Goal: Information Seeking & Learning: Learn about a topic

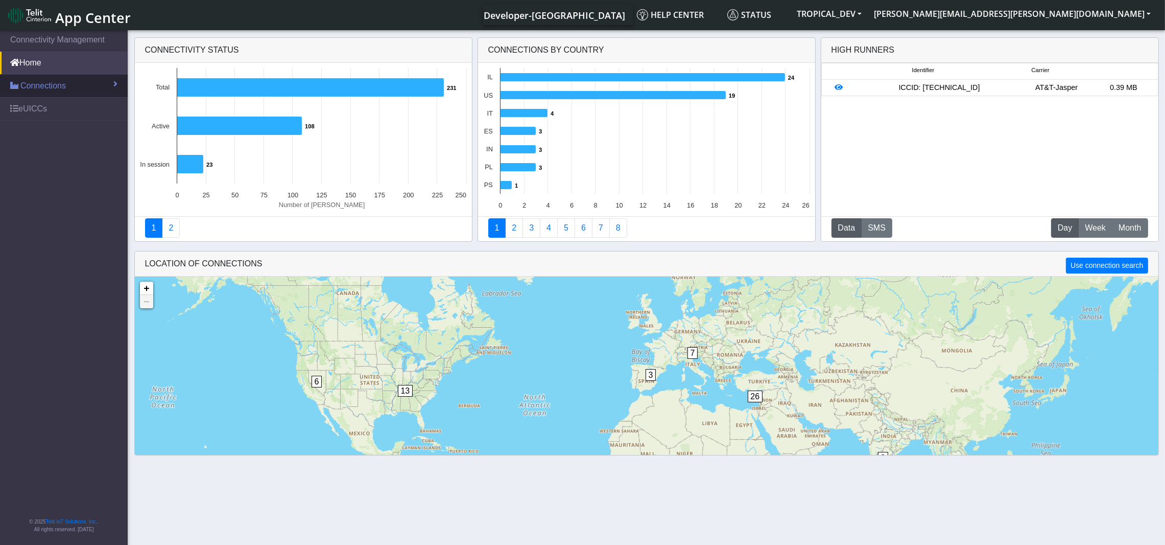
click at [43, 81] on span "Connections" at bounding box center [42, 86] width 45 height 12
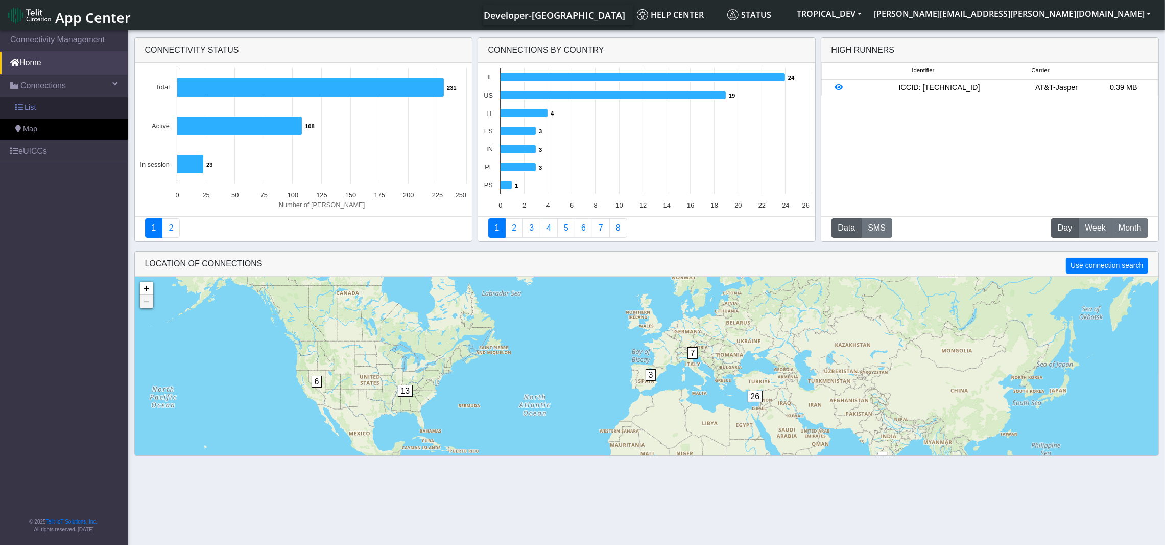
click at [44, 108] on link "List" at bounding box center [64, 107] width 128 height 21
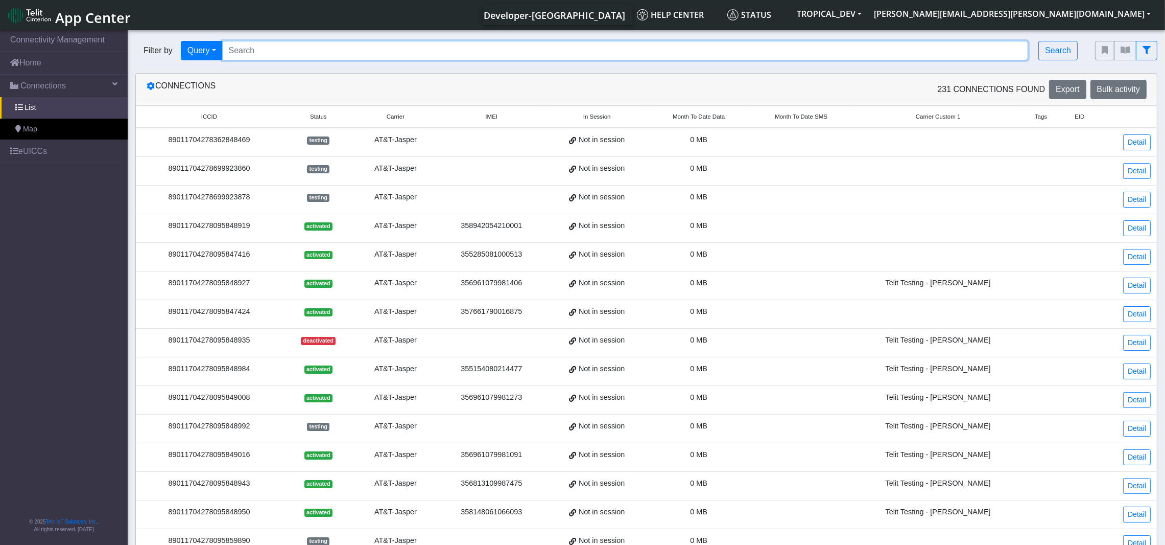
click at [708, 52] on input "Search..." at bounding box center [625, 50] width 807 height 19
paste input "89358151000025852891"
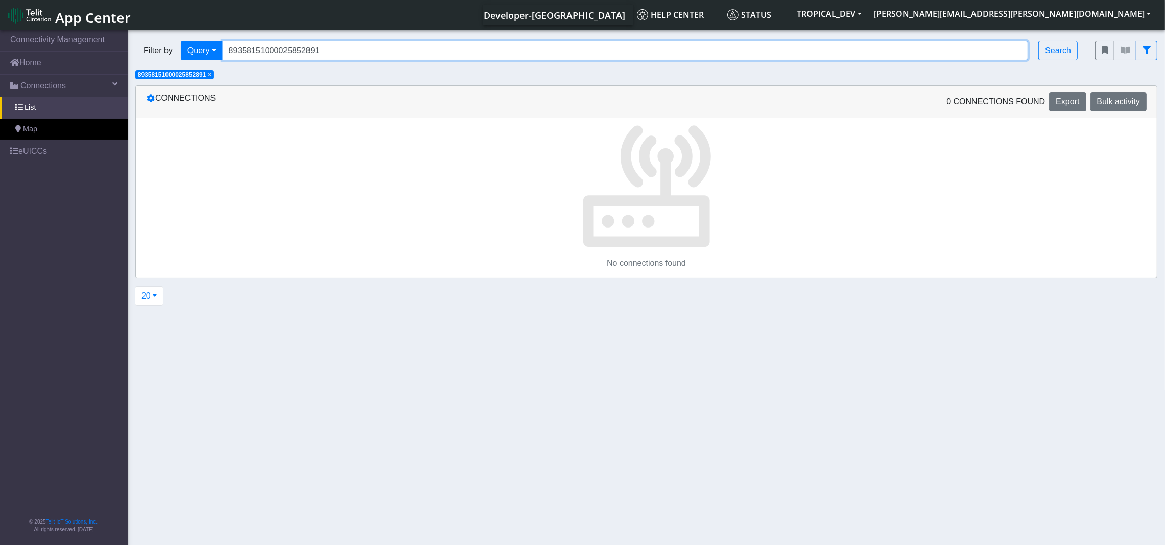
drag, startPoint x: 348, startPoint y: 51, endPoint x: 173, endPoint y: 39, distance: 175.6
click at [173, 39] on div "Filter by Query Query Not connected Tags Country Operator 89358151000025852891 …" at bounding box center [608, 50] width 960 height 35
paste input "04758002"
type input "89358151000004758002"
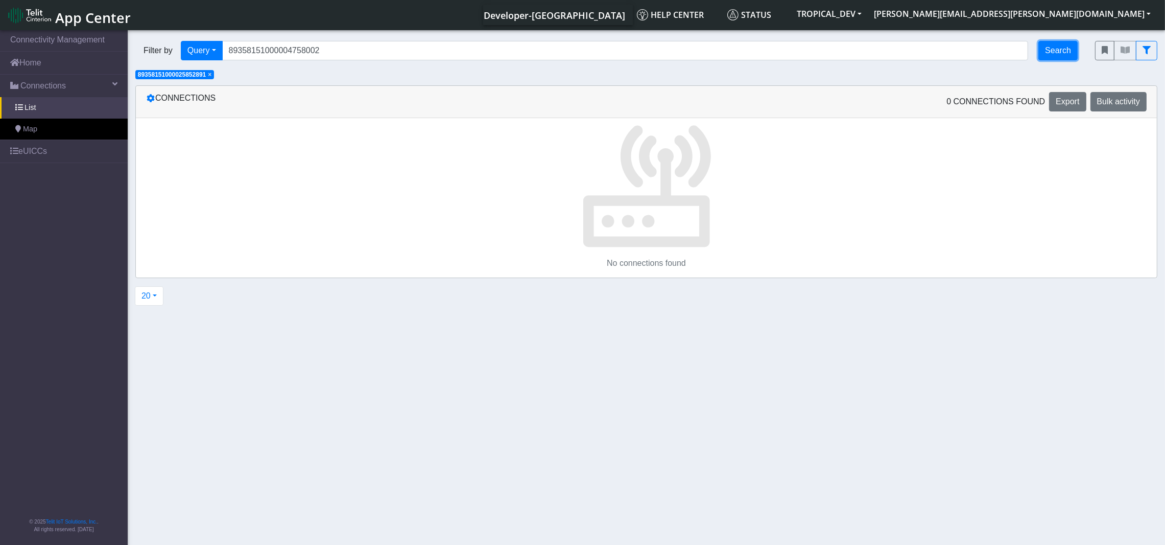
click at [1055, 52] on button "Search" at bounding box center [1058, 50] width 39 height 19
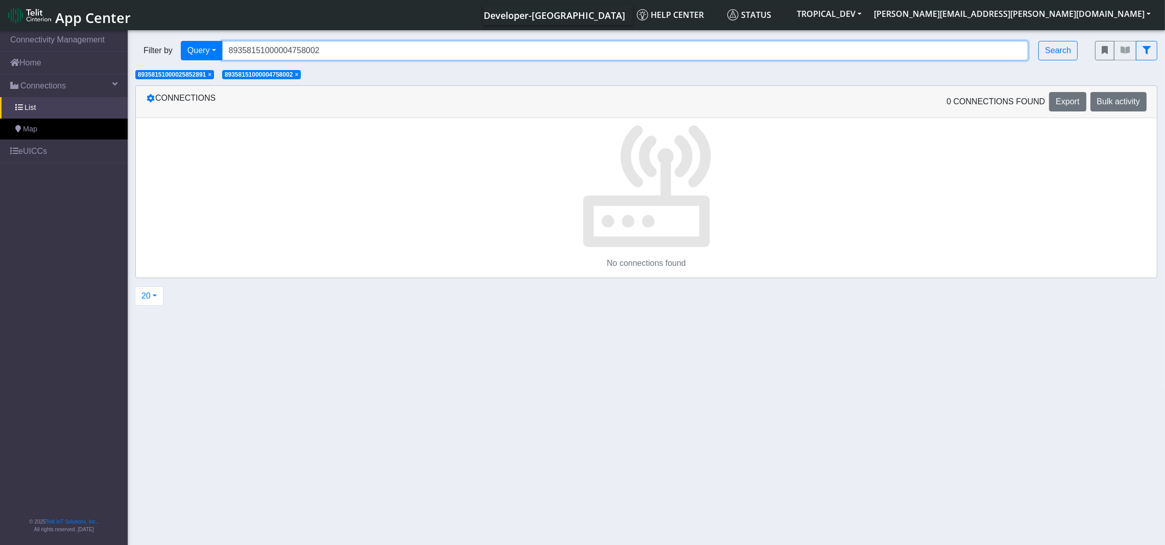
click at [375, 51] on input "89358151000004758002" at bounding box center [625, 50] width 807 height 19
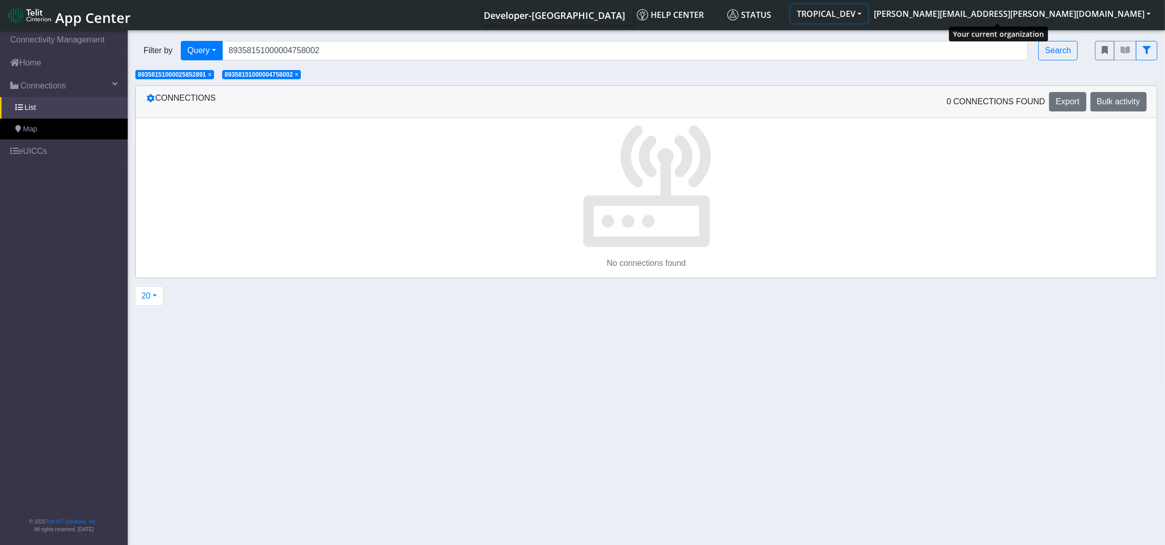
click at [868, 12] on button "TROPICAL_DEV" at bounding box center [829, 14] width 77 height 18
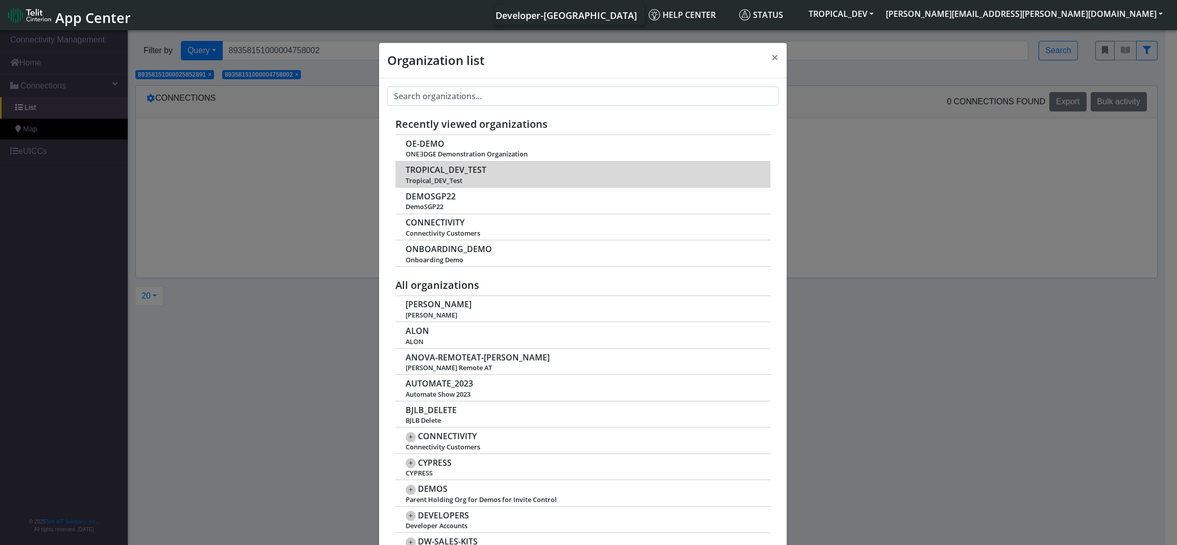
click at [464, 176] on td "TROPICAL_DEV_TEST Tropical_DEV_Test" at bounding box center [582, 174] width 375 height 27
click at [465, 171] on span "TROPICAL_DEV_TEST" at bounding box center [446, 170] width 81 height 10
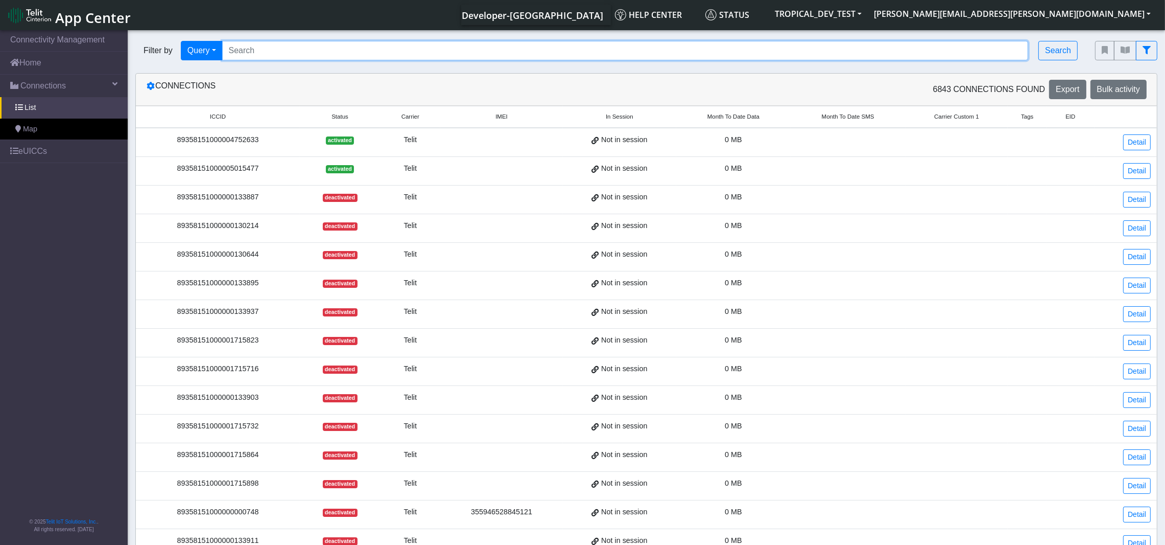
click at [272, 55] on input "Search..." at bounding box center [625, 50] width 807 height 19
paste input "89358151000025852891"
type input "89358151000025852891"
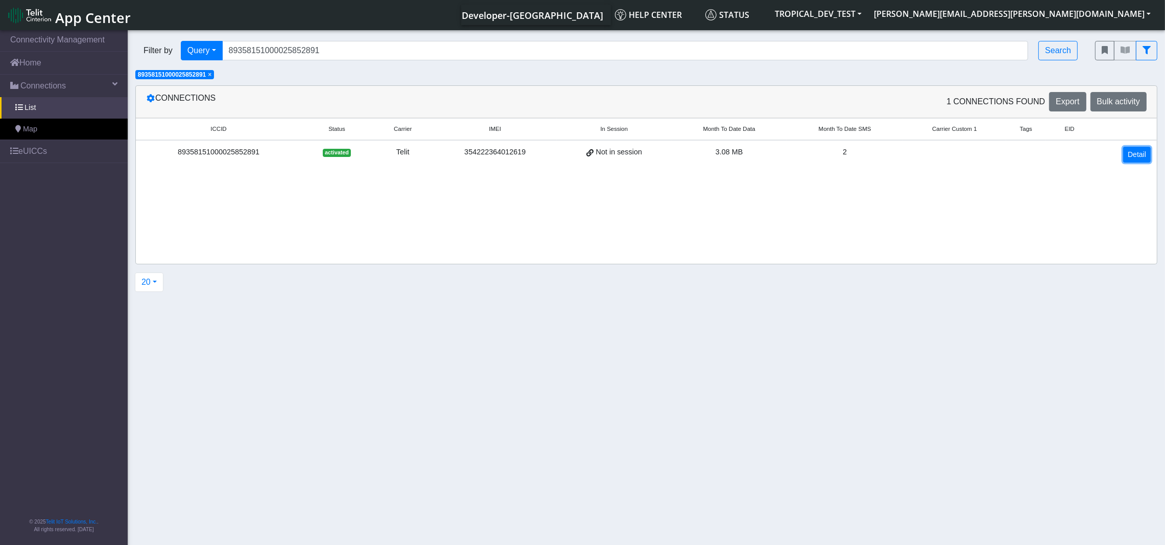
click at [1136, 156] on link "Detail" at bounding box center [1137, 155] width 28 height 16
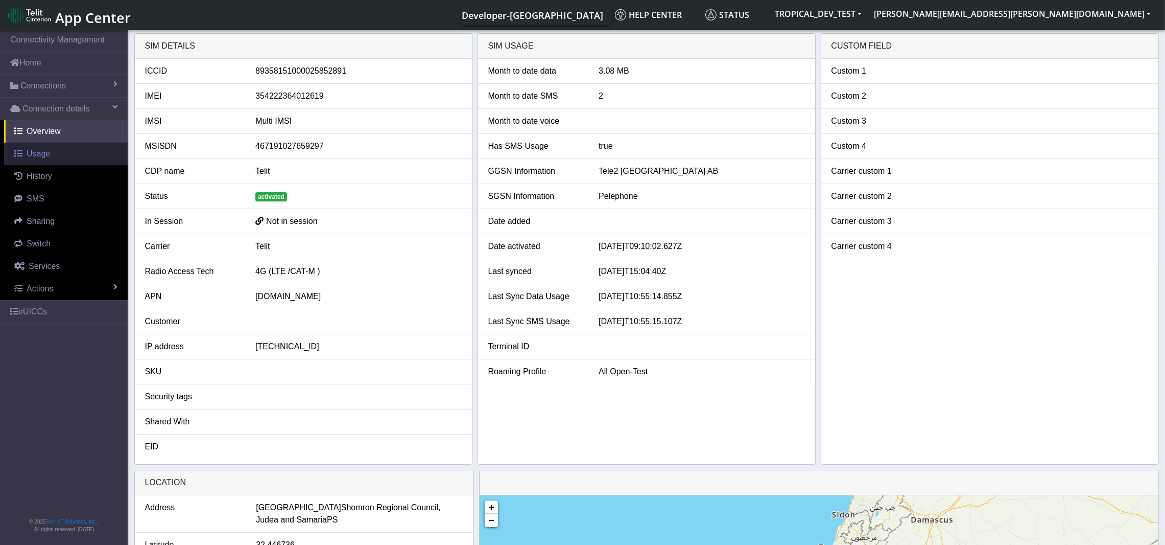
click at [40, 155] on span "Usage" at bounding box center [39, 153] width 24 height 9
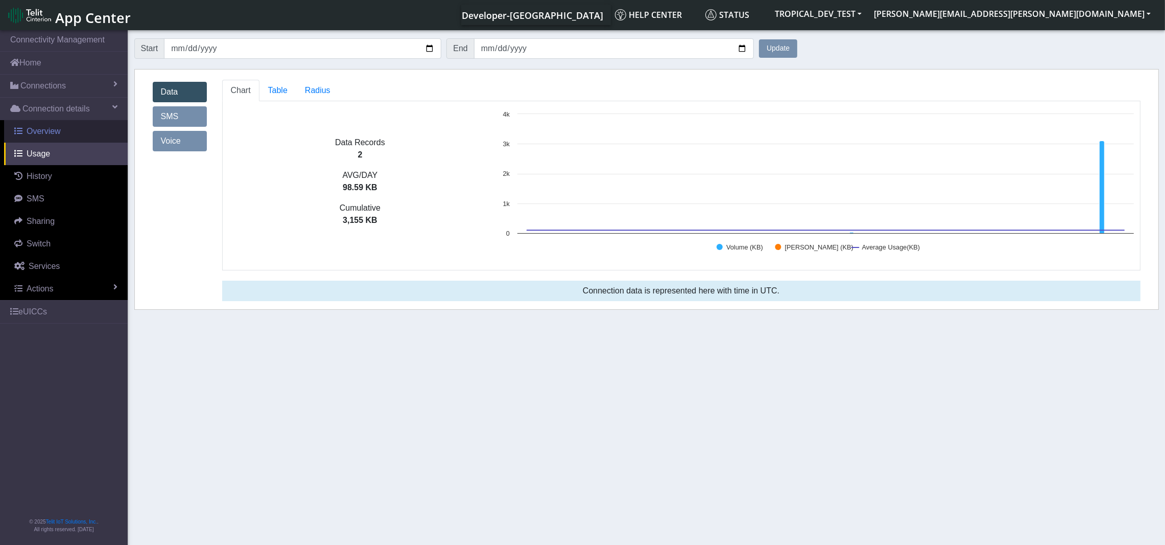
click at [39, 132] on span "Overview" at bounding box center [44, 131] width 34 height 9
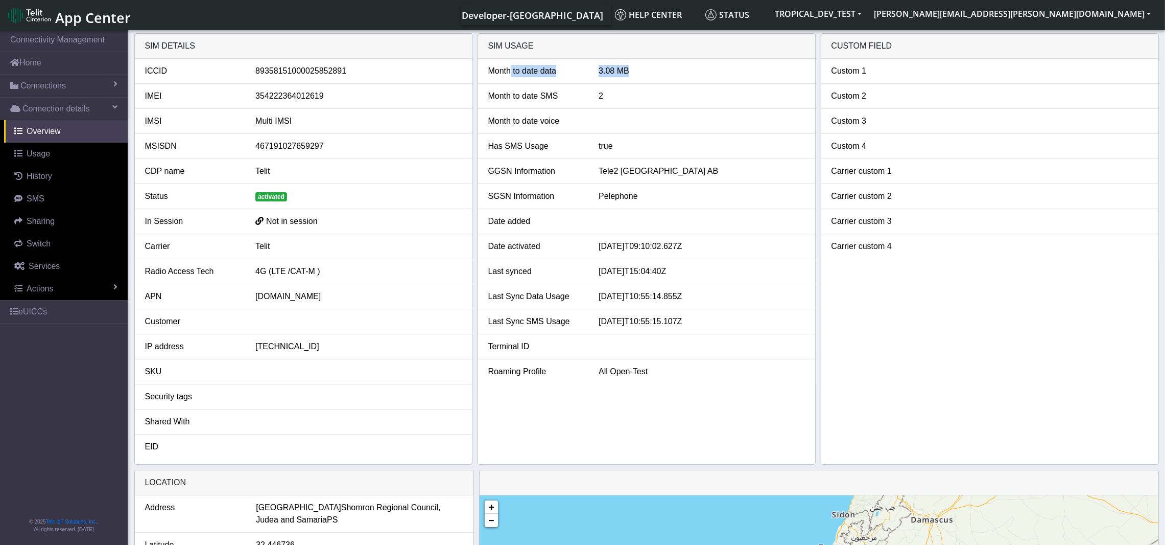
drag, startPoint x: 637, startPoint y: 72, endPoint x: 507, endPoint y: 71, distance: 129.8
click at [507, 71] on div "Month to date data 3.08 MB" at bounding box center [647, 71] width 332 height 12
drag, startPoint x: 615, startPoint y: 91, endPoint x: 514, endPoint y: 88, distance: 100.7
click at [514, 88] on li "Month to date SMS 2" at bounding box center [646, 96] width 337 height 25
click at [641, 111] on li "Month to date voice" at bounding box center [646, 121] width 337 height 25
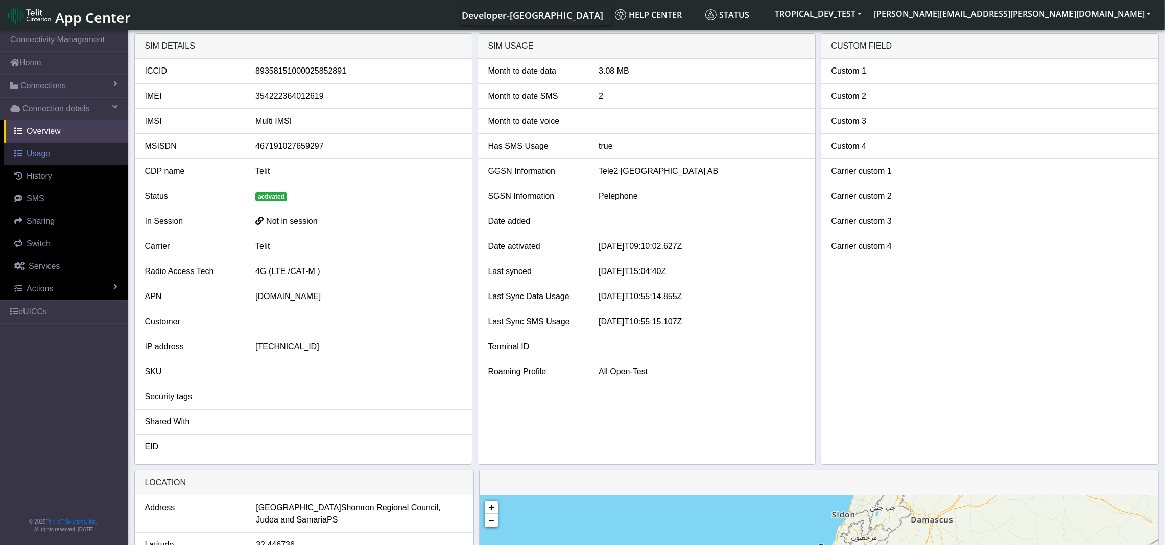
click at [36, 156] on span "Usage" at bounding box center [39, 153] width 24 height 9
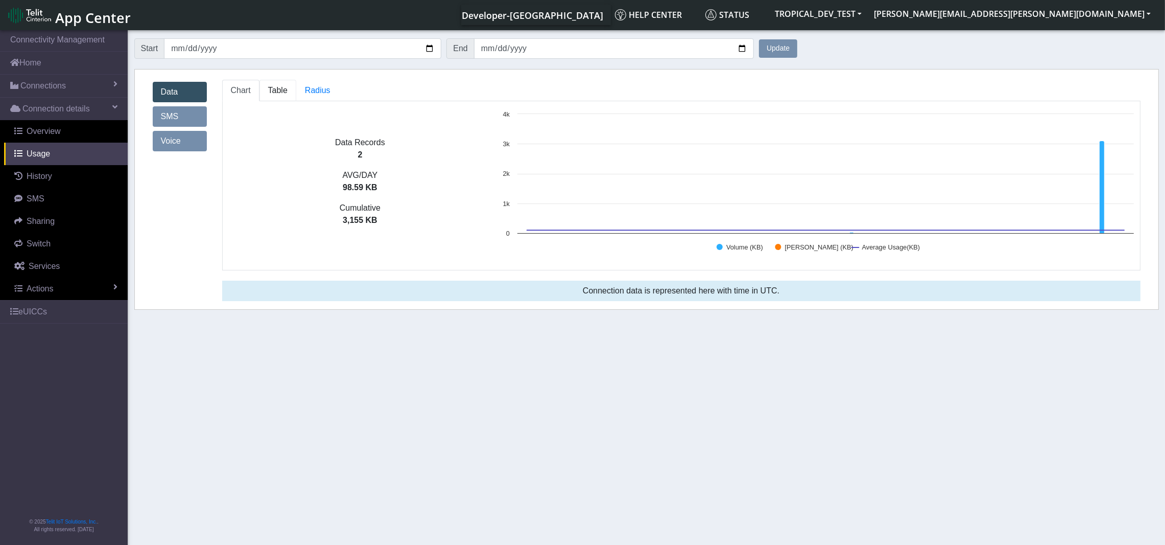
click at [272, 90] on span "Table" at bounding box center [277, 90] width 19 height 9
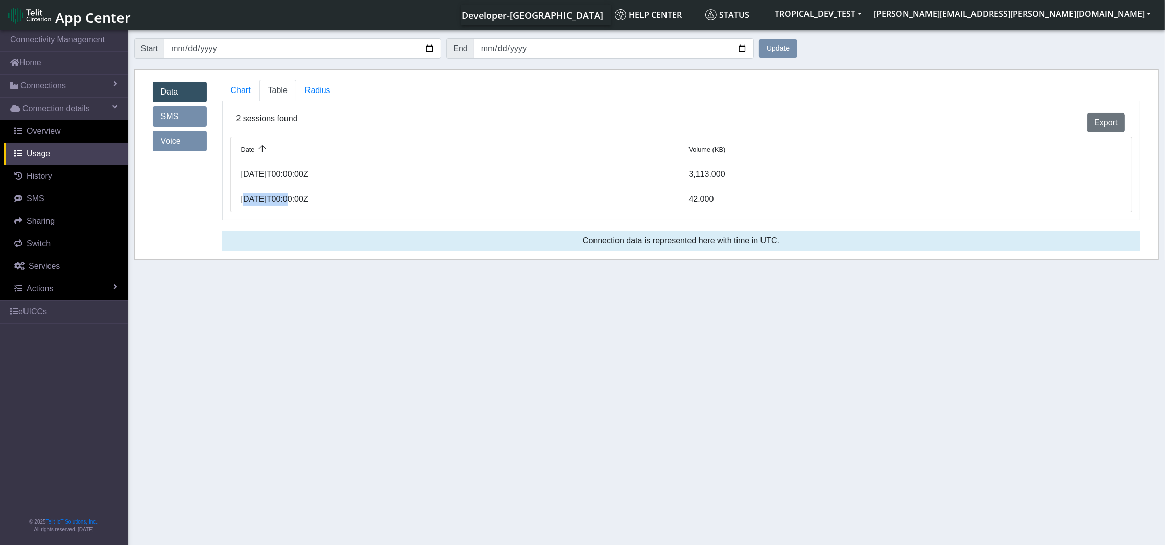
drag, startPoint x: 287, startPoint y: 200, endPoint x: 247, endPoint y: 199, distance: 39.4
click at [247, 199] on div "2025-08-05T00:00:00Z" at bounding box center [457, 199] width 448 height 12
drag, startPoint x: 292, startPoint y: 173, endPoint x: 252, endPoint y: 173, distance: 39.8
click at [252, 173] on div "2025-08-18T00:00:00Z" at bounding box center [457, 174] width 448 height 12
click at [288, 93] on span "Radius" at bounding box center [277, 90] width 19 height 9
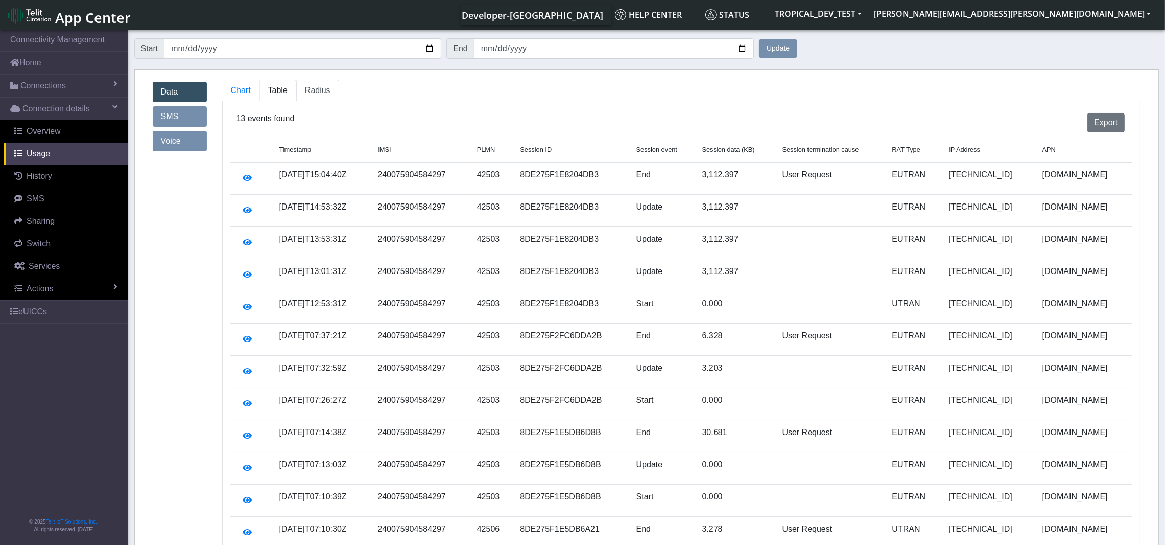
click at [283, 87] on span "Table" at bounding box center [277, 90] width 19 height 9
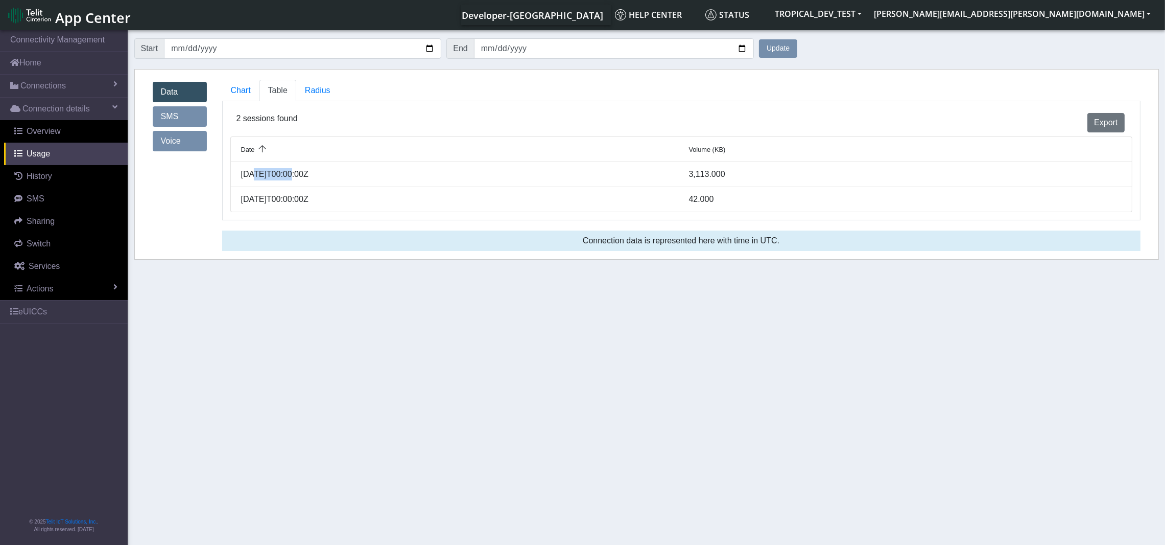
click at [180, 112] on link "SMS" at bounding box center [180, 116] width 54 height 20
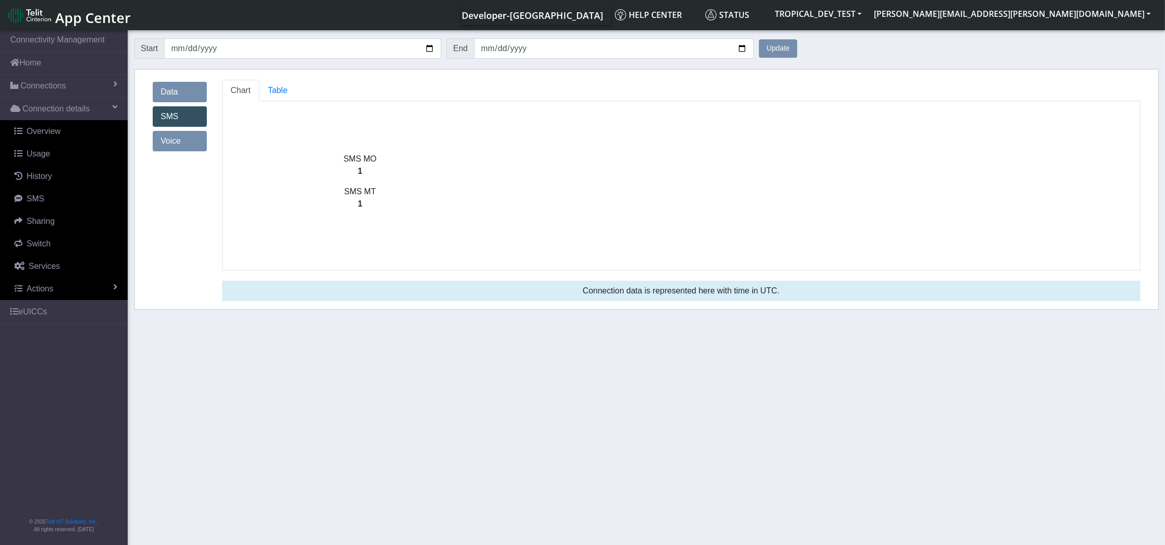
click at [367, 165] on p "SMS MO" at bounding box center [360, 159] width 275 height 12
click at [361, 160] on p "SMS MO" at bounding box center [360, 159] width 275 height 12
click at [367, 200] on p "1" at bounding box center [360, 204] width 275 height 12
click at [363, 166] on p "1" at bounding box center [360, 171] width 275 height 12
click at [868, 12] on button "TROPICAL_DEV_TEST" at bounding box center [818, 14] width 99 height 18
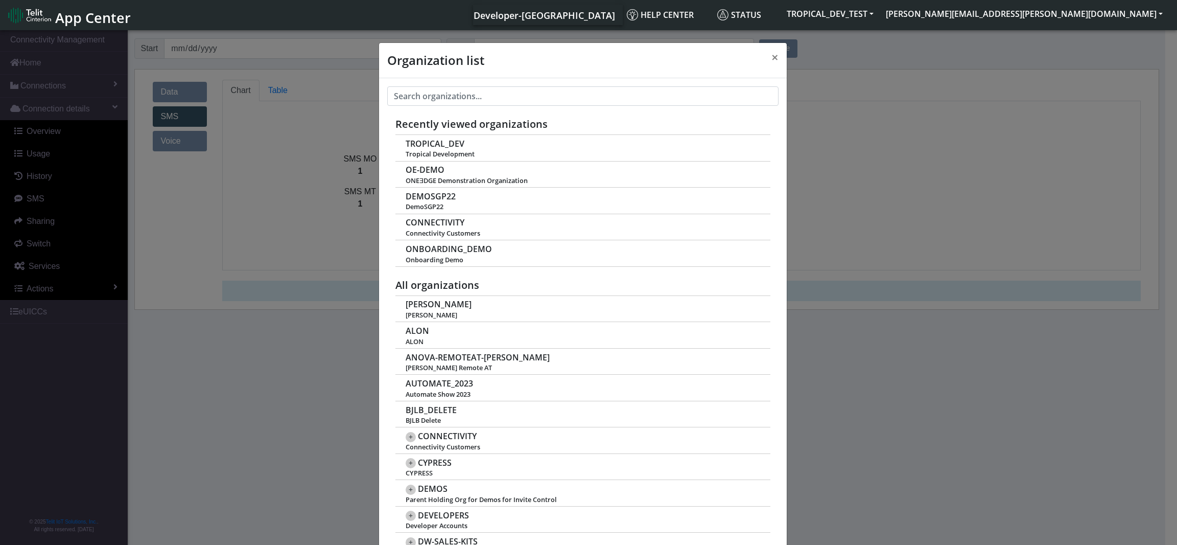
click at [258, 149] on div "Organization list × Recently viewed organizations TROPICAL_DEV Tropical Develop…" at bounding box center [588, 288] width 1177 height 520
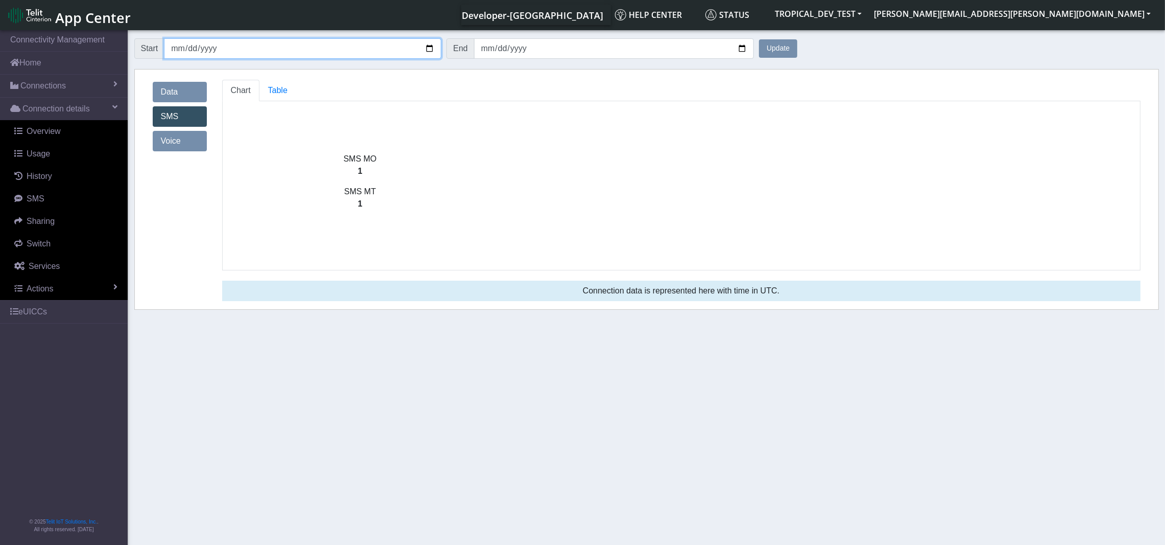
click at [436, 47] on input "[DATE]" at bounding box center [302, 48] width 277 height 20
click at [430, 44] on input "[DATE]" at bounding box center [302, 48] width 277 height 20
type input "2025-01-01"
click at [783, 45] on button "Update" at bounding box center [778, 48] width 38 height 18
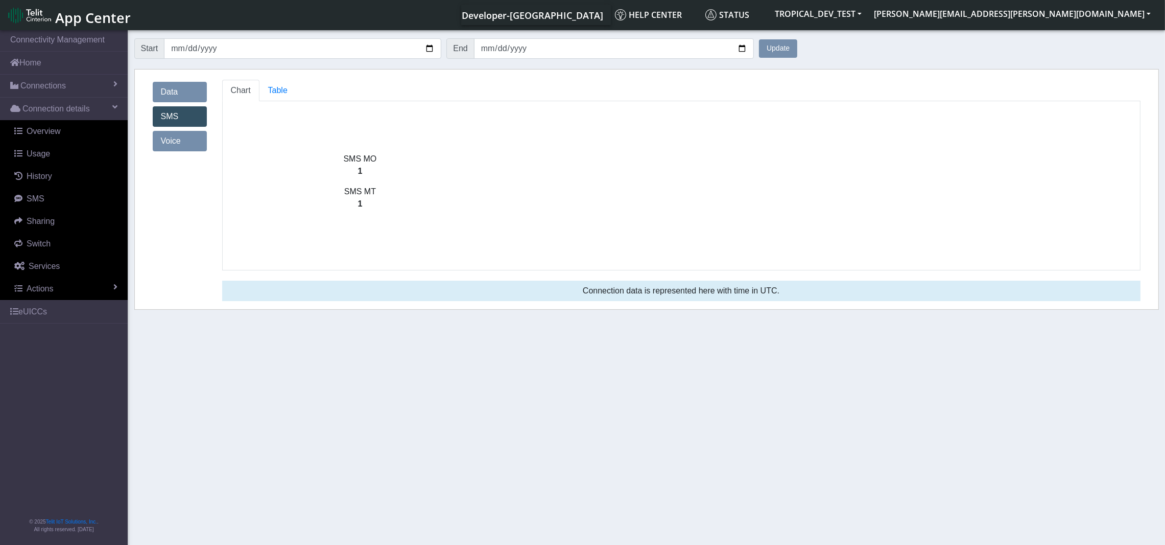
click at [784, 51] on button "Update" at bounding box center [778, 48] width 38 height 18
click at [280, 88] on span "Table" at bounding box center [277, 90] width 19 height 9
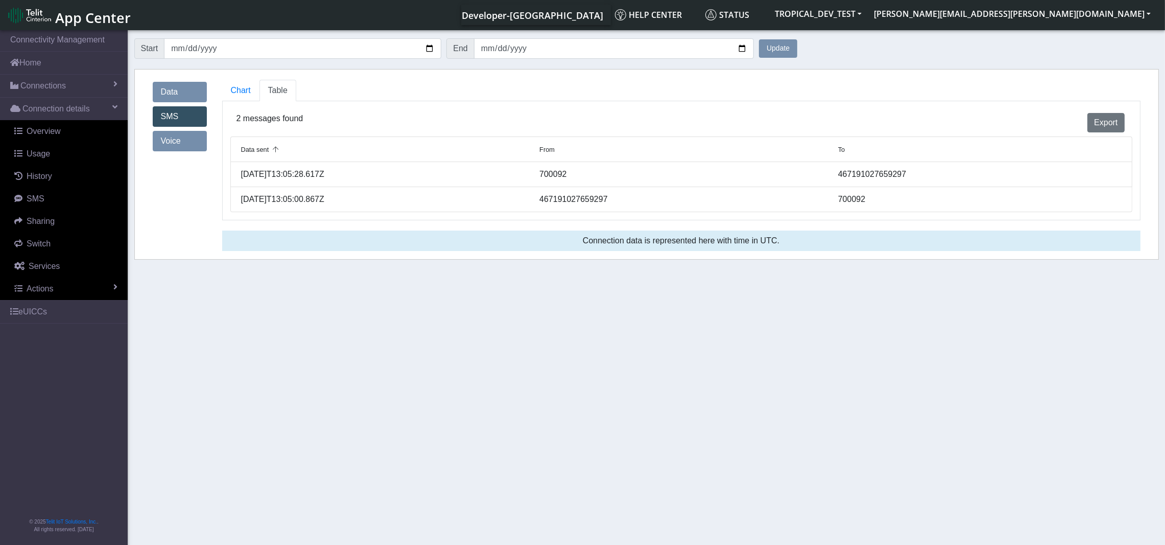
click at [276, 148] on icon at bounding box center [276, 150] width 14 height 7
click at [272, 151] on icon at bounding box center [276, 150] width 14 height 7
click at [191, 146] on link "Voice" at bounding box center [180, 141] width 54 height 20
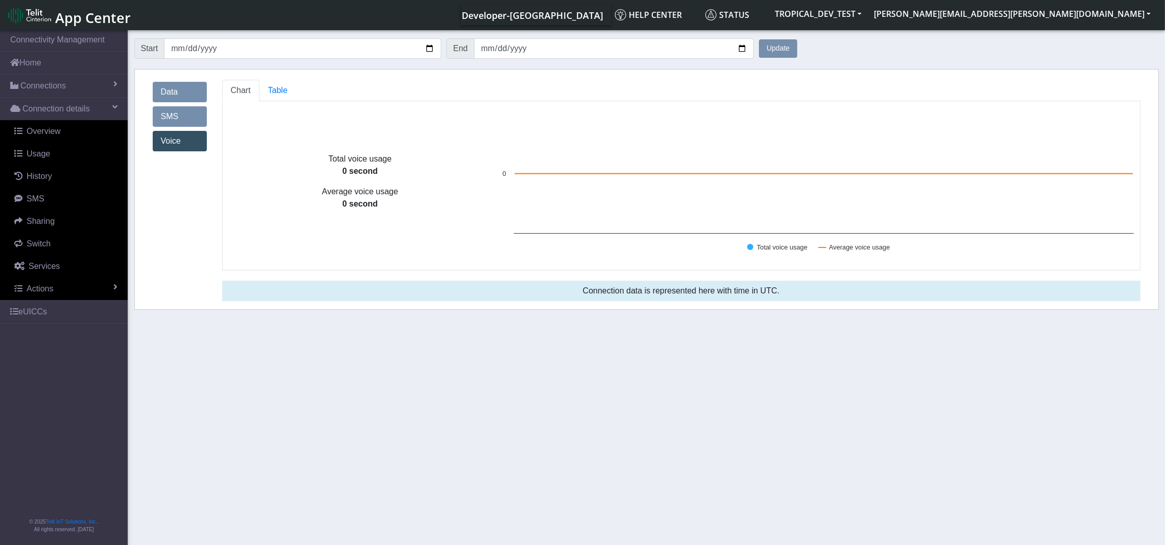
click at [174, 85] on link "Data" at bounding box center [180, 92] width 54 height 20
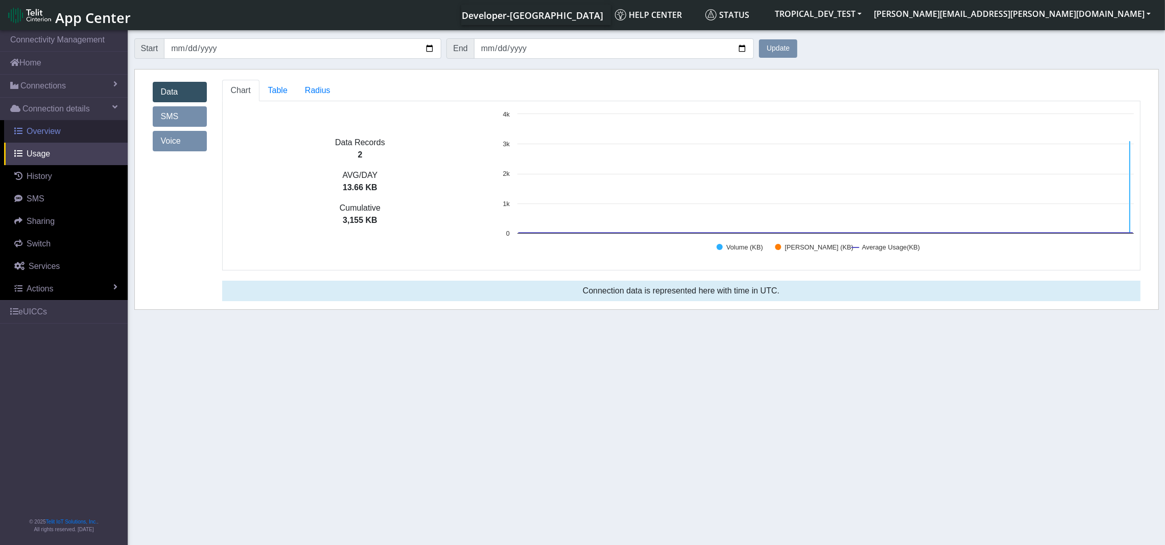
click at [53, 135] on span "Overview" at bounding box center [44, 131] width 34 height 9
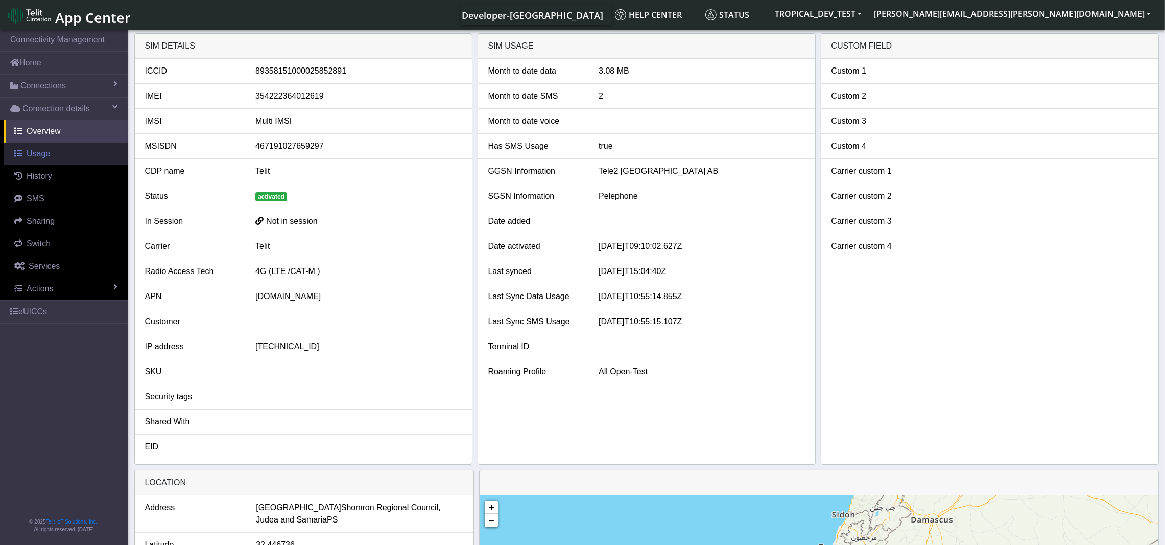
click at [39, 156] on span "Usage" at bounding box center [39, 153] width 24 height 9
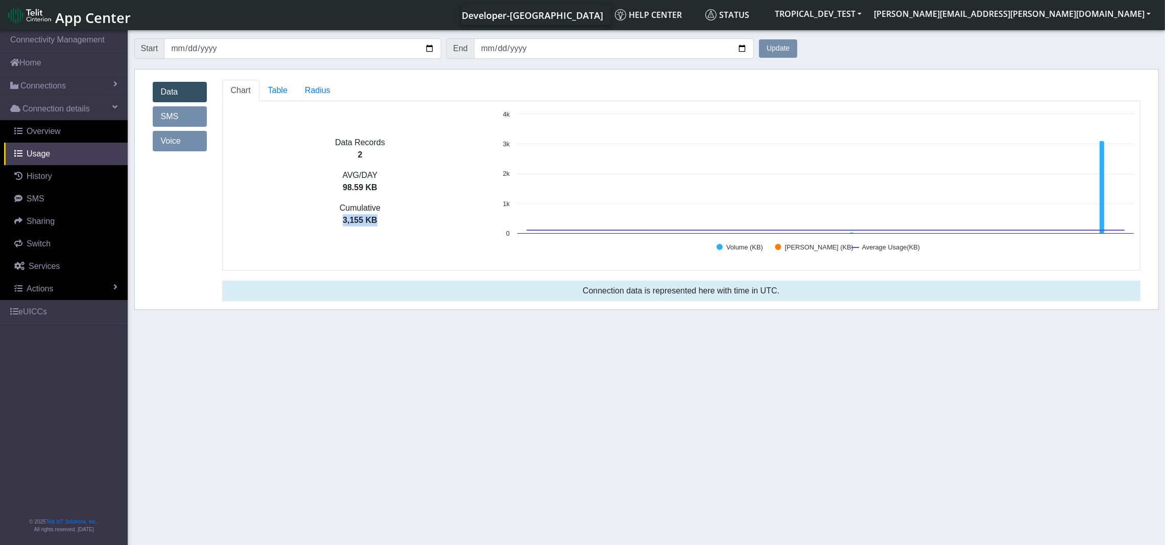
drag, startPoint x: 385, startPoint y: 219, endPoint x: 327, endPoint y: 218, distance: 57.7
click at [327, 218] on p "3,155 KB" at bounding box center [360, 220] width 275 height 12
click at [45, 131] on span "Overview" at bounding box center [44, 131] width 34 height 9
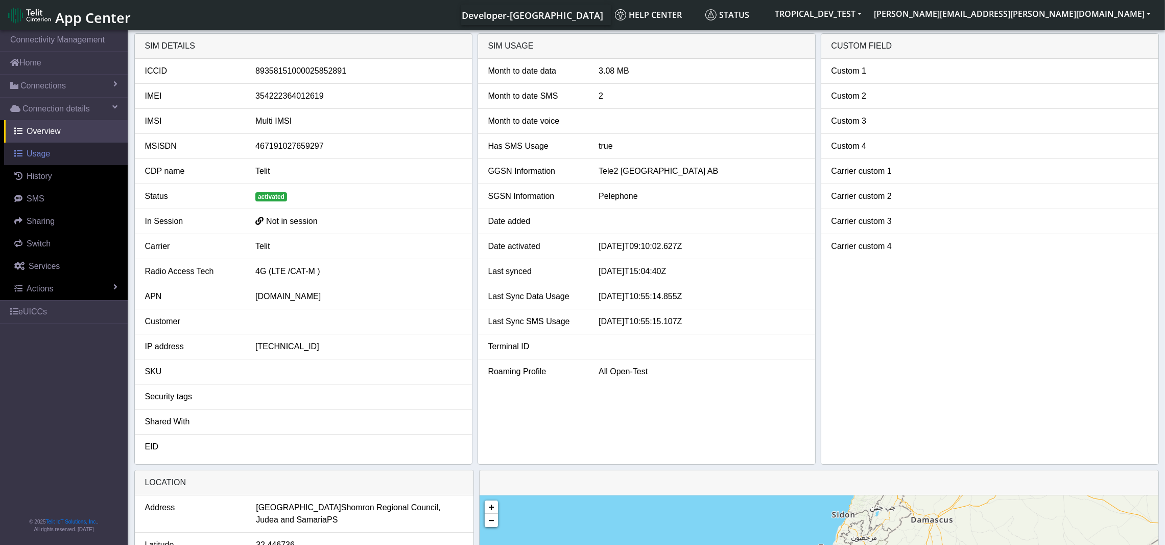
click at [39, 155] on span "Usage" at bounding box center [39, 153] width 24 height 9
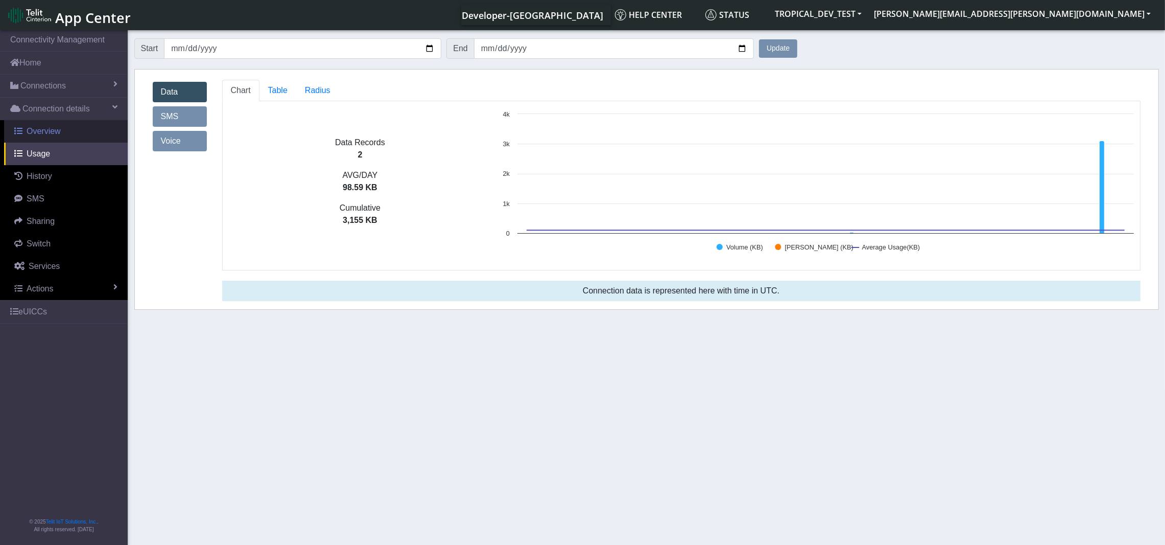
click at [48, 137] on link "Overview" at bounding box center [66, 131] width 124 height 22
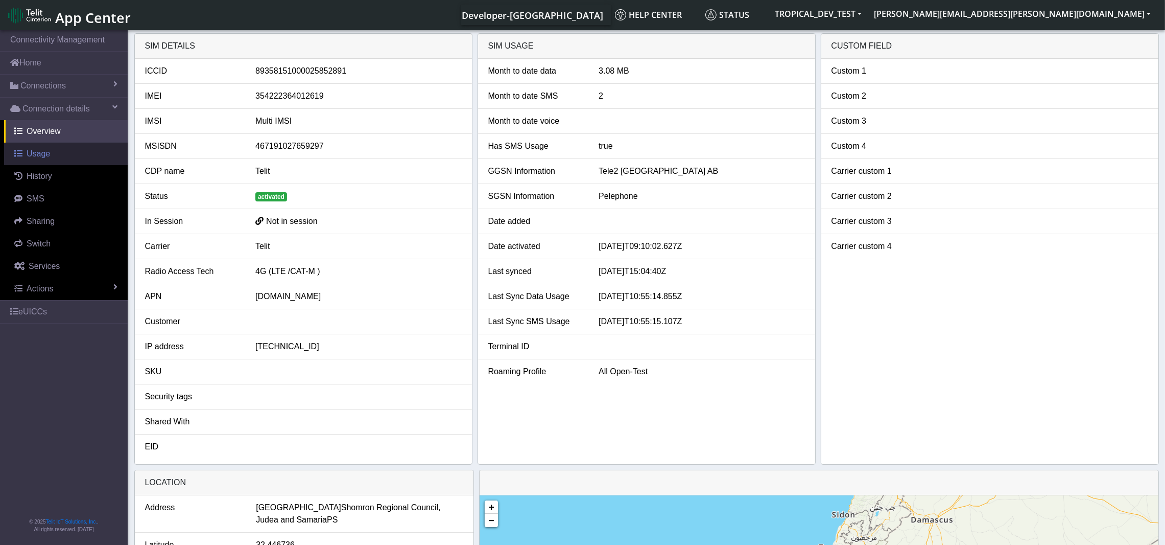
click at [38, 161] on link "Usage" at bounding box center [66, 154] width 124 height 22
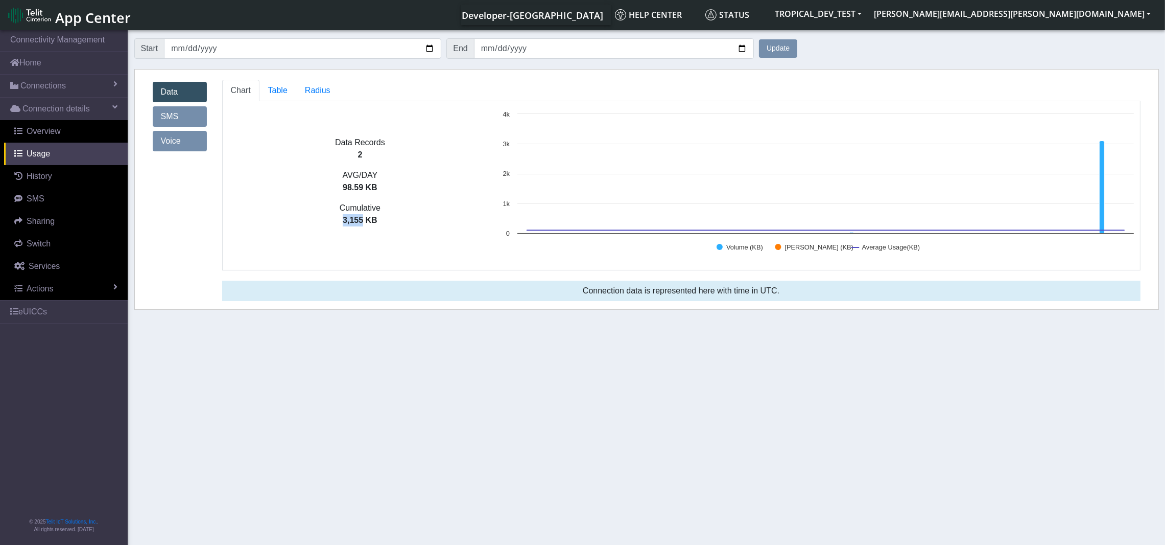
drag, startPoint x: 342, startPoint y: 220, endPoint x: 363, endPoint y: 219, distance: 21.0
click at [363, 219] on p "3,155 KB" at bounding box center [360, 220] width 275 height 12
copy p "3,155"
click at [868, 14] on button "TROPICAL_DEV_TEST" at bounding box center [818, 14] width 99 height 18
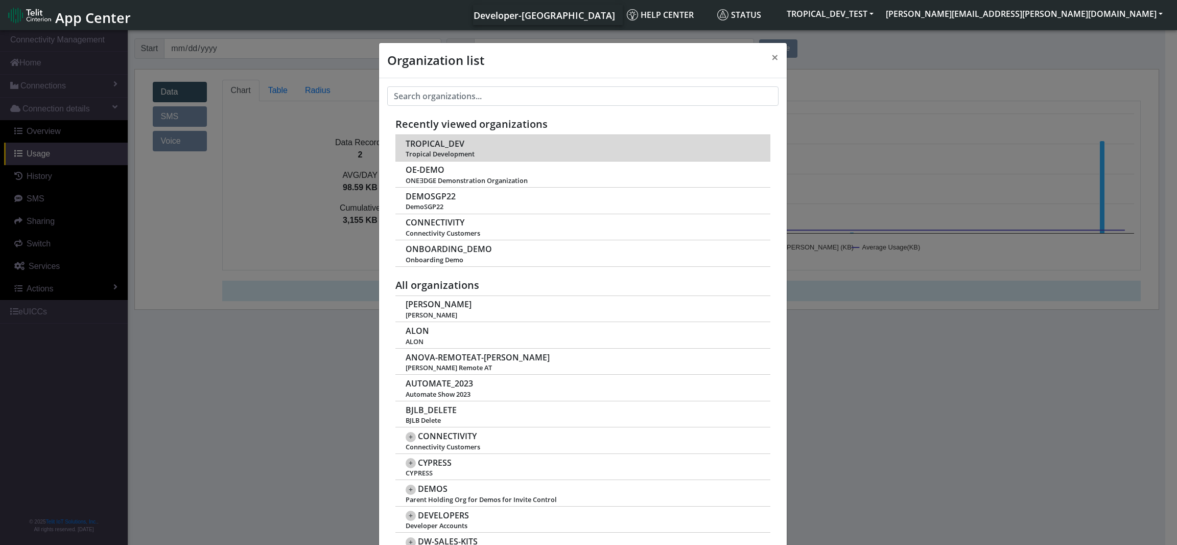
click at [434, 150] on span "Tropical Development" at bounding box center [583, 154] width 354 height 8
click at [441, 142] on span "TROPICAL_DEV" at bounding box center [435, 144] width 59 height 10
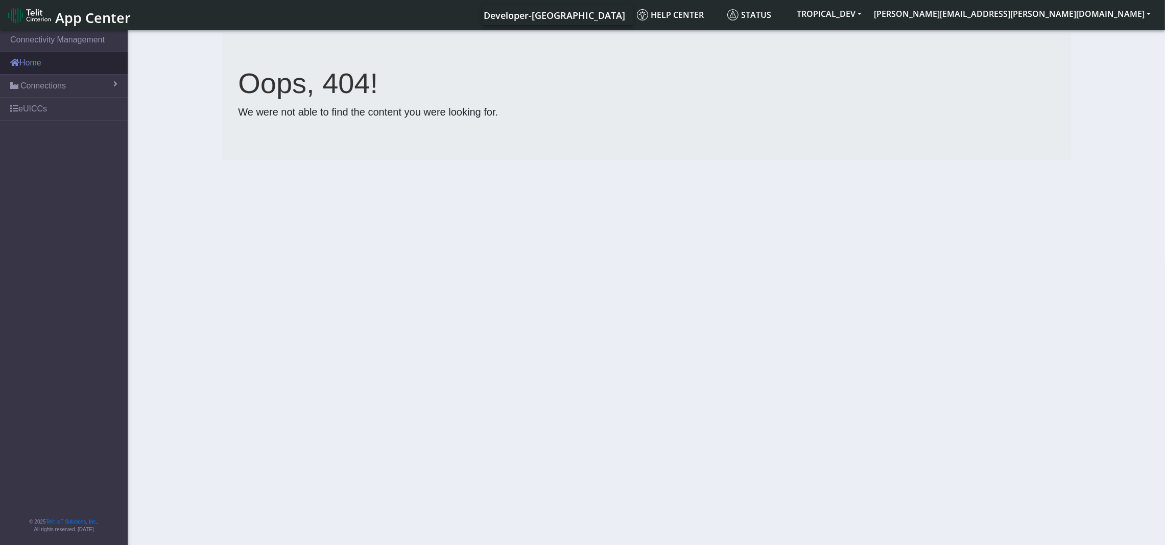
click at [47, 66] on link "Home" at bounding box center [64, 63] width 128 height 22
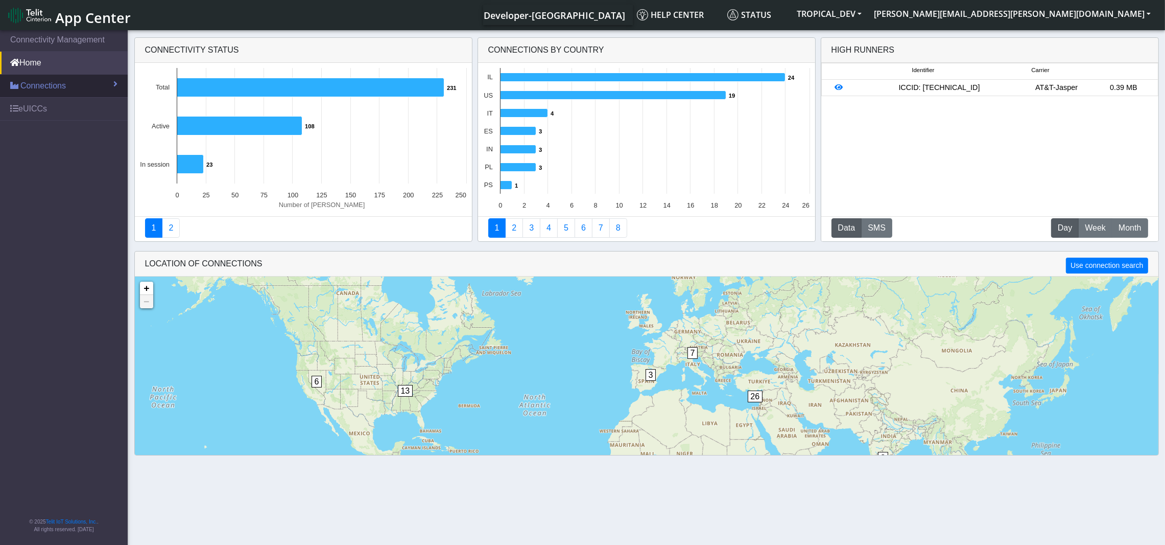
click at [39, 85] on span "Connections" at bounding box center [42, 86] width 45 height 12
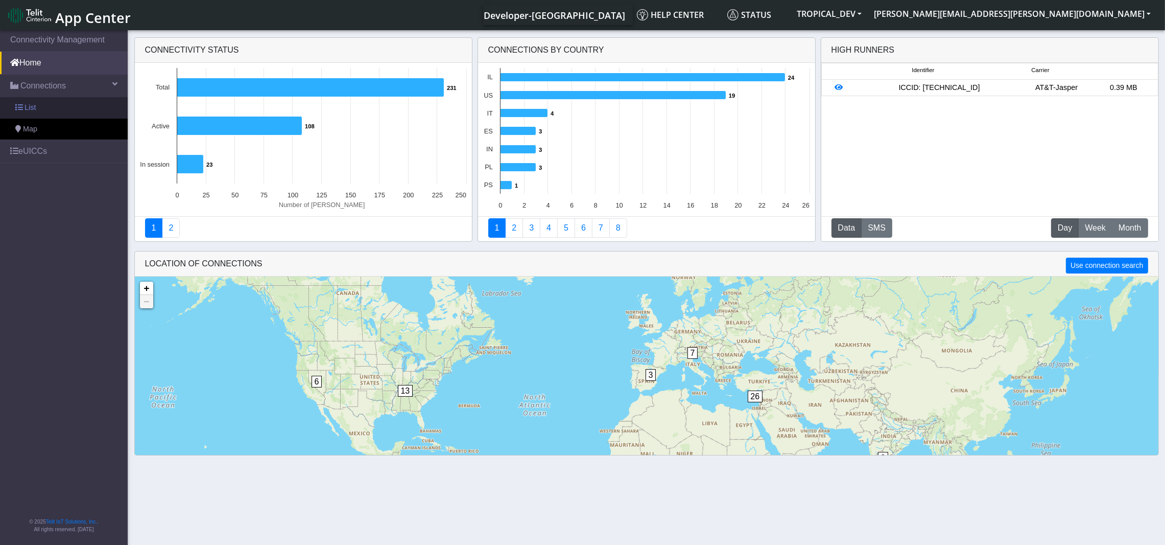
click at [30, 104] on span "List" at bounding box center [30, 107] width 11 height 11
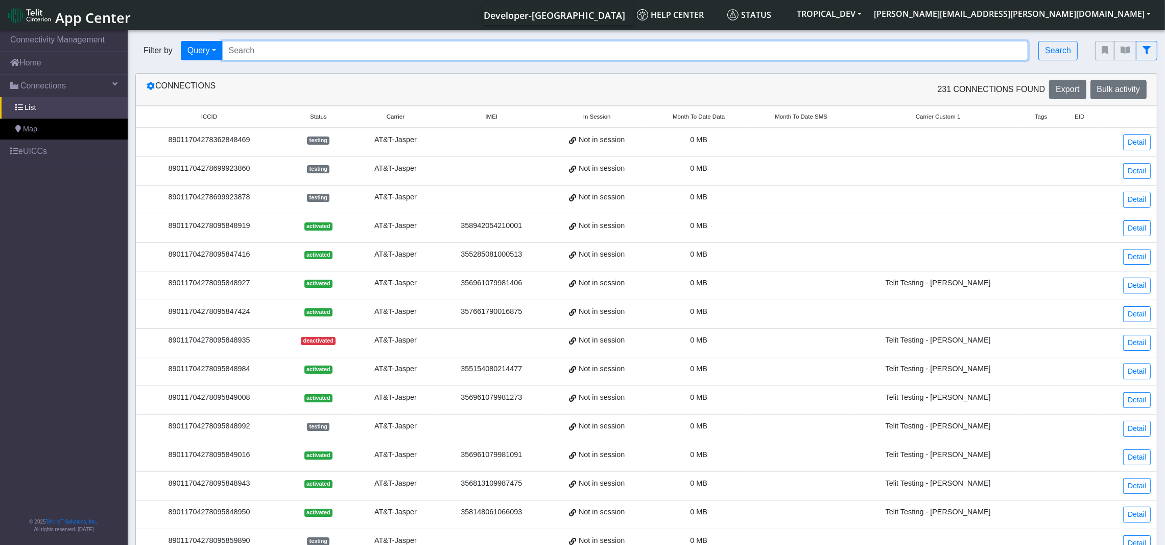
click at [712, 51] on input "Search..." at bounding box center [625, 50] width 807 height 19
paste input "89358151000004758002"
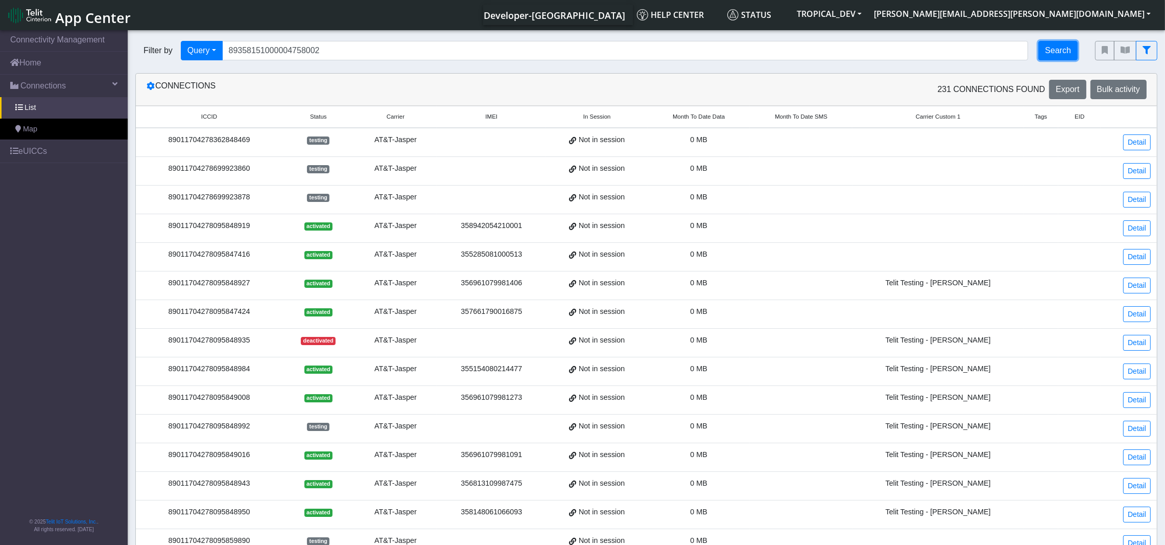
click at [1065, 49] on button "Search" at bounding box center [1058, 50] width 39 height 19
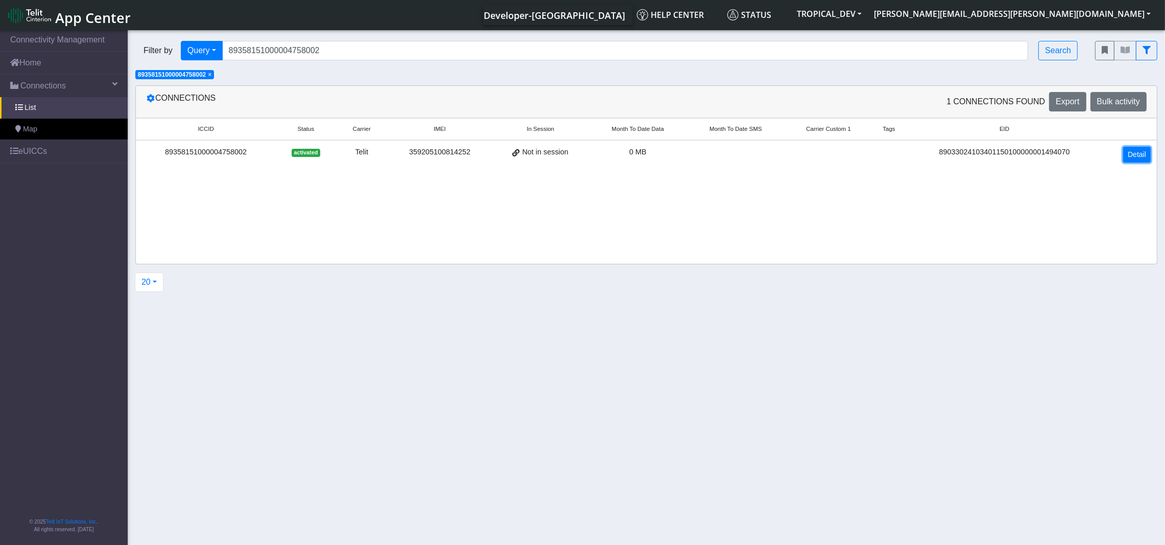
click at [1135, 155] on link "Detail" at bounding box center [1137, 155] width 28 height 16
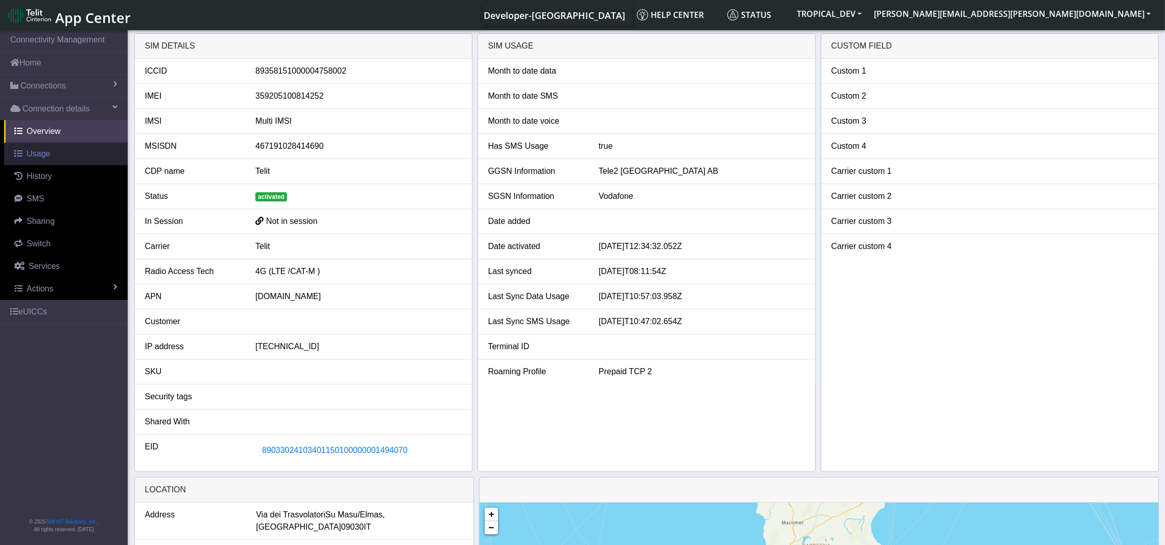
click at [48, 155] on span "Usage" at bounding box center [39, 153] width 24 height 9
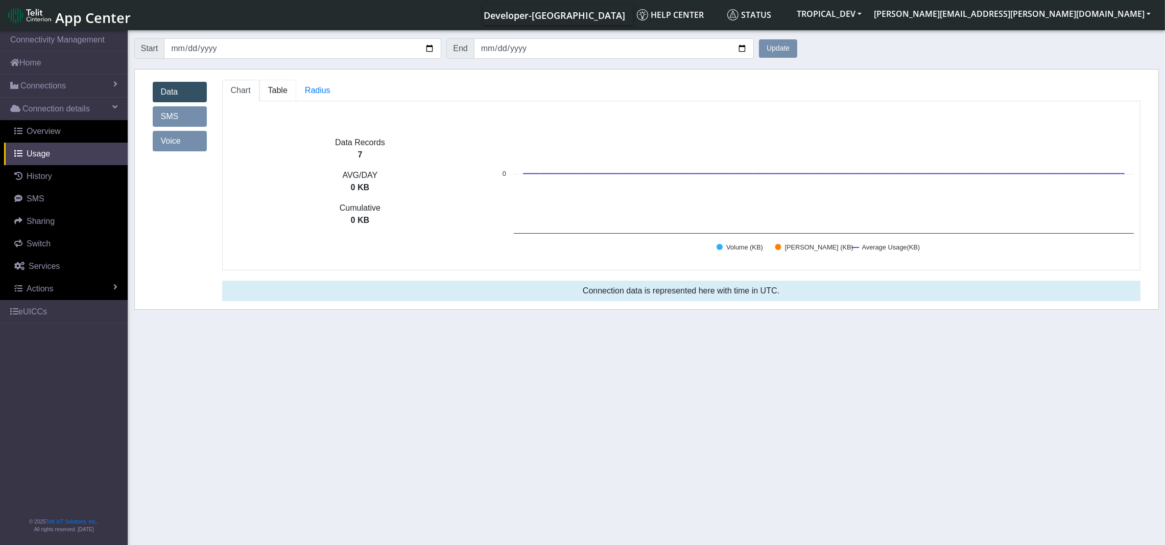
click at [274, 86] on span "Table" at bounding box center [277, 90] width 19 height 9
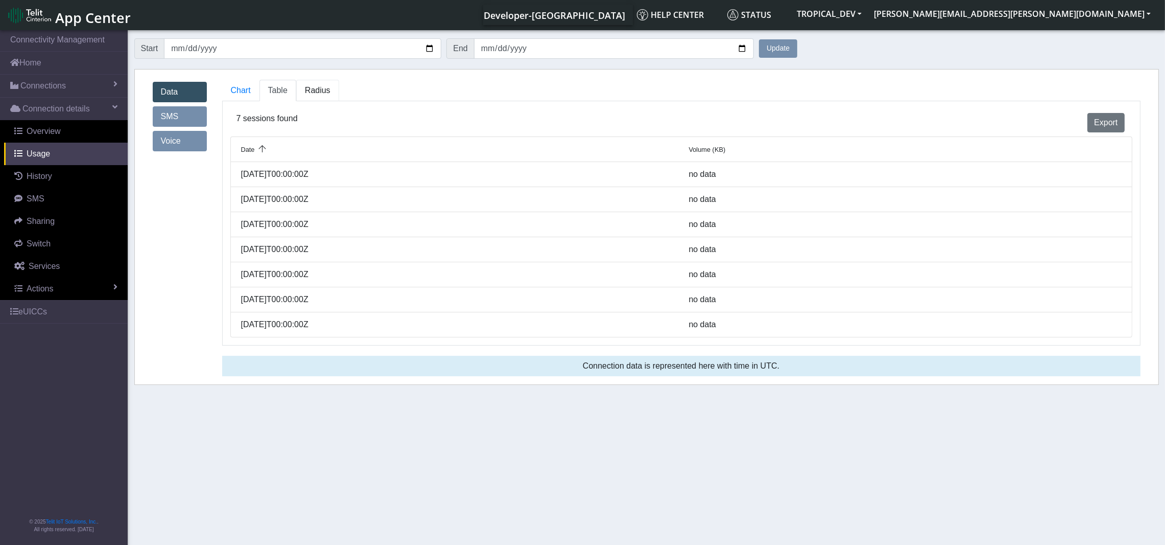
click at [288, 90] on span "Radius" at bounding box center [277, 90] width 19 height 9
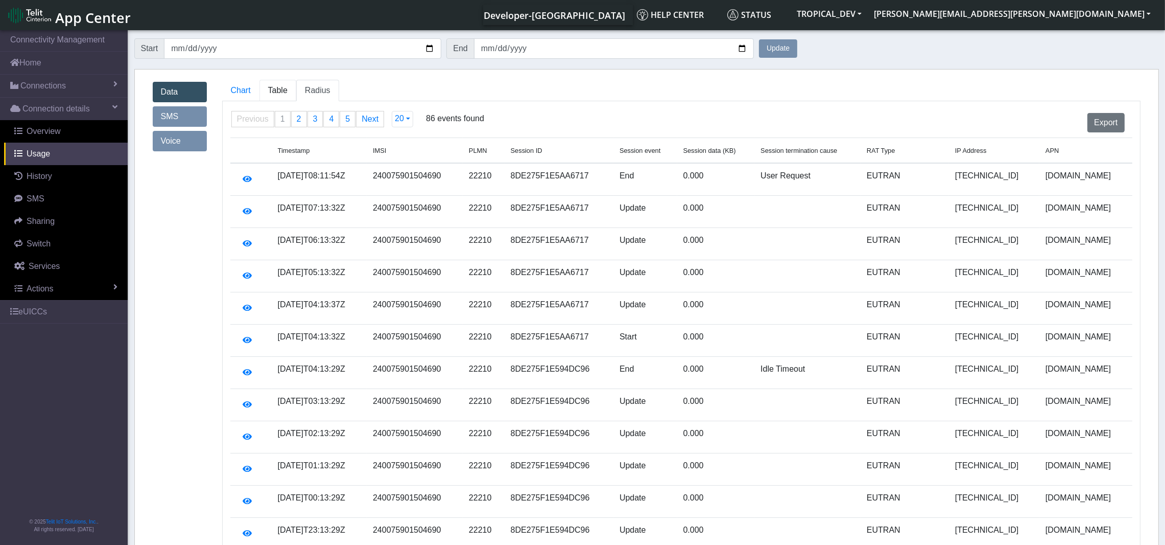
click at [275, 91] on span "Table" at bounding box center [277, 90] width 19 height 9
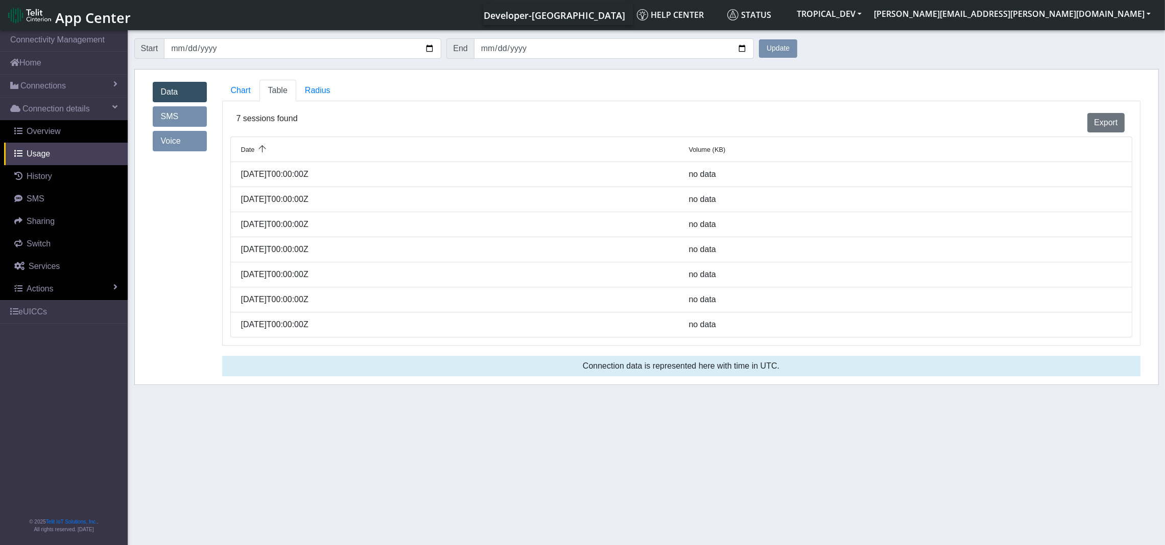
click at [191, 113] on link "SMS" at bounding box center [180, 116] width 54 height 20
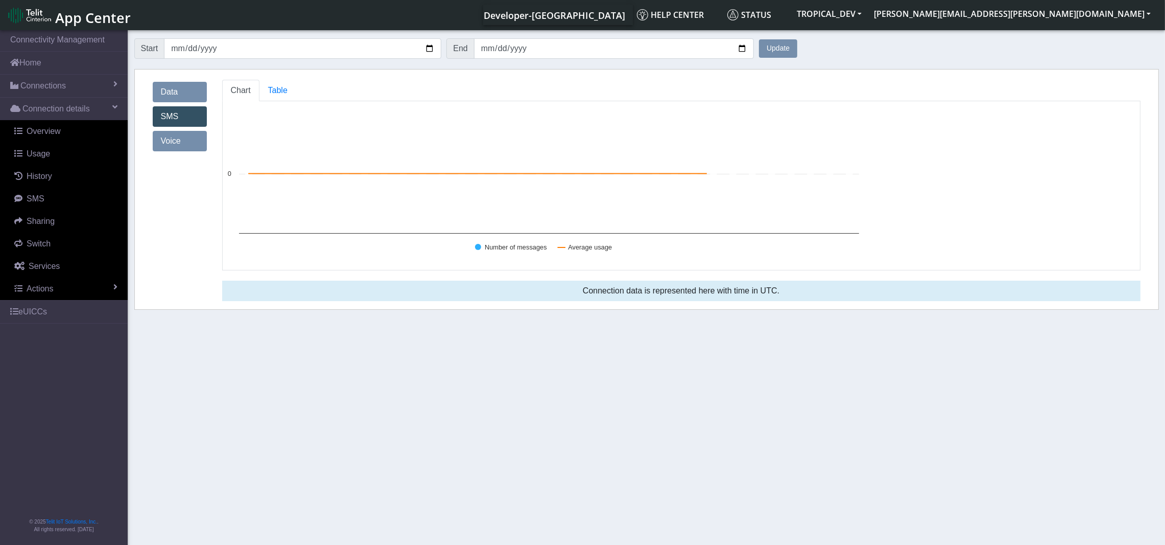
click at [185, 137] on link "Voice" at bounding box center [180, 141] width 54 height 20
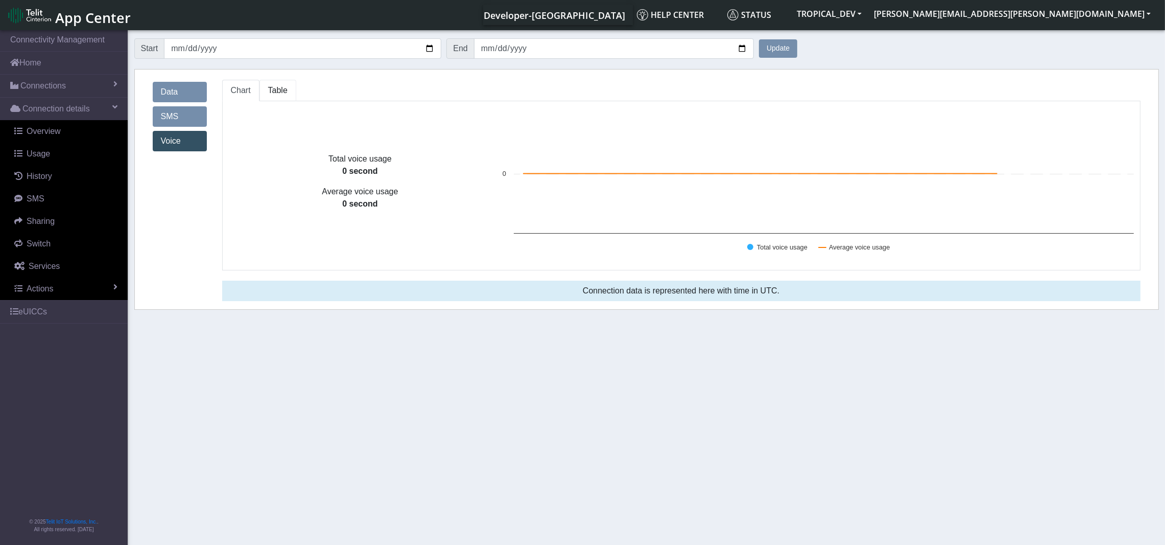
click at [272, 88] on span "Table" at bounding box center [277, 90] width 19 height 9
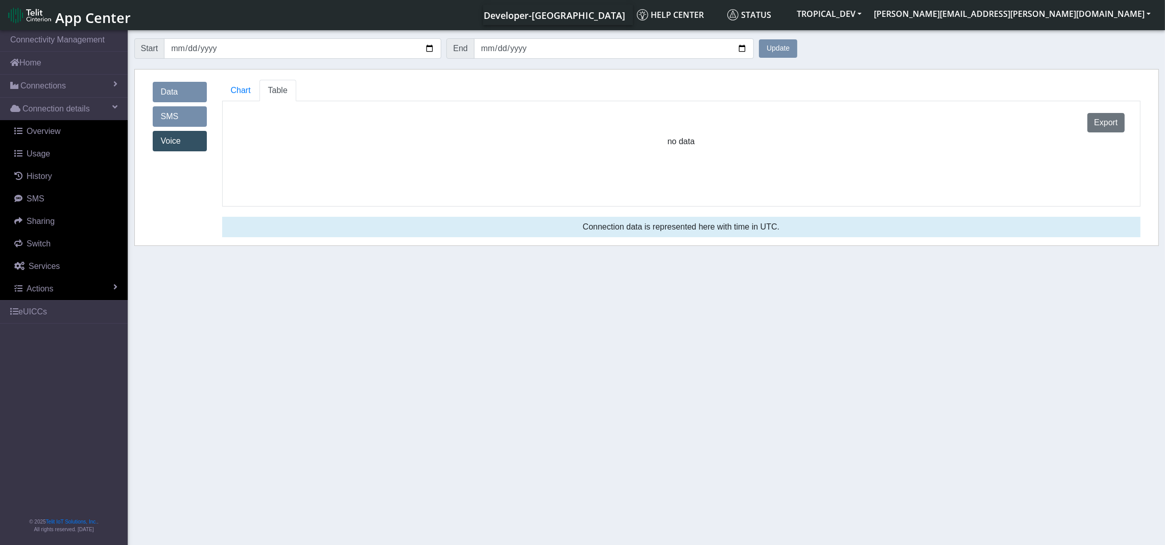
click at [168, 109] on link "SMS" at bounding box center [180, 116] width 54 height 20
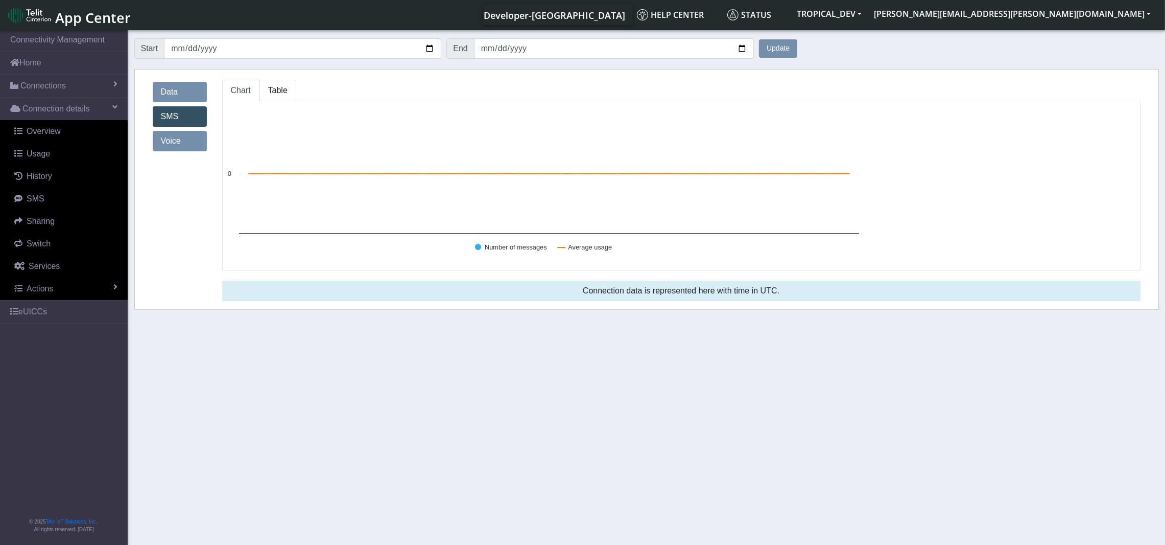
click at [275, 89] on span "Table" at bounding box center [277, 90] width 19 height 9
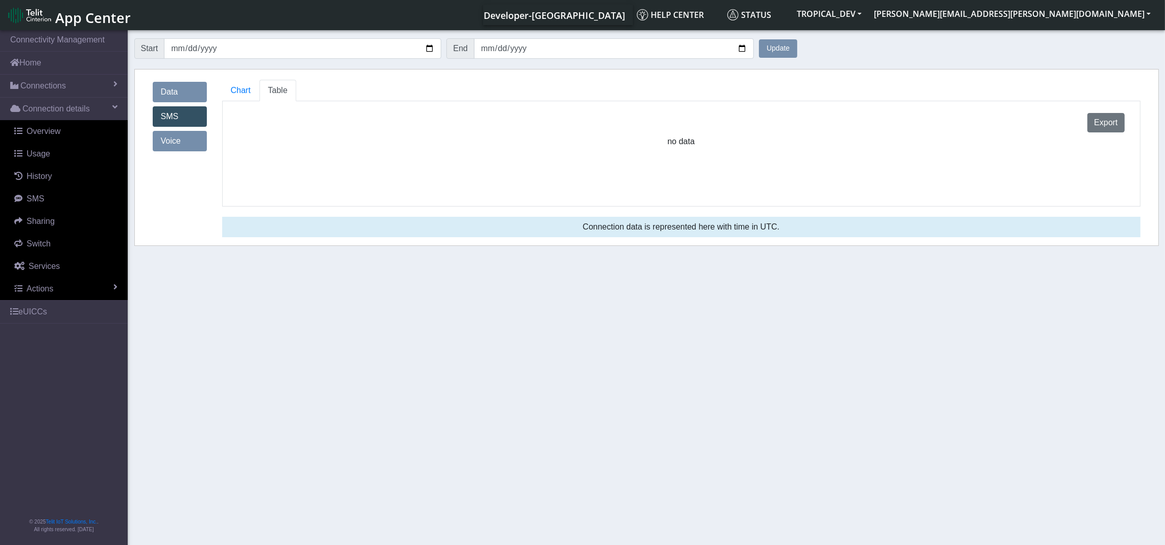
click at [188, 91] on link "Data" at bounding box center [180, 92] width 54 height 20
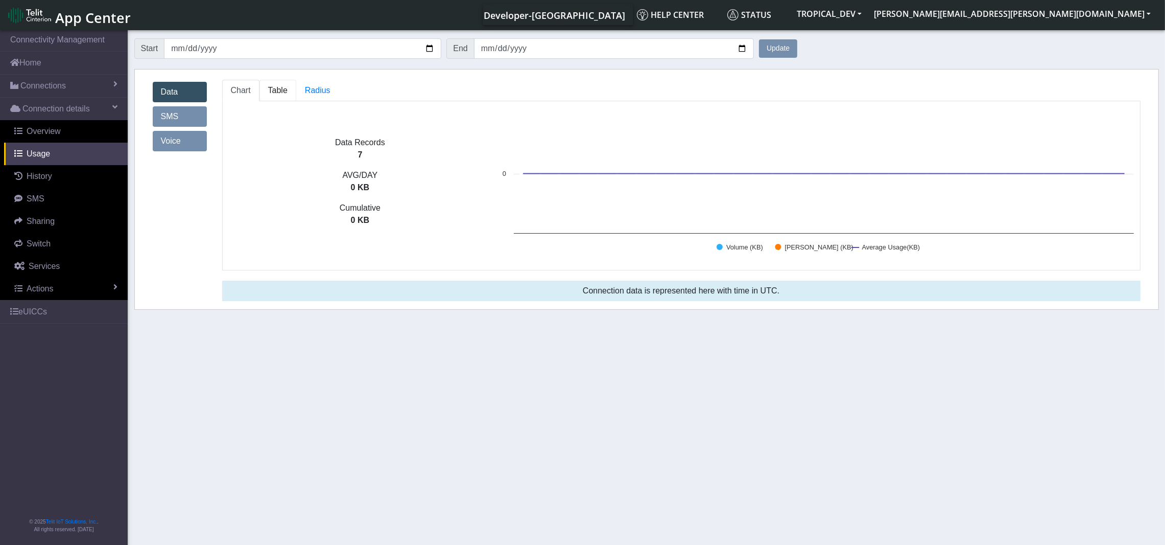
click at [277, 88] on span "Table" at bounding box center [277, 90] width 19 height 9
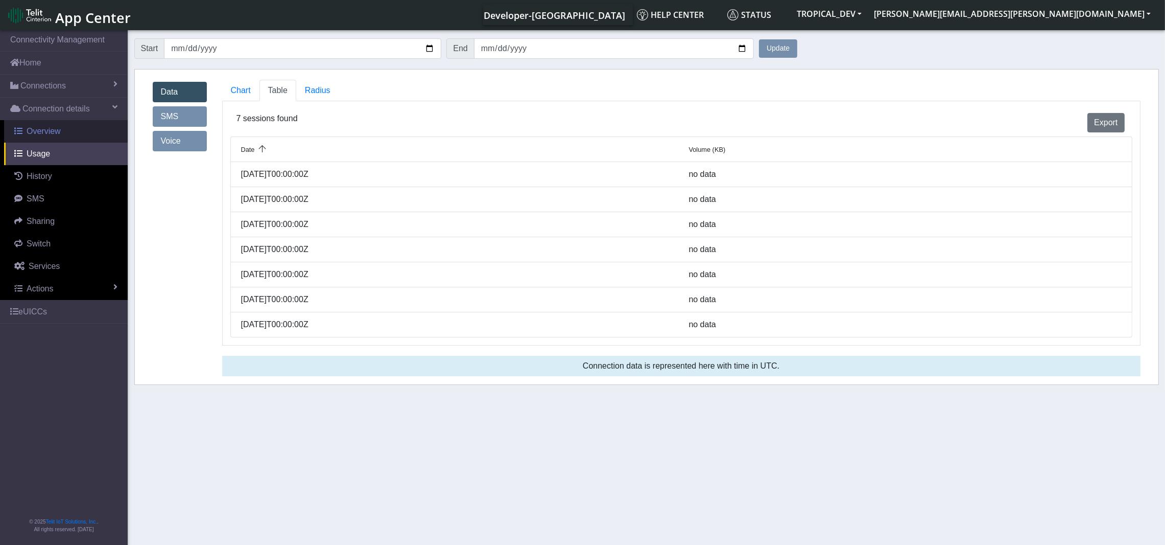
click at [44, 129] on span "Overview" at bounding box center [44, 131] width 34 height 9
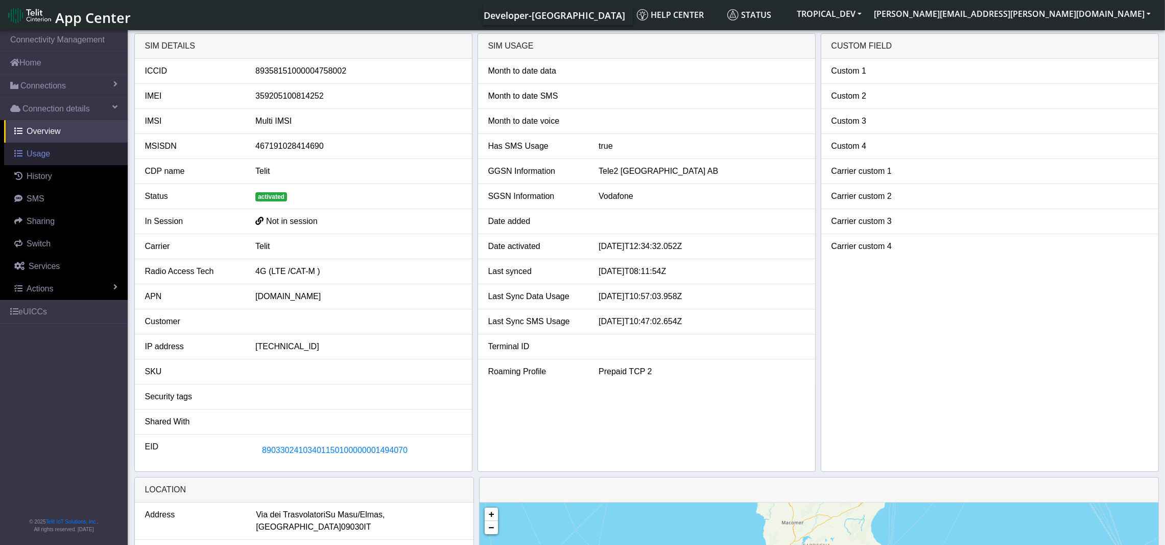
click at [44, 153] on span "Usage" at bounding box center [39, 153] width 24 height 9
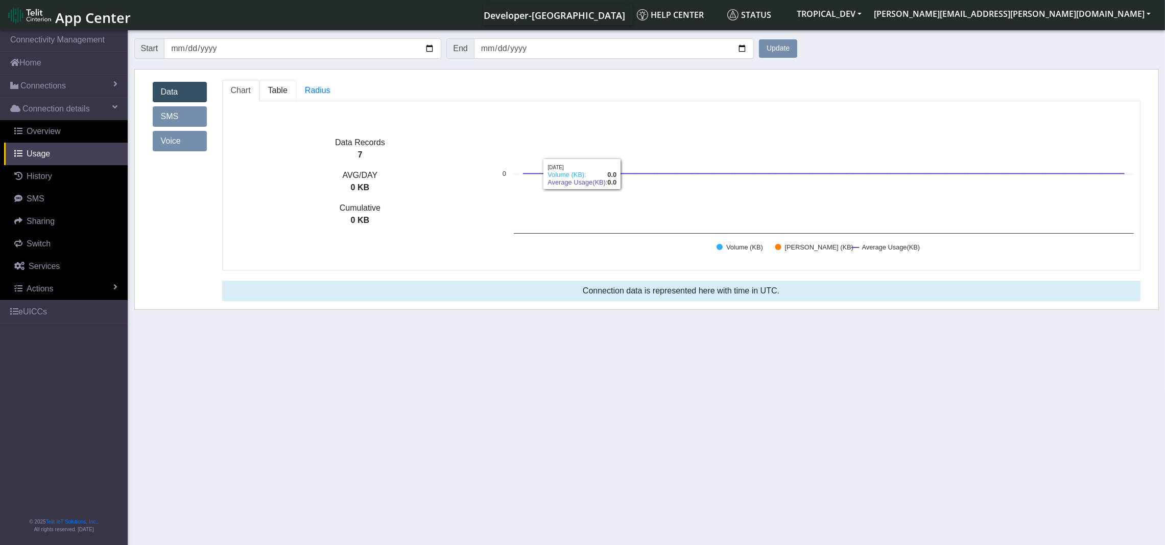
click at [278, 90] on span "Table" at bounding box center [277, 90] width 19 height 9
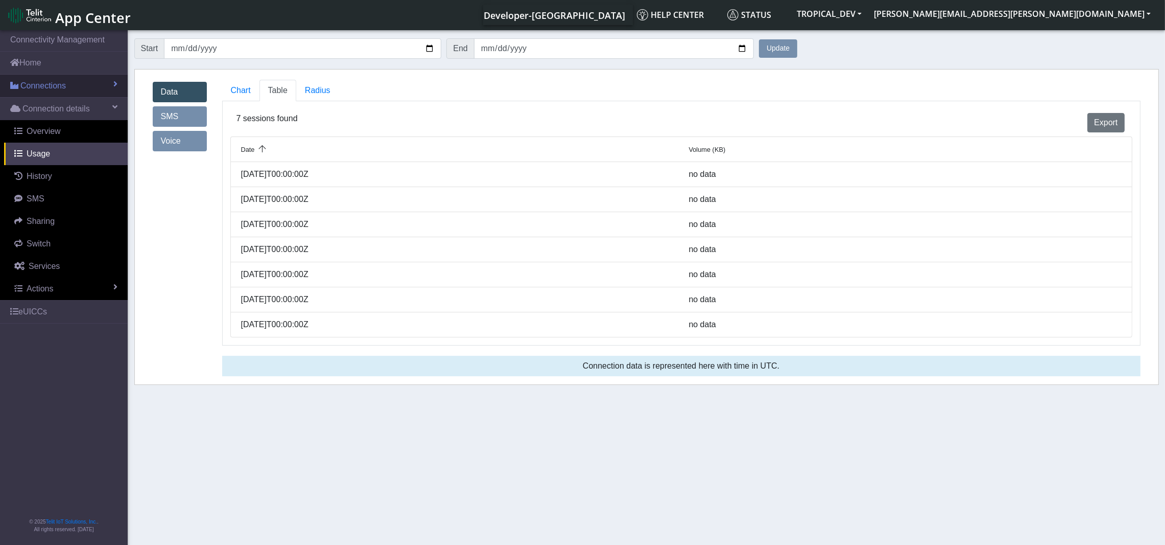
click at [44, 84] on span "Connections" at bounding box center [42, 86] width 45 height 12
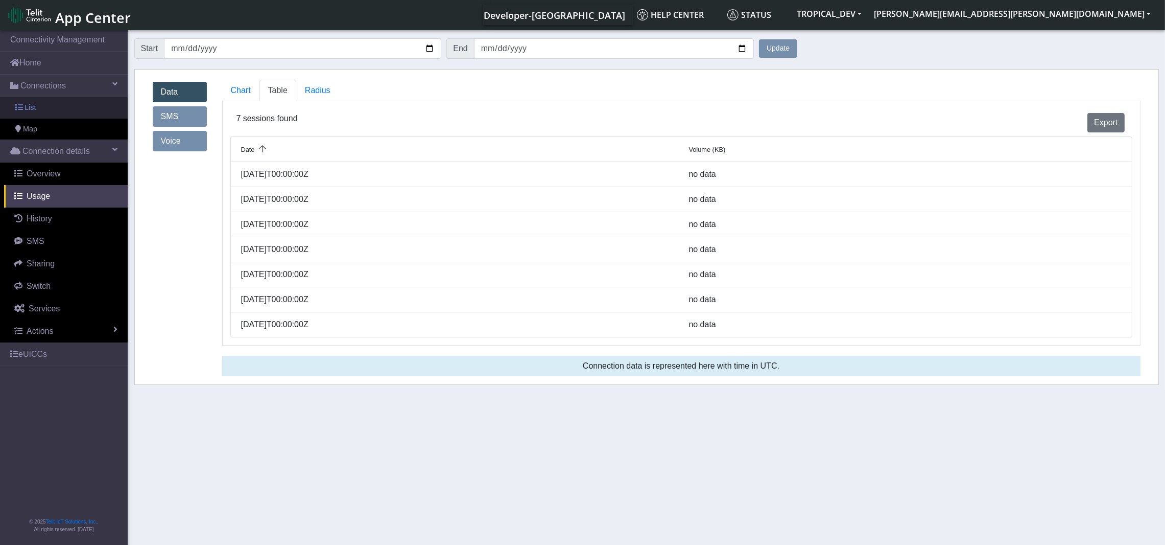
click at [30, 109] on span "List" at bounding box center [30, 107] width 11 height 11
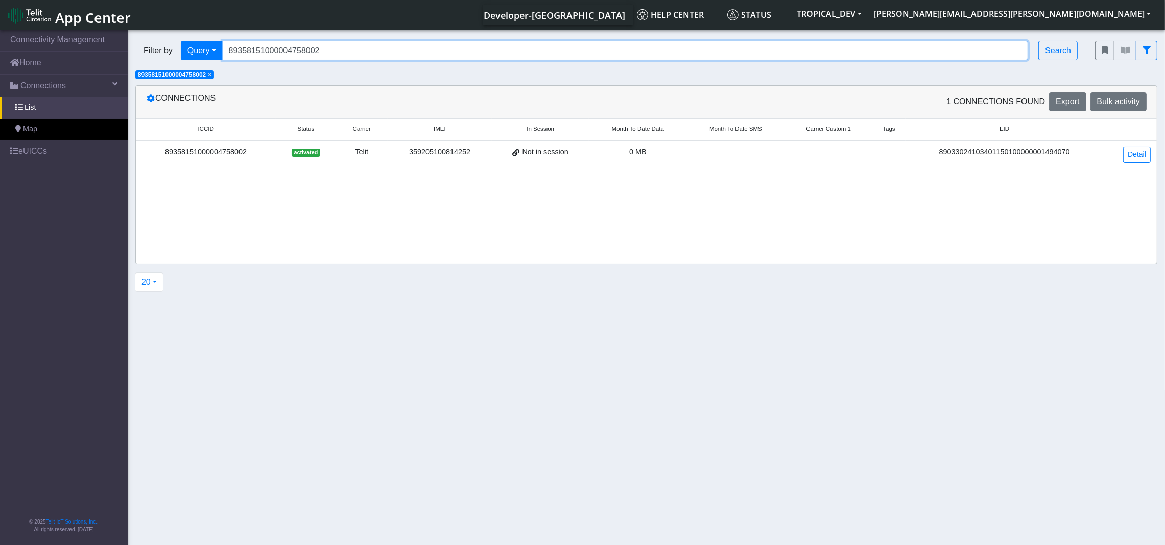
click at [487, 49] on input "89358151000004758002" at bounding box center [625, 50] width 807 height 19
drag, startPoint x: 488, startPoint y: 49, endPoint x: 166, endPoint y: 54, distance: 321.9
click at [166, 54] on div "Filter by Query Query In Session Not connected Tags Country Operator 8935815100…" at bounding box center [607, 50] width 945 height 19
paste input "12181064"
type input "89358151000012181064"
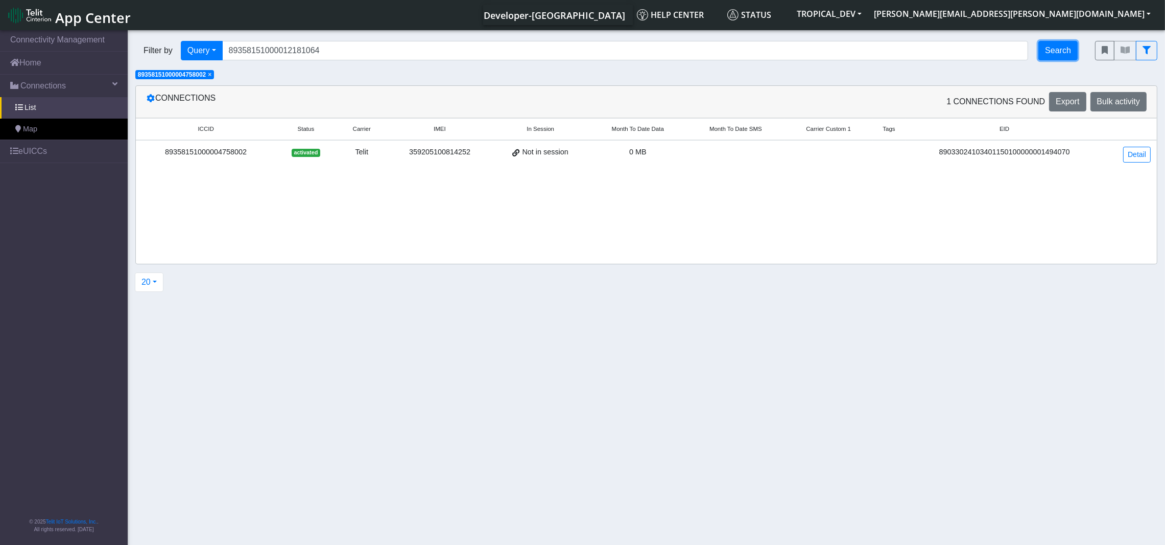
click at [1056, 50] on button "Search" at bounding box center [1058, 50] width 39 height 19
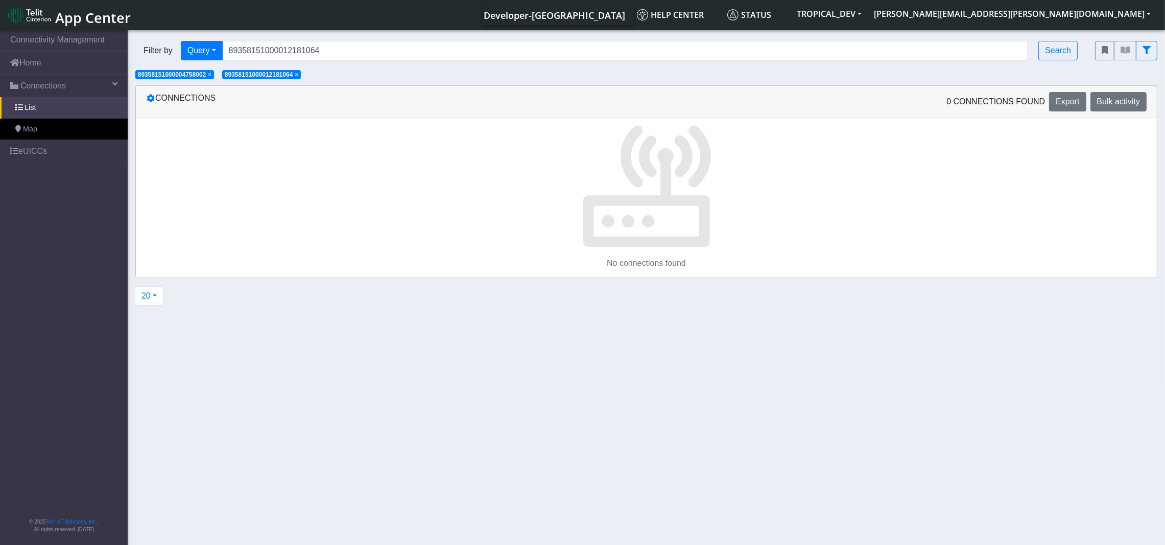
click at [210, 76] on span "×" at bounding box center [210, 74] width 4 height 7
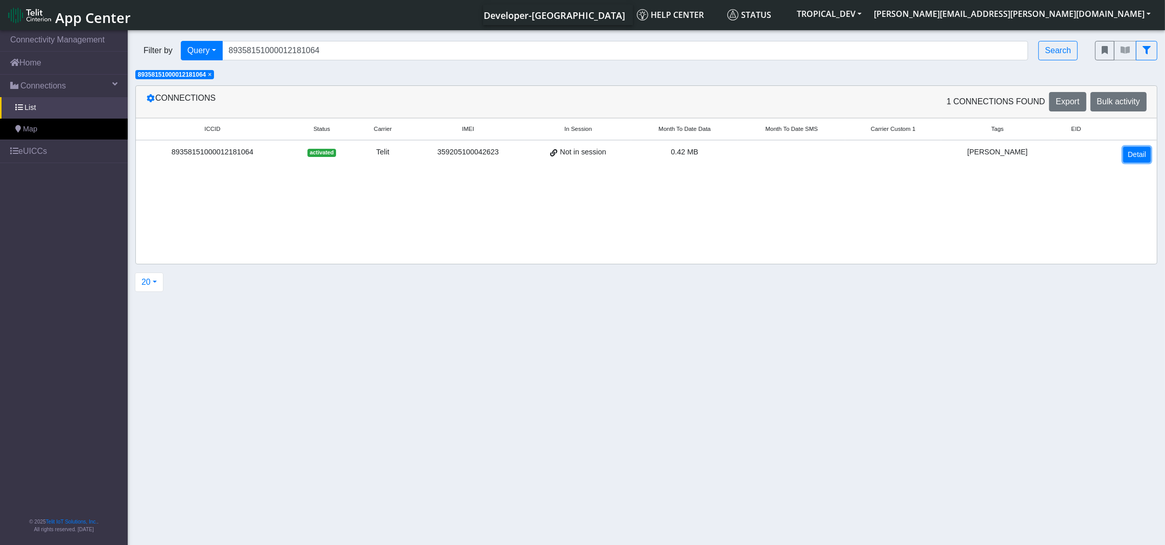
click at [1129, 150] on link "Detail" at bounding box center [1137, 155] width 28 height 16
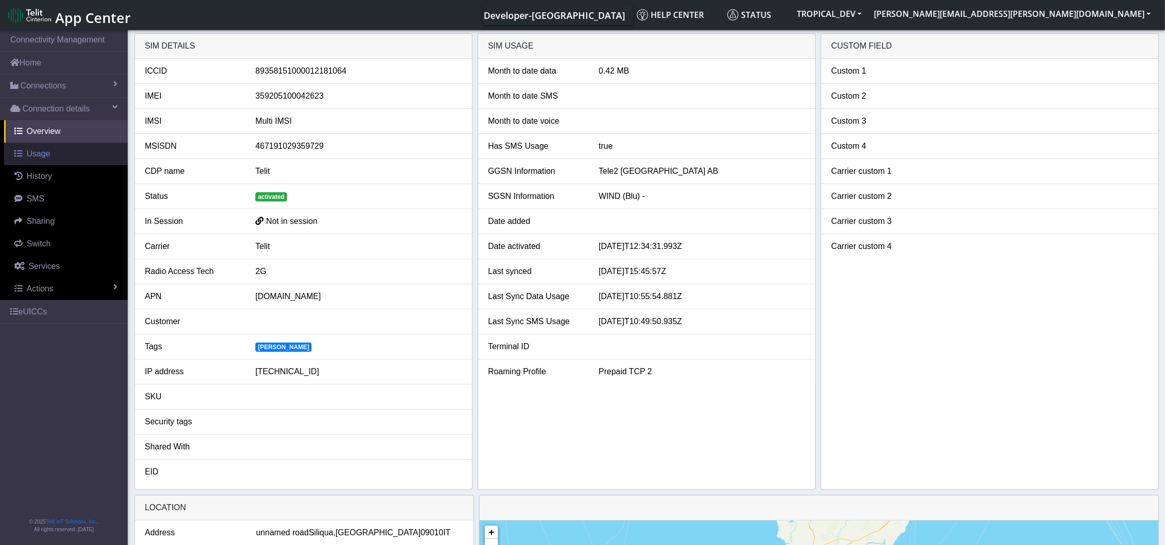
click at [50, 159] on link "Usage" at bounding box center [66, 154] width 124 height 22
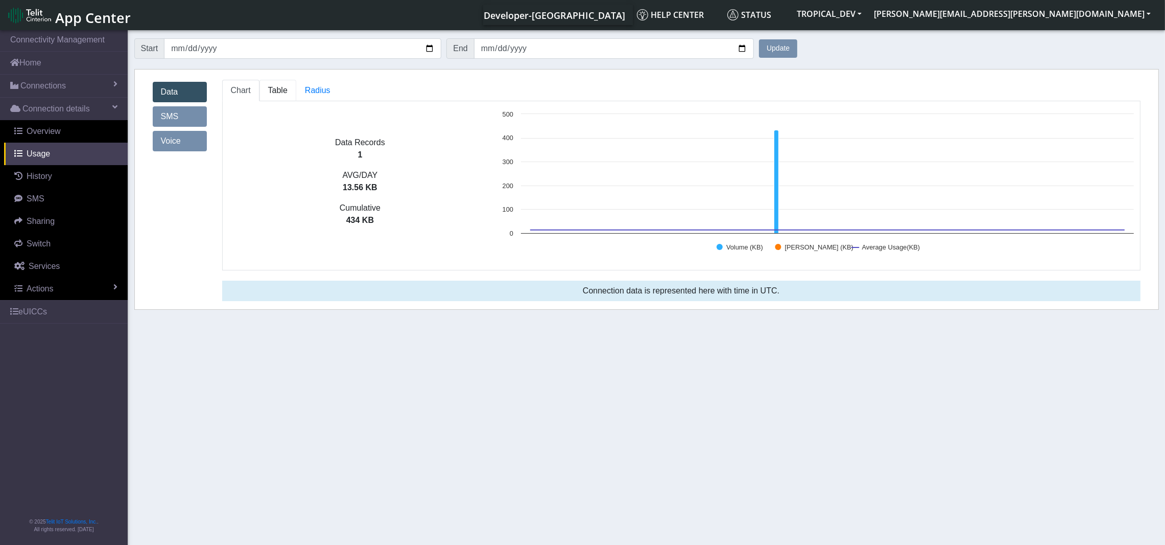
click at [278, 82] on link "Table" at bounding box center [278, 90] width 37 height 21
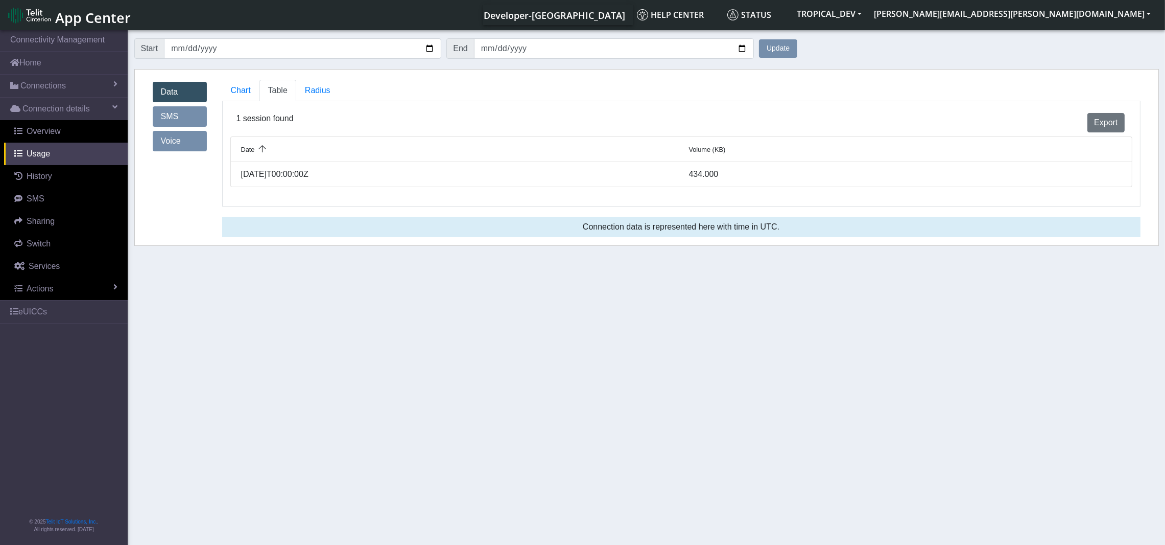
click at [179, 115] on link "SMS" at bounding box center [180, 116] width 54 height 20
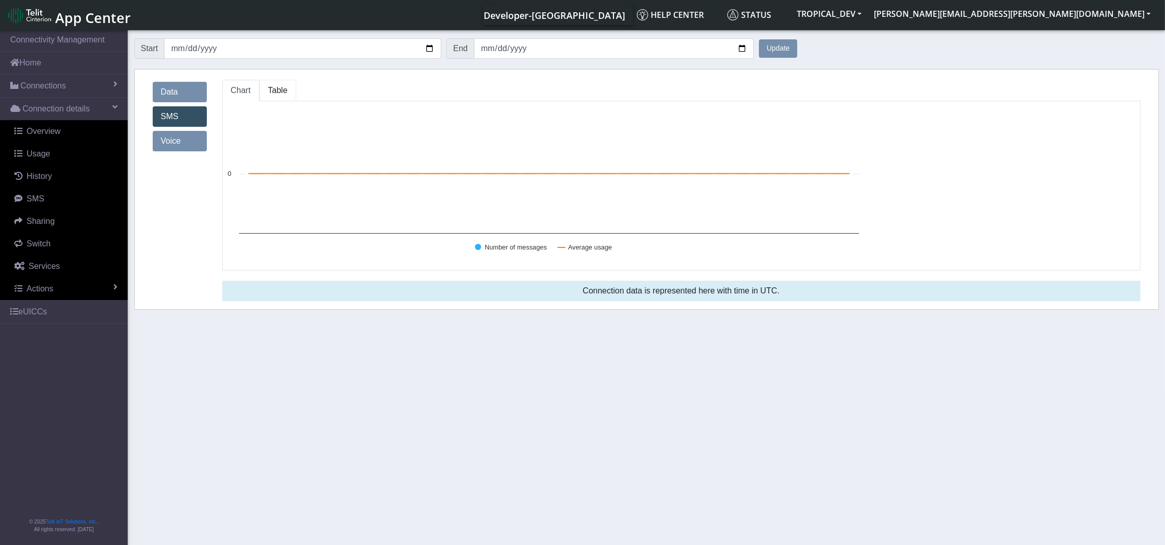
click at [277, 89] on span "Table" at bounding box center [277, 90] width 19 height 9
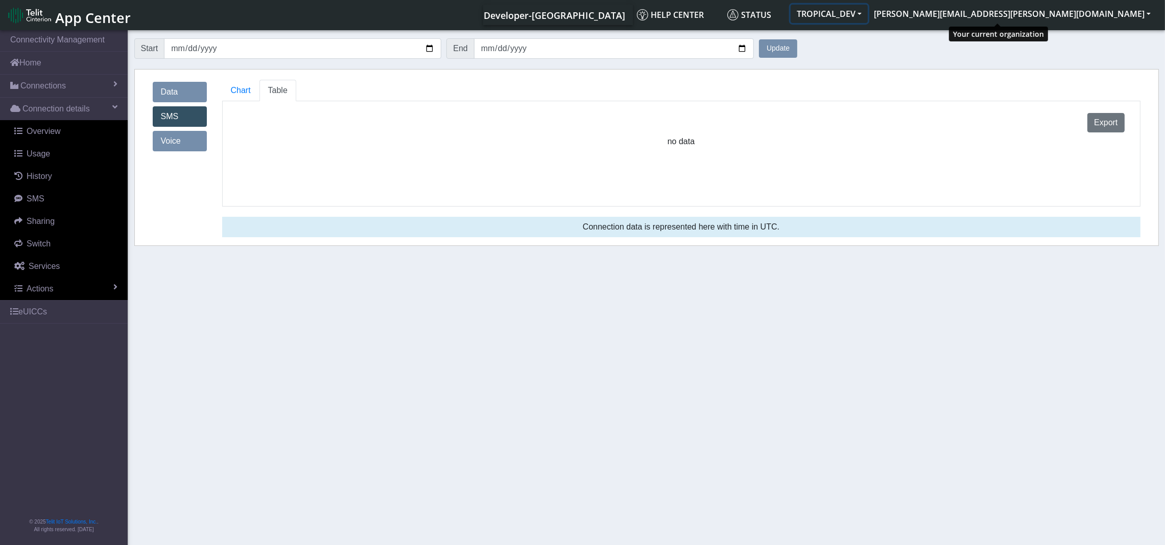
click at [868, 12] on button "TROPICAL_DEV" at bounding box center [829, 14] width 77 height 18
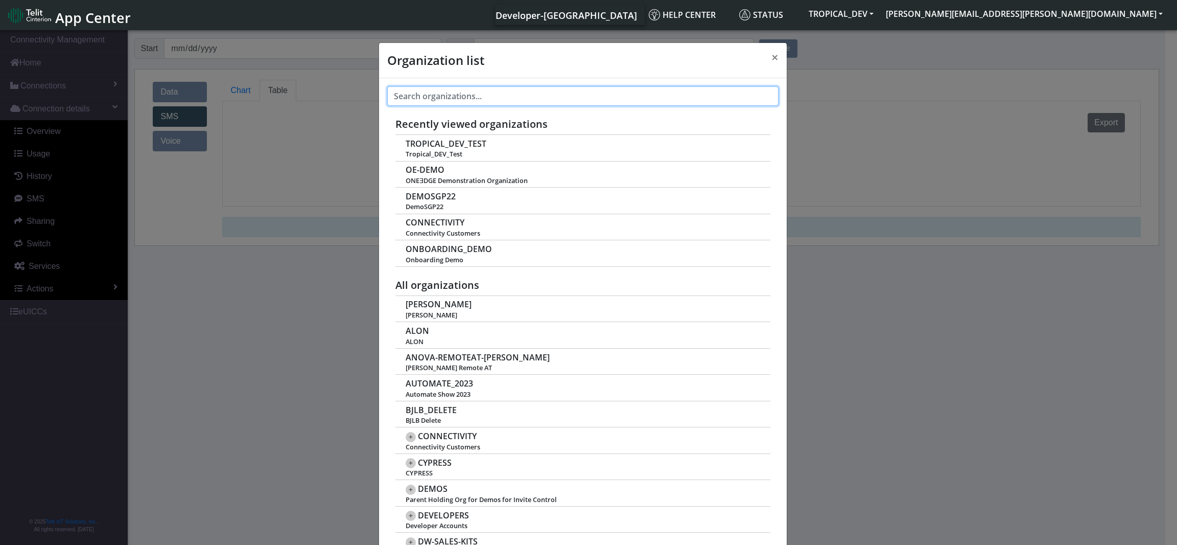
click at [466, 93] on input "text" at bounding box center [582, 95] width 391 height 19
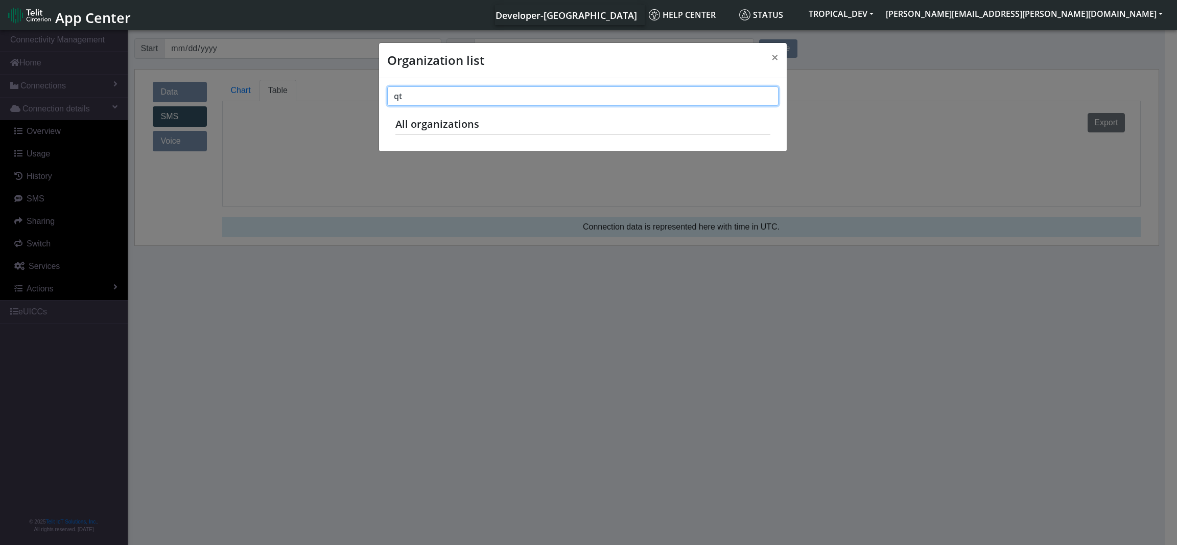
type input "q"
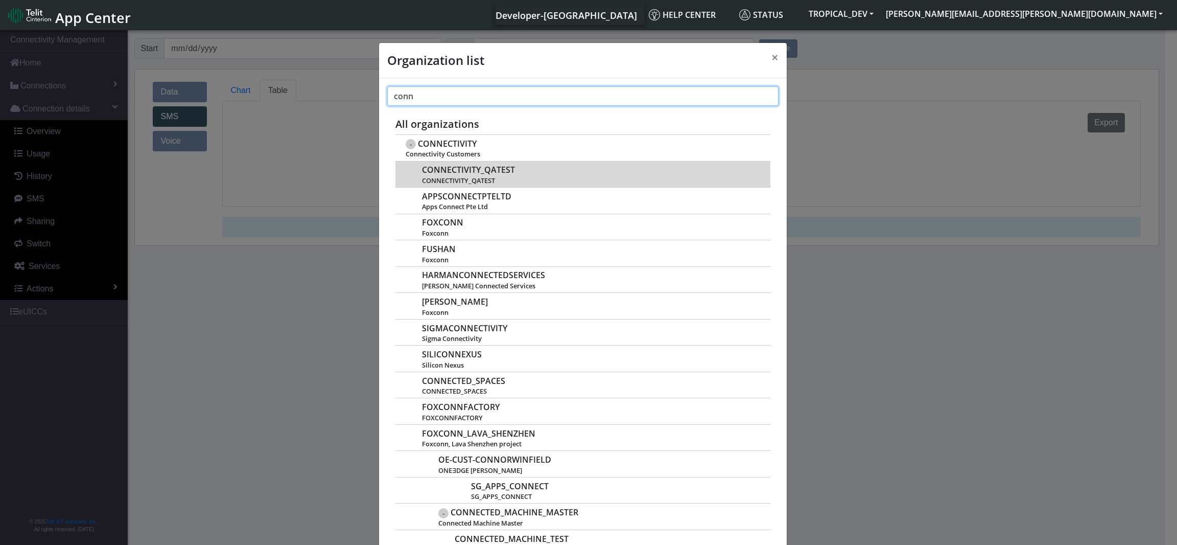
type input "conn"
click at [482, 176] on div "CONNECTIVITY_QATEST CONNECTIVITY_QATEST" at bounding box center [590, 173] width 337 height 21
click at [492, 175] on span "CONNECTIVITY_QATEST" at bounding box center [468, 170] width 93 height 10
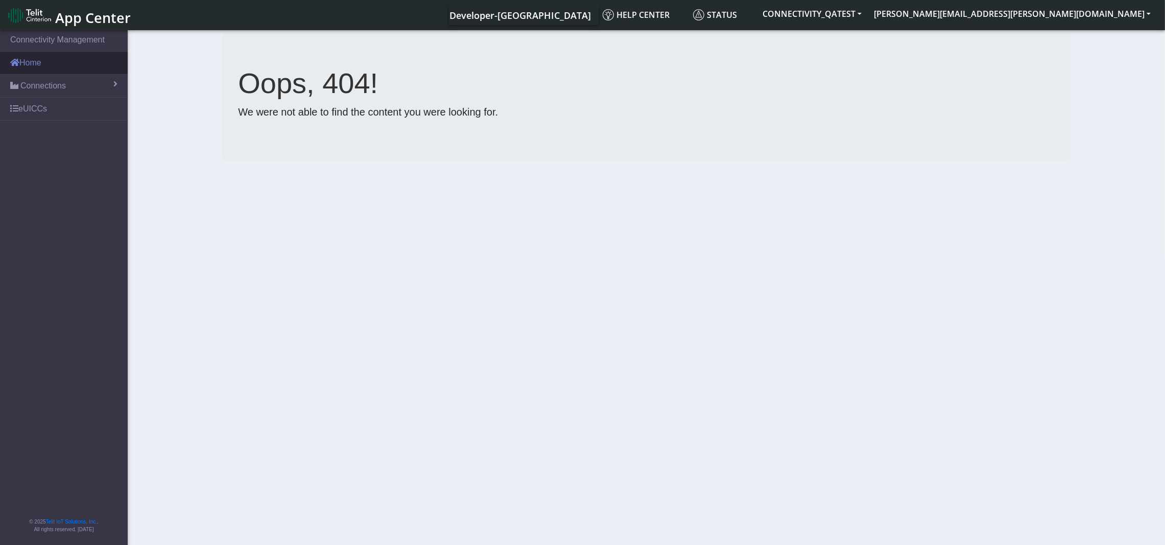
click at [44, 66] on link "Home" at bounding box center [64, 63] width 128 height 22
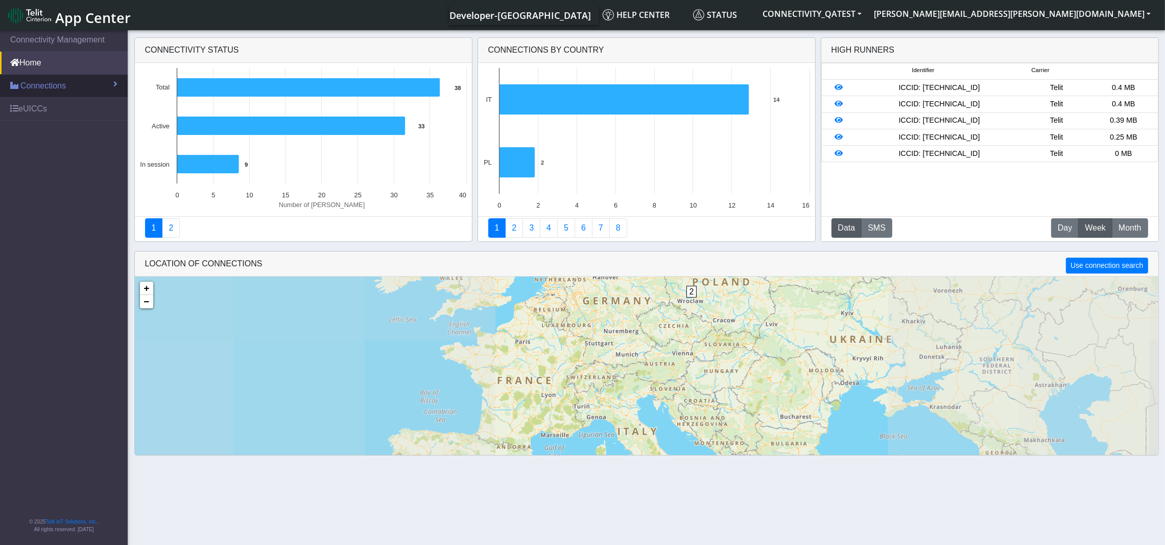
click at [41, 89] on span "Connections" at bounding box center [42, 86] width 45 height 12
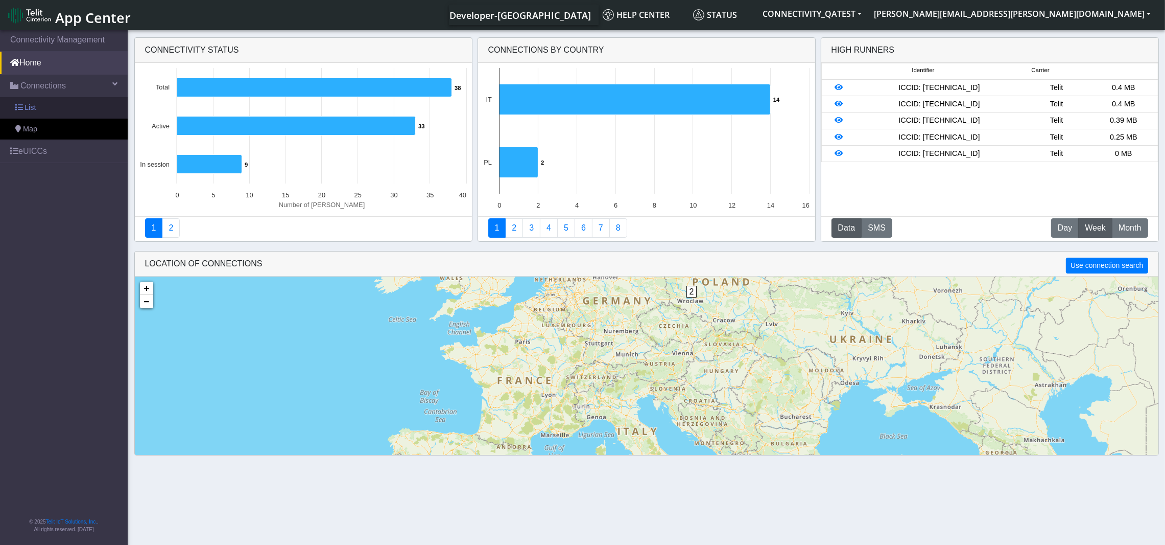
click at [37, 111] on link "List" at bounding box center [64, 107] width 128 height 21
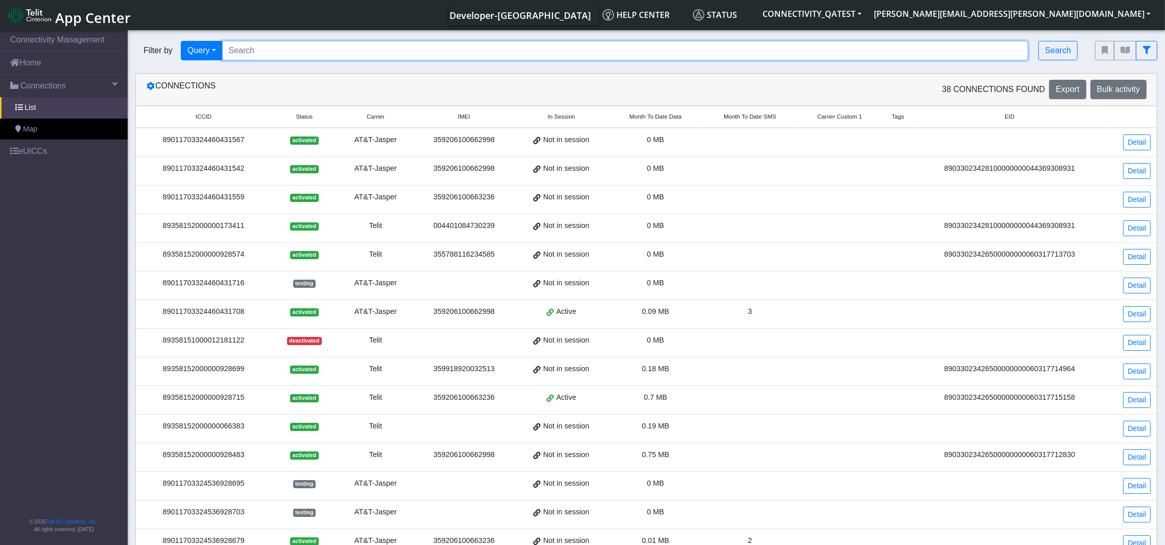
click at [537, 54] on input "Search..." at bounding box center [625, 50] width 807 height 19
paste input "89358152000000066235"
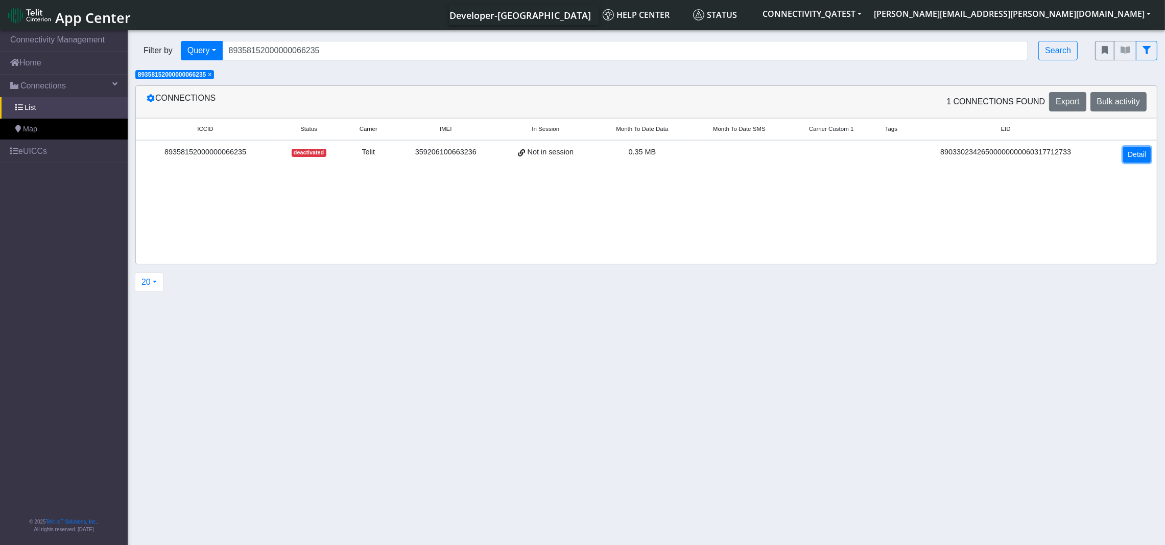
click at [1138, 153] on link "Detail" at bounding box center [1137, 155] width 28 height 16
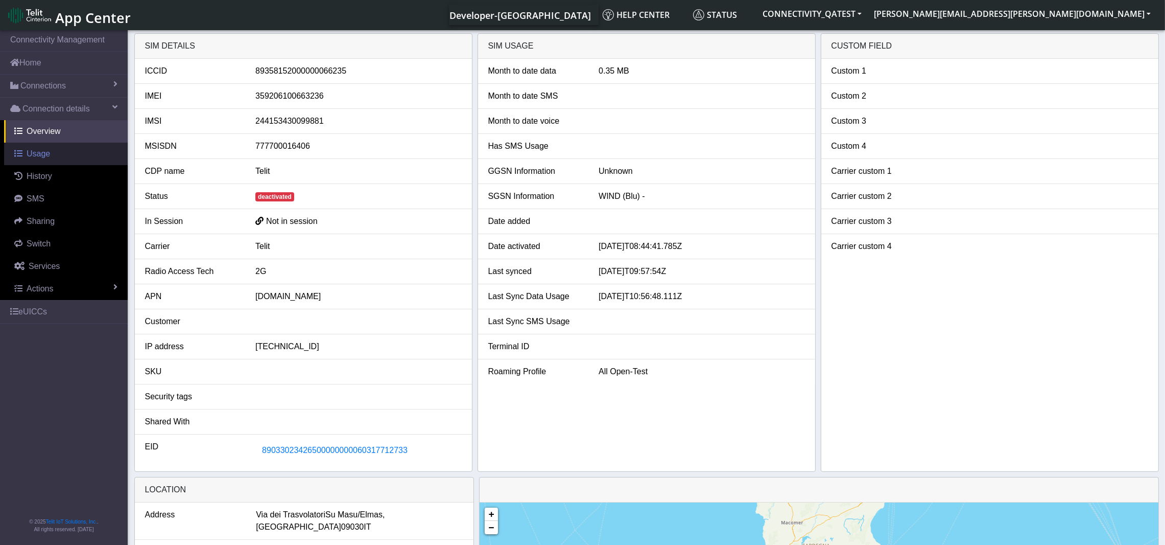
click at [41, 156] on span "Usage" at bounding box center [39, 153] width 24 height 9
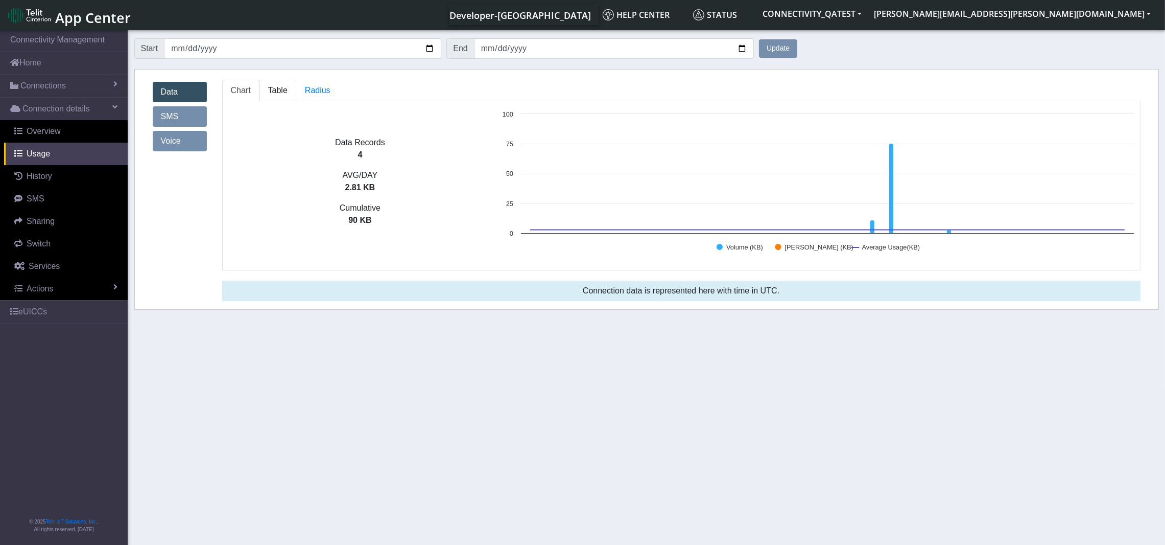
click at [286, 88] on span "Table" at bounding box center [277, 90] width 19 height 9
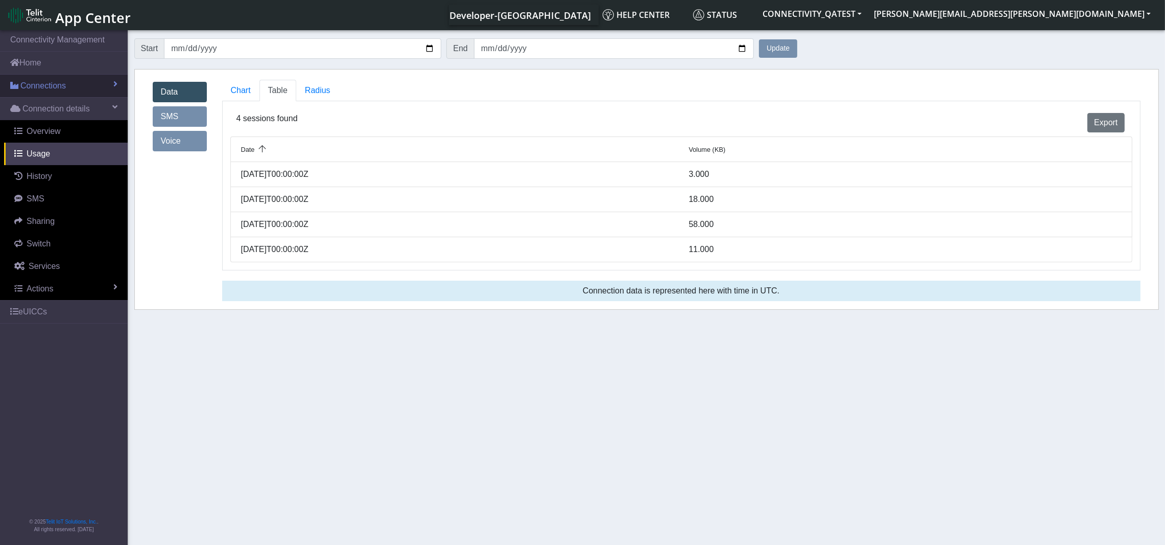
click at [36, 84] on span "Connections" at bounding box center [42, 86] width 45 height 12
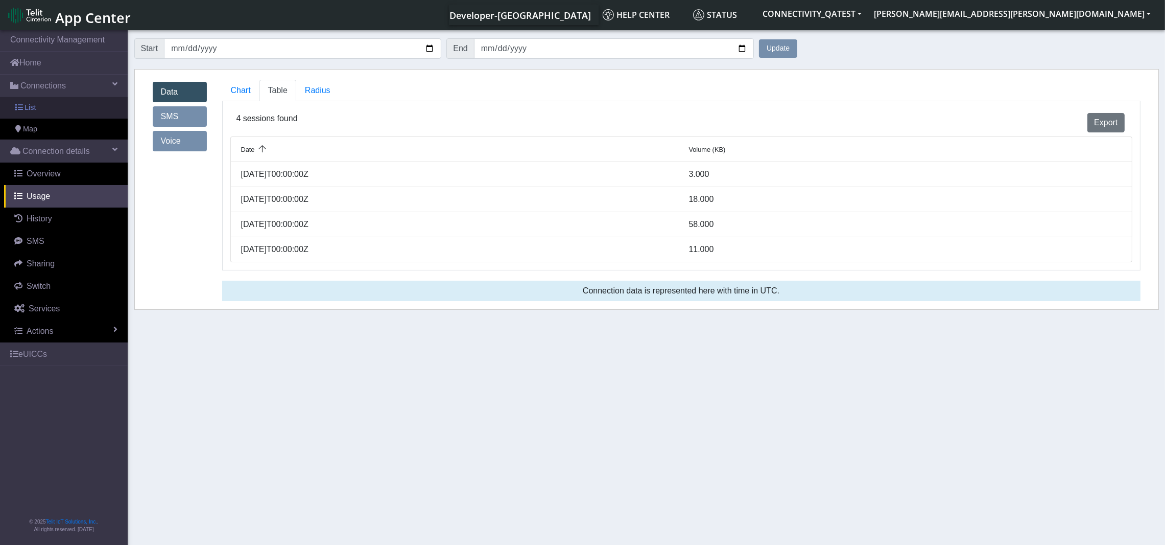
click at [34, 110] on span "List" at bounding box center [30, 107] width 11 height 11
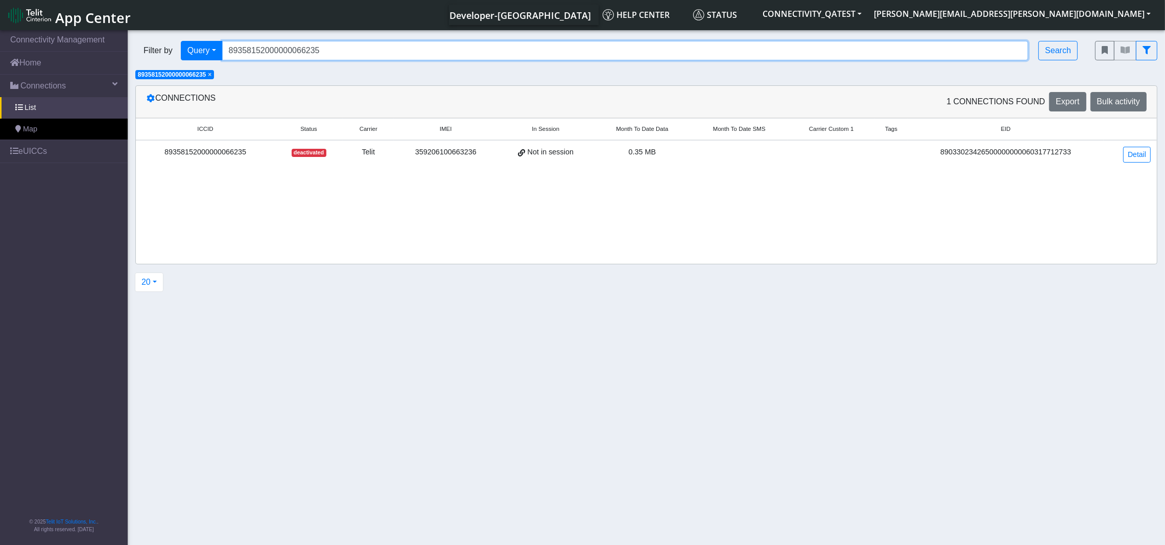
drag, startPoint x: 417, startPoint y: 49, endPoint x: 439, endPoint y: 48, distance: 22.0
click at [416, 49] on input "89358152000000066235" at bounding box center [625, 50] width 807 height 19
drag, startPoint x: 207, startPoint y: 44, endPoint x: 59, endPoint y: 25, distance: 148.9
click at [59, 28] on body "App Center Developer-US Help center Status CONNECTIVITY_QATEST george.moshe@tel…" at bounding box center [582, 288] width 1165 height 520
paste input "383"
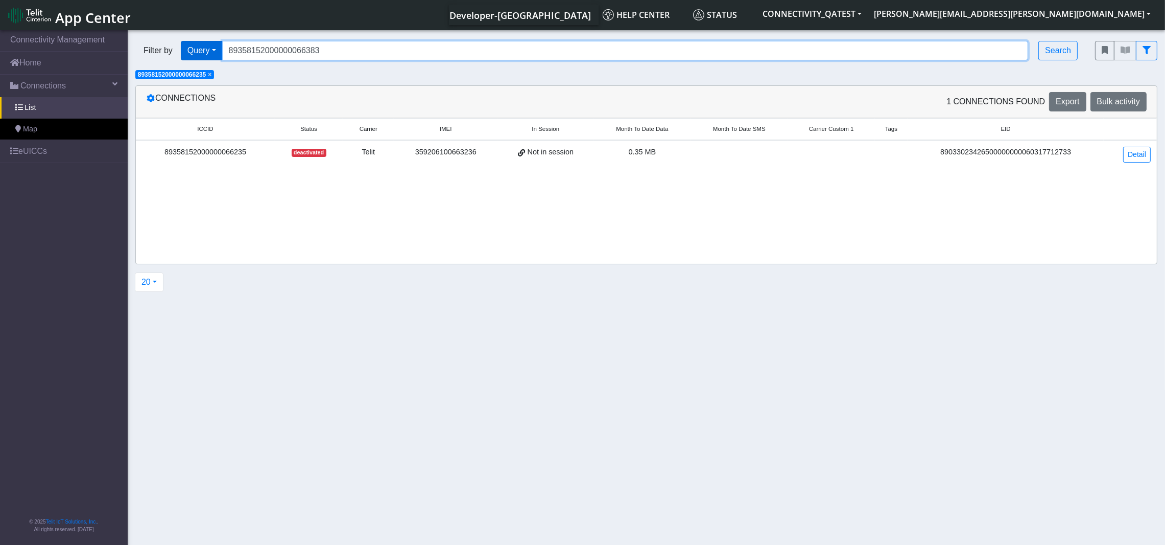
type input "89358152000000066383"
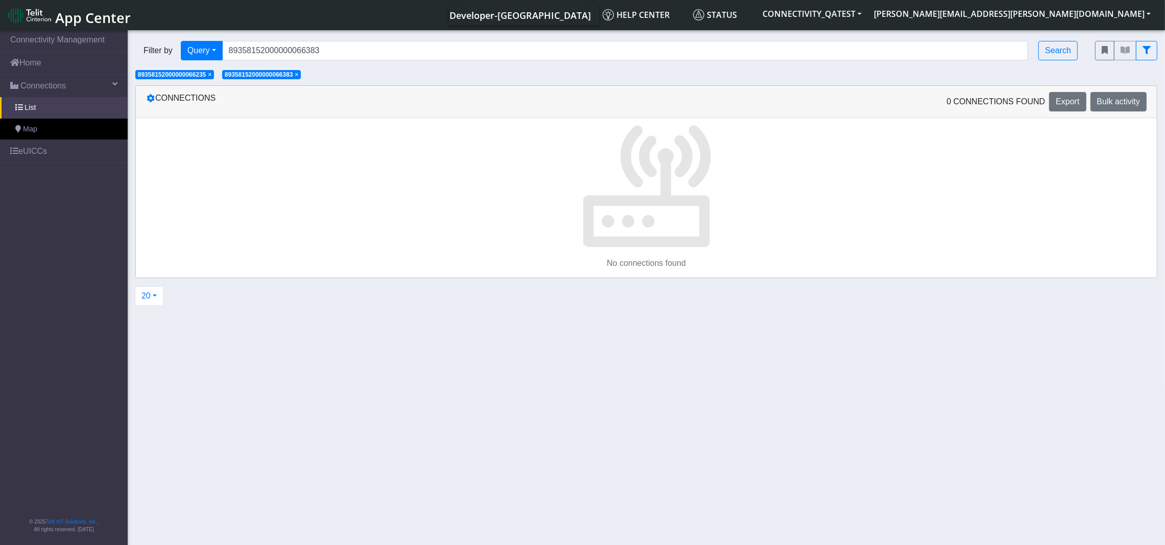
click at [209, 74] on span "× 89358152000000066235" at bounding box center [174, 74] width 79 height 9
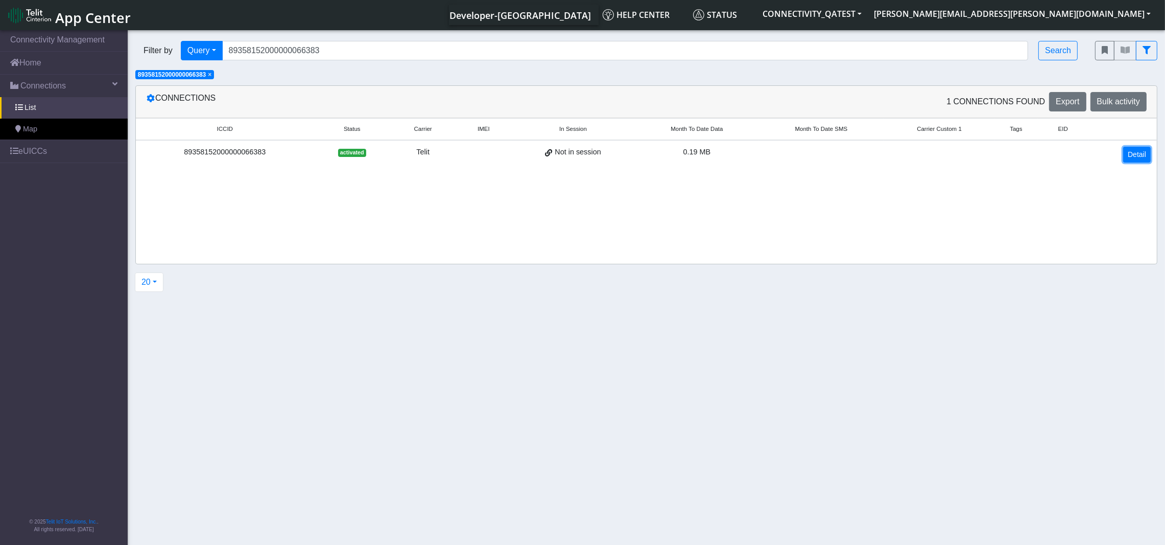
click at [1133, 154] on link "Detail" at bounding box center [1137, 155] width 28 height 16
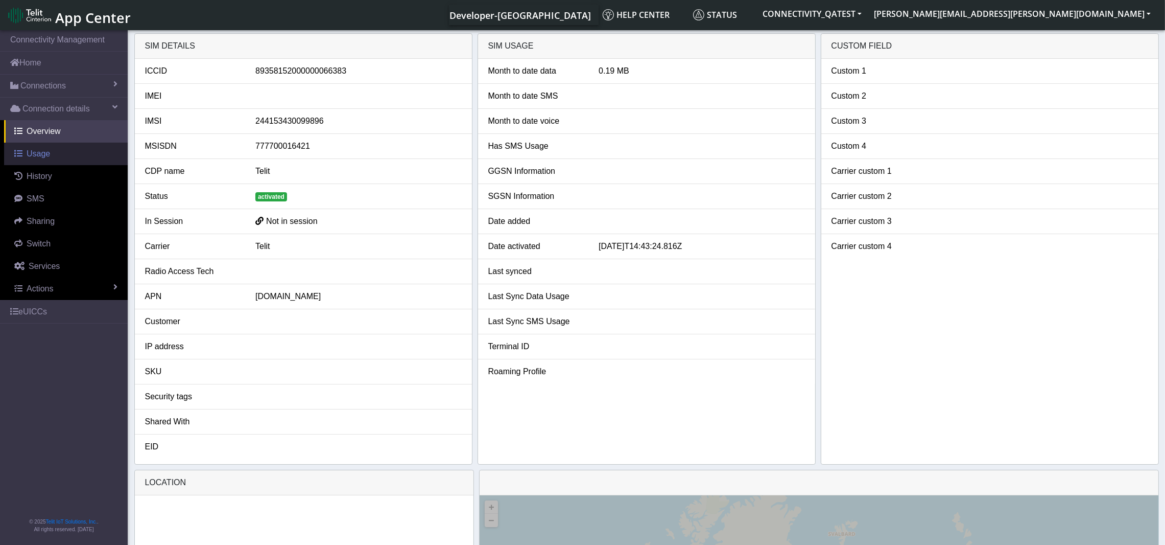
click at [35, 156] on span "Usage" at bounding box center [39, 153] width 24 height 9
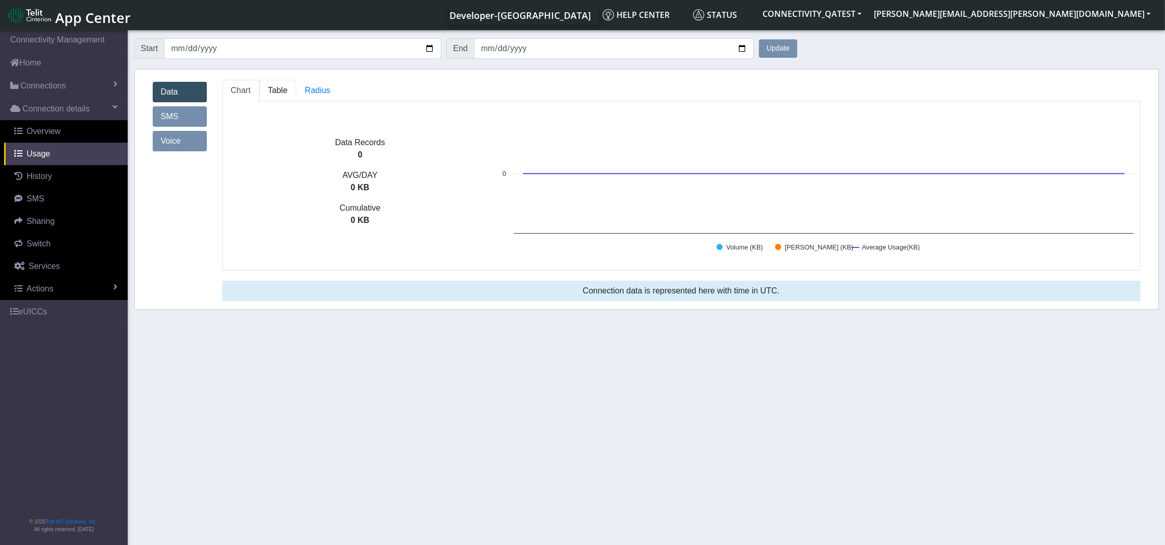
click at [274, 86] on span "Table" at bounding box center [277, 90] width 19 height 9
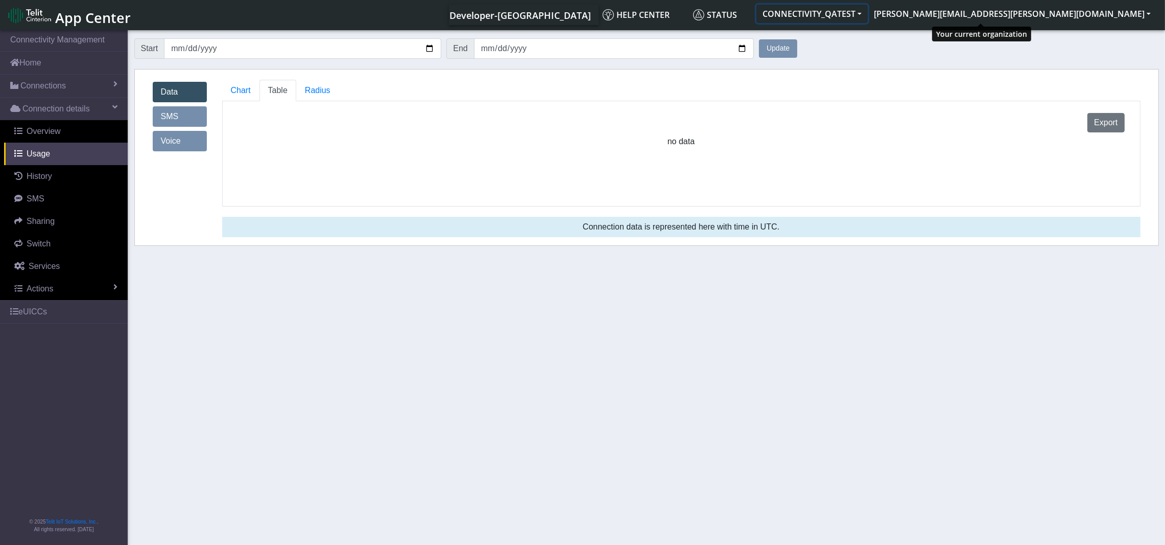
click at [868, 15] on button "CONNECTIVITY_QATEST" at bounding box center [812, 14] width 111 height 18
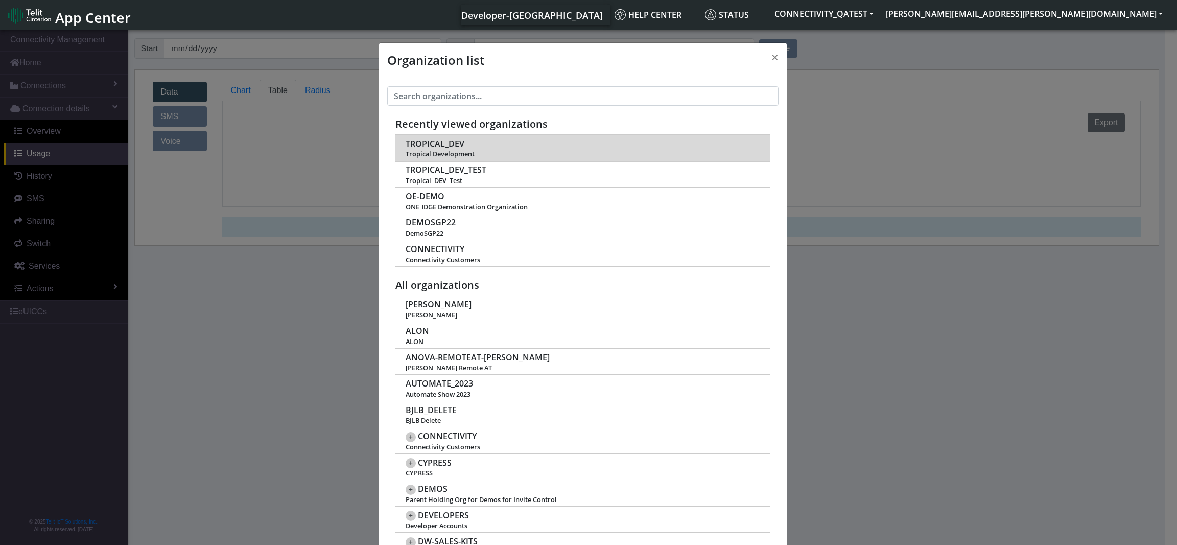
click at [442, 144] on span "TROPICAL_DEV" at bounding box center [435, 144] width 59 height 10
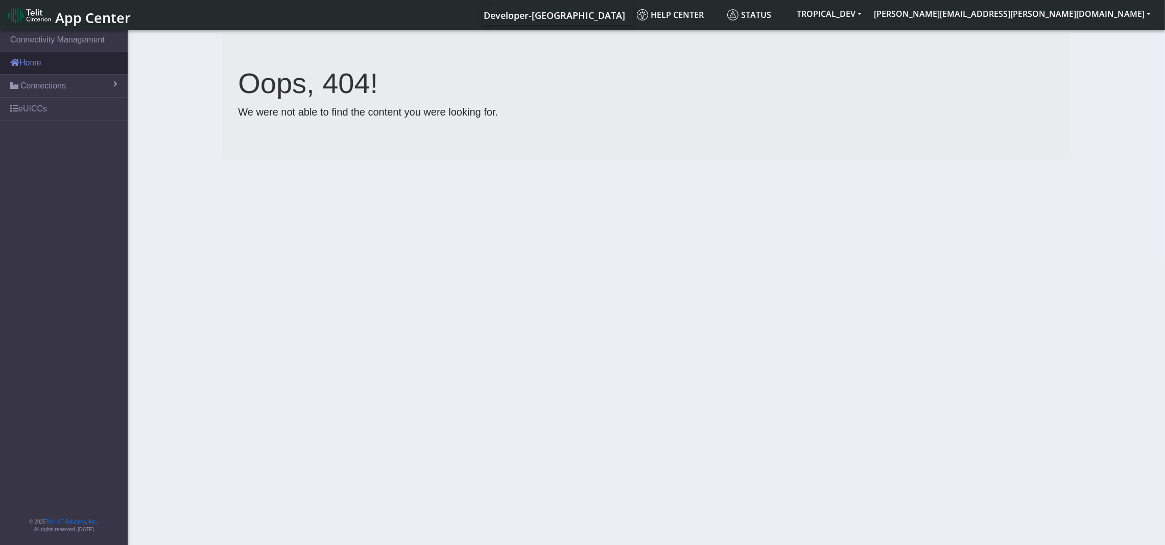
click at [30, 65] on link "Home" at bounding box center [64, 63] width 128 height 22
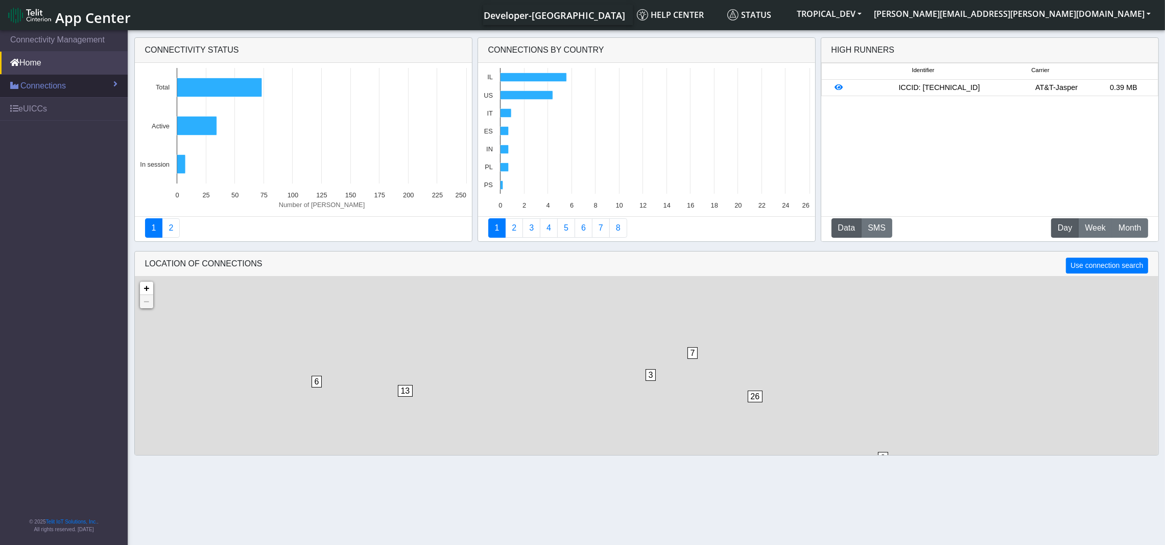
click at [55, 88] on span "Connections" at bounding box center [42, 86] width 45 height 12
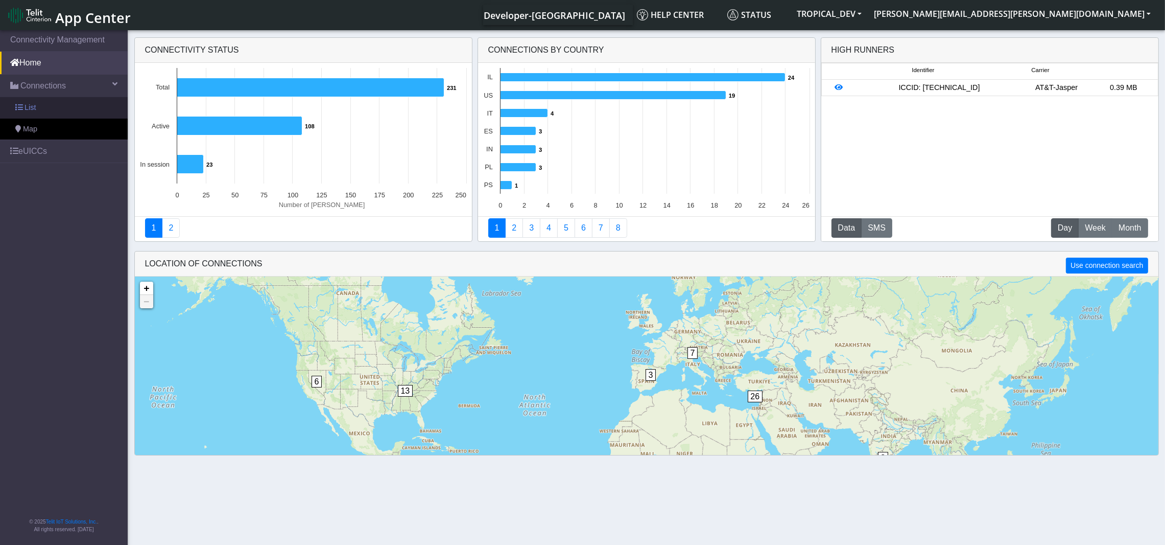
click at [42, 108] on link "List" at bounding box center [64, 107] width 128 height 21
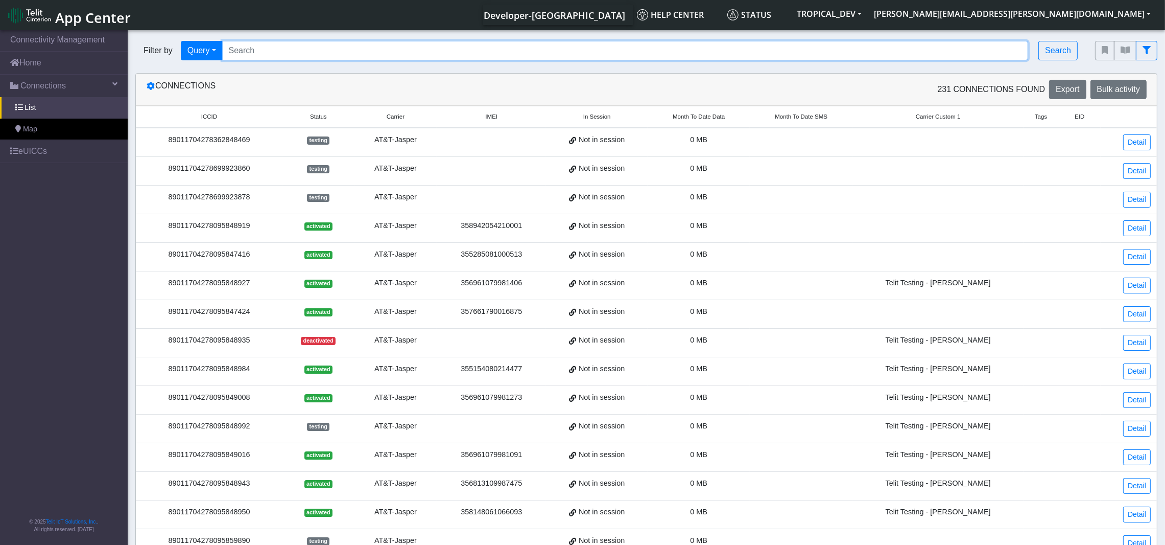
click at [507, 51] on input "Search..." at bounding box center [625, 50] width 807 height 19
paste input "89358152000000325334"
type input "89358152000000325334"
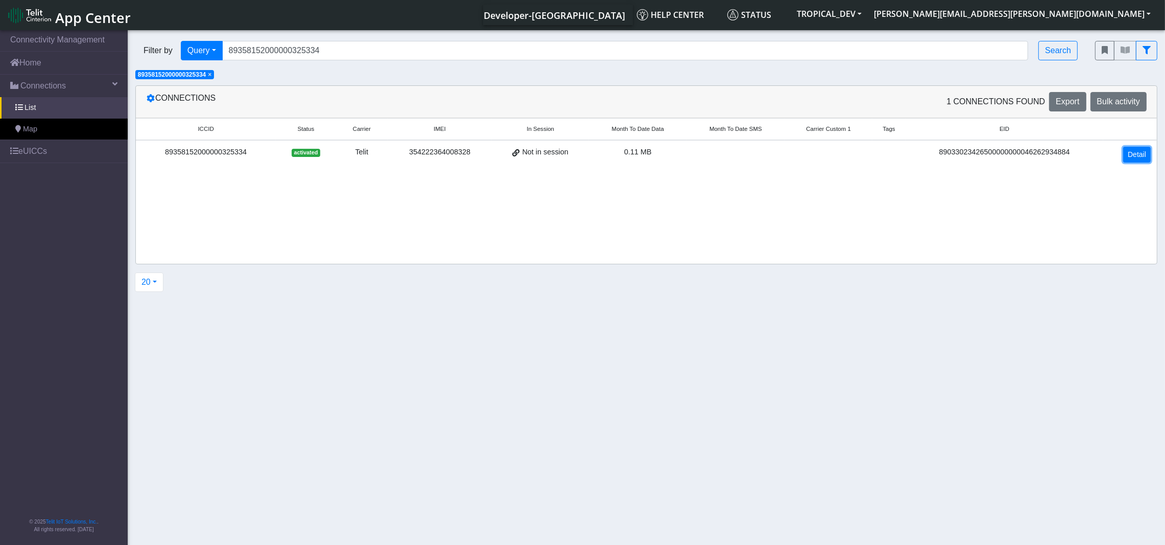
click at [1136, 155] on link "Detail" at bounding box center [1137, 155] width 28 height 16
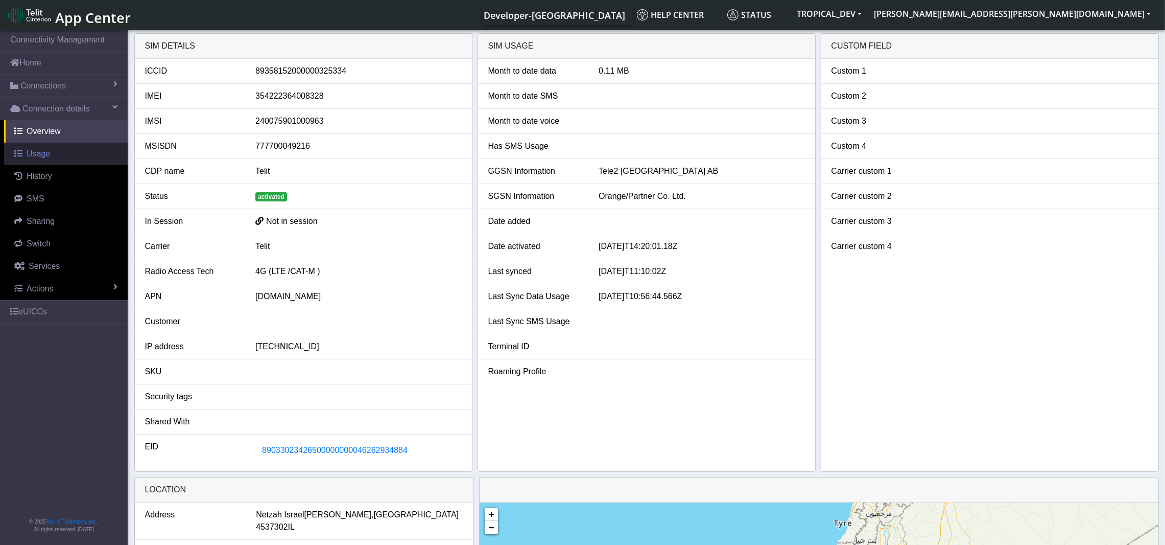
click at [35, 155] on span "Usage" at bounding box center [39, 153] width 24 height 9
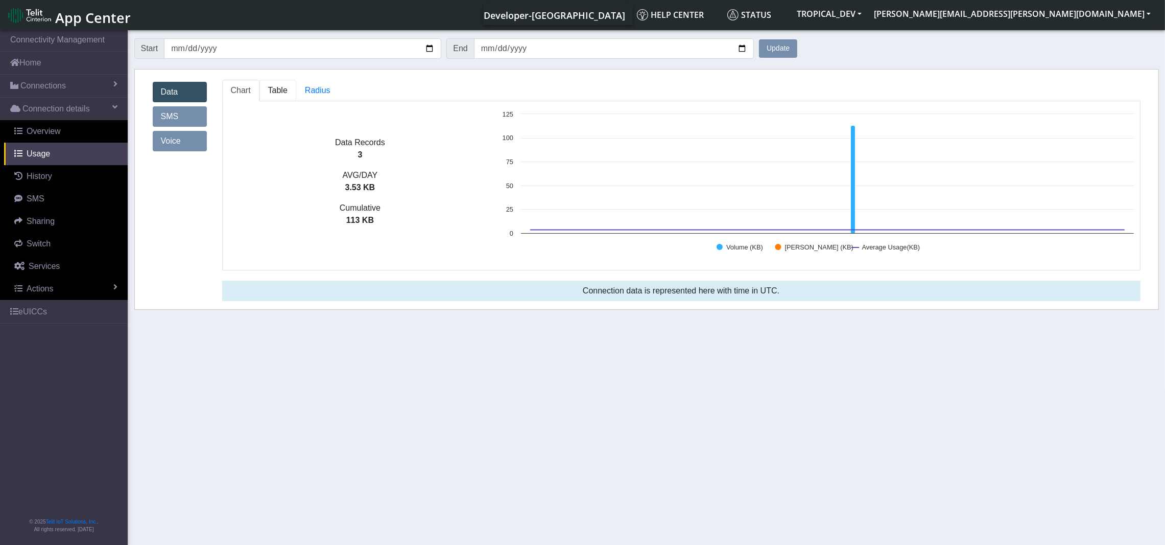
click at [273, 88] on span "Table" at bounding box center [277, 90] width 19 height 9
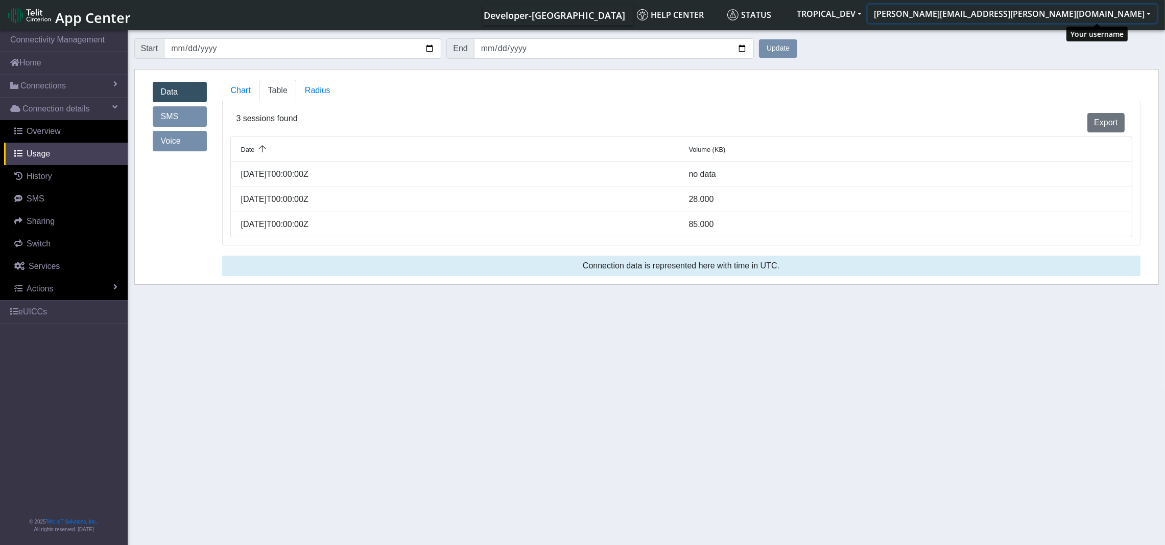
click at [1146, 11] on button "[PERSON_NAME][EMAIL_ADDRESS][PERSON_NAME][DOMAIN_NAME]" at bounding box center [1012, 14] width 289 height 18
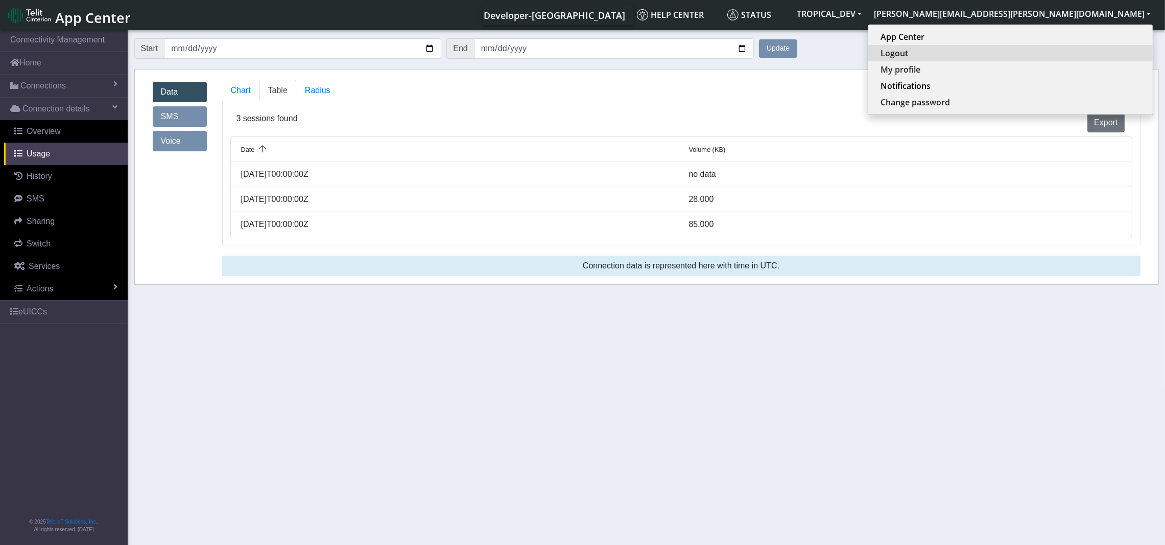
click at [1065, 54] on button "Logout" at bounding box center [1010, 53] width 285 height 16
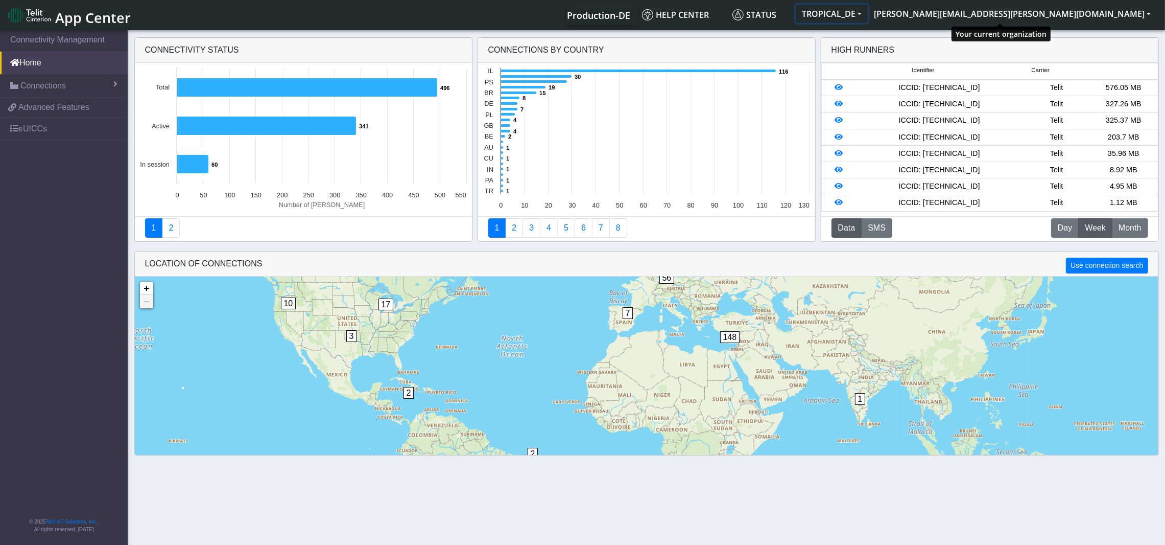
click at [868, 13] on button "TROPICAL_DE" at bounding box center [832, 14] width 72 height 18
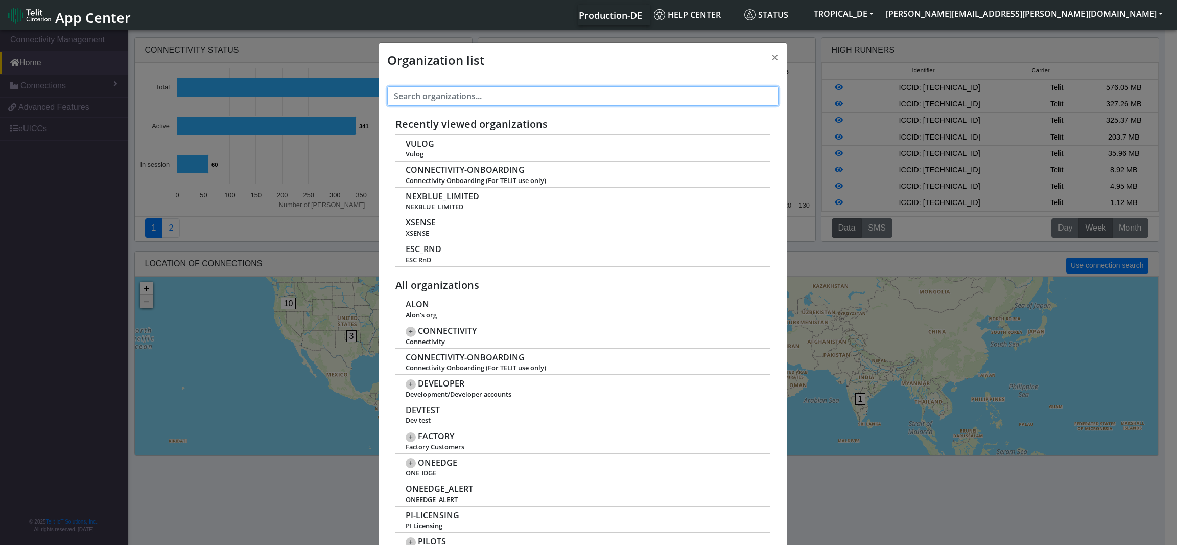
click at [539, 99] on input "text" at bounding box center [582, 95] width 391 height 19
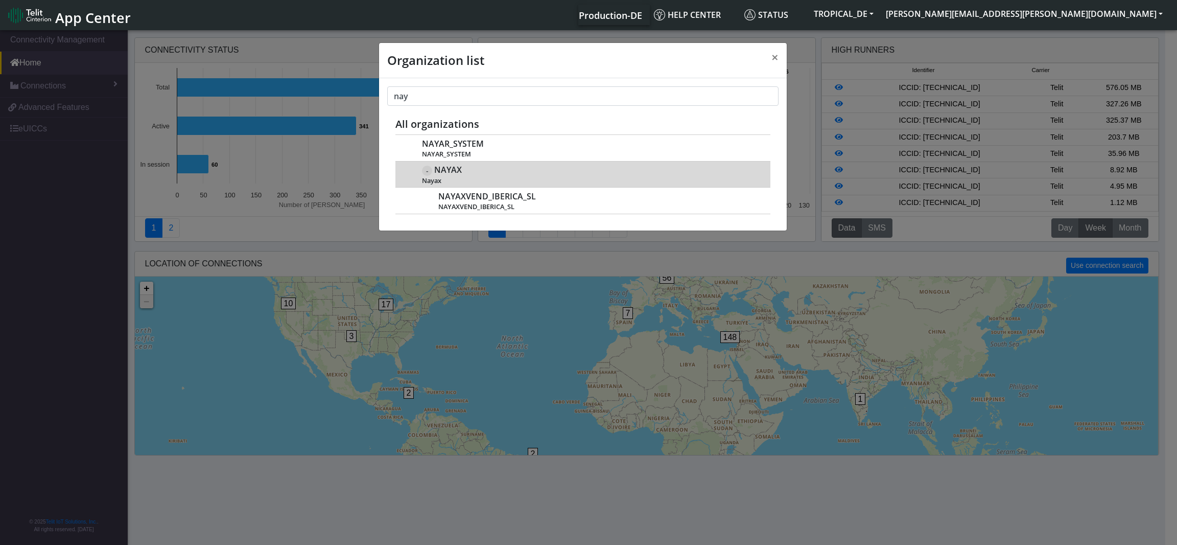
click at [482, 174] on div "- NAYAX Nayax" at bounding box center [590, 173] width 337 height 21
click at [458, 176] on div "- NAYAX Nayax" at bounding box center [590, 173] width 337 height 21
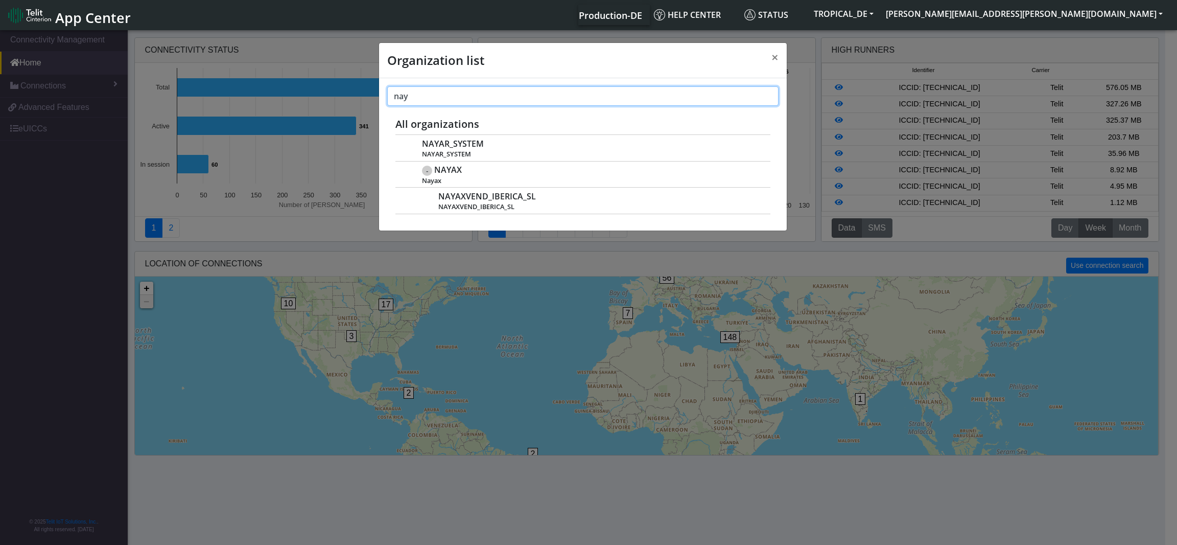
click at [449, 96] on input "nay" at bounding box center [582, 95] width 391 height 19
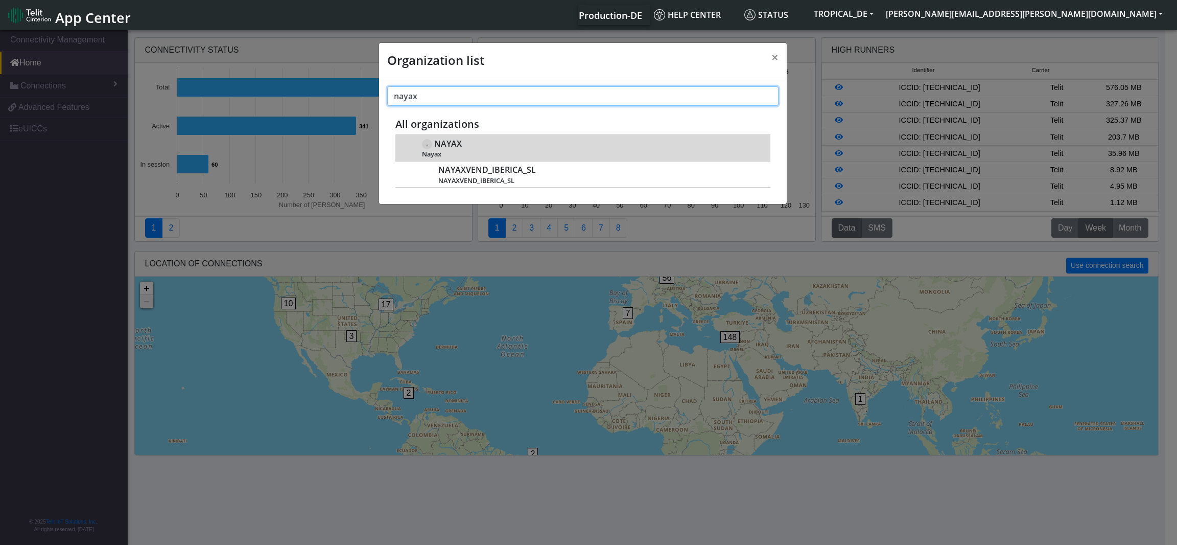
type input "nayax"
click at [446, 152] on span "Nayax" at bounding box center [590, 154] width 337 height 8
click at [460, 150] on div "- NAYAX Nayax" at bounding box center [590, 147] width 337 height 21
click at [471, 147] on div "- NAYAX Nayax" at bounding box center [590, 147] width 337 height 21
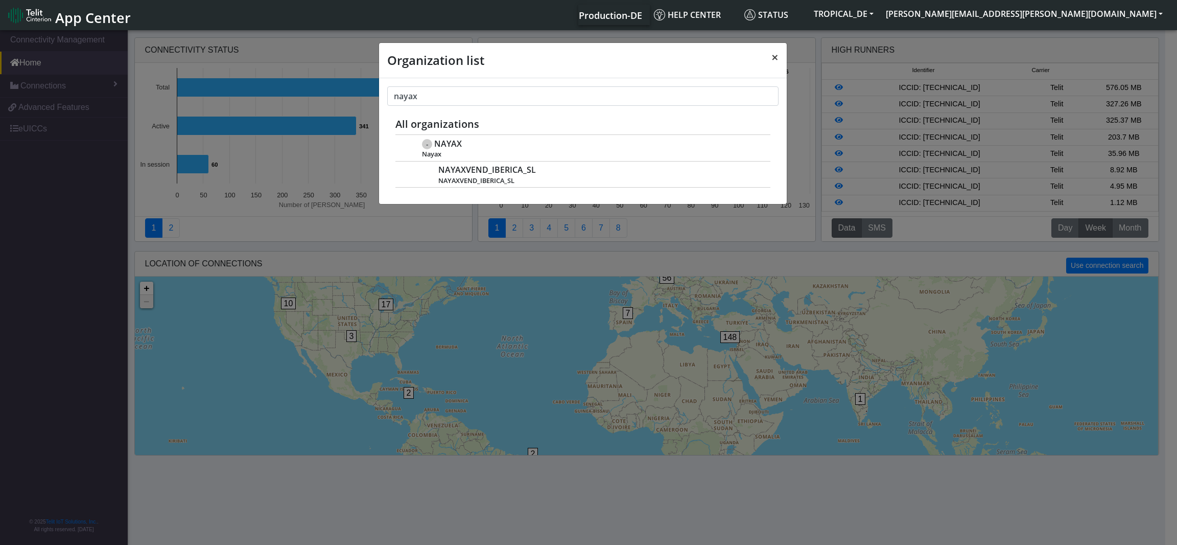
click at [775, 58] on span "×" at bounding box center [774, 57] width 7 height 17
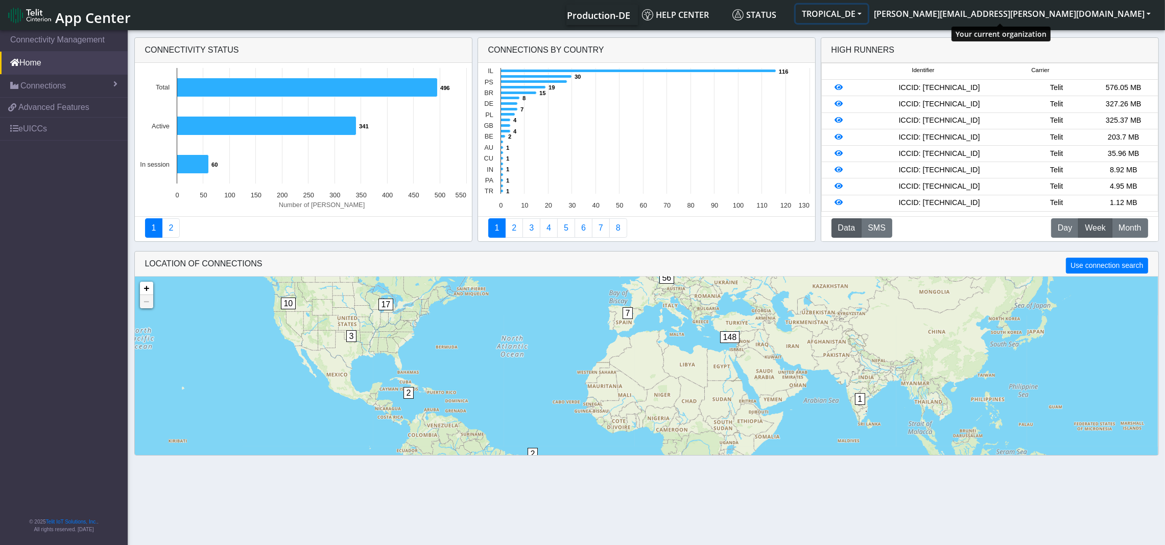
click at [868, 14] on button "TROPICAL_DE" at bounding box center [832, 14] width 72 height 18
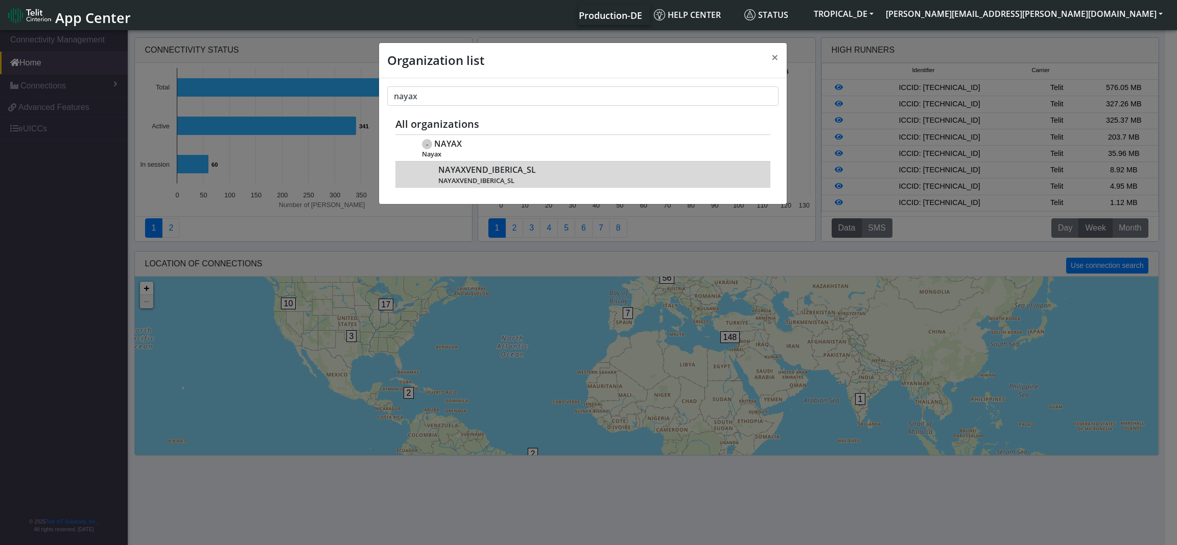
click at [496, 171] on span "NAYAXVEND_IBERICA_SL" at bounding box center [487, 170] width 98 height 10
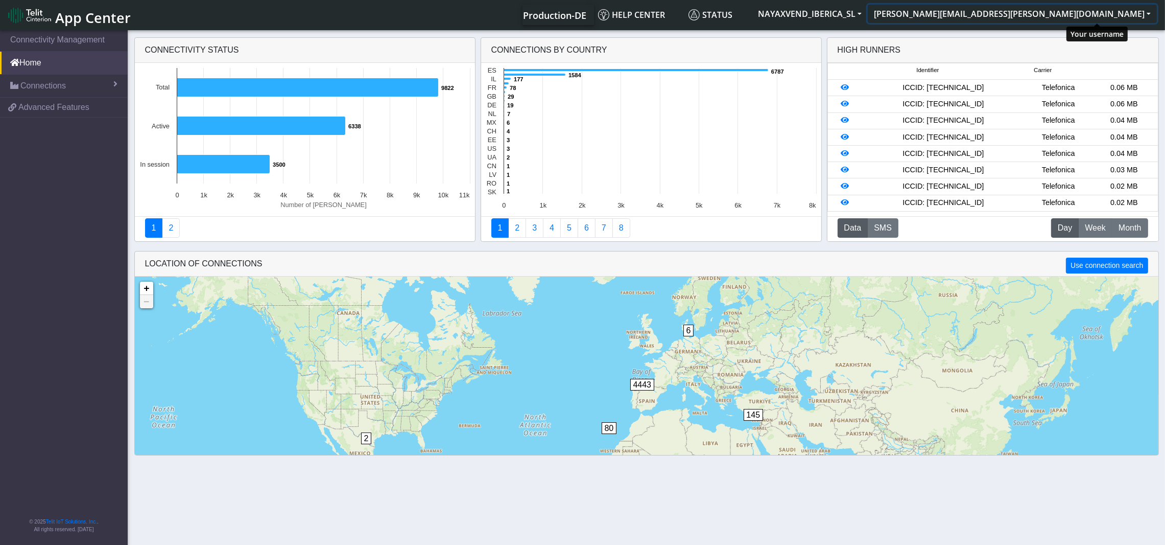
click at [1136, 13] on button "[PERSON_NAME][EMAIL_ADDRESS][PERSON_NAME][DOMAIN_NAME]" at bounding box center [1012, 14] width 289 height 18
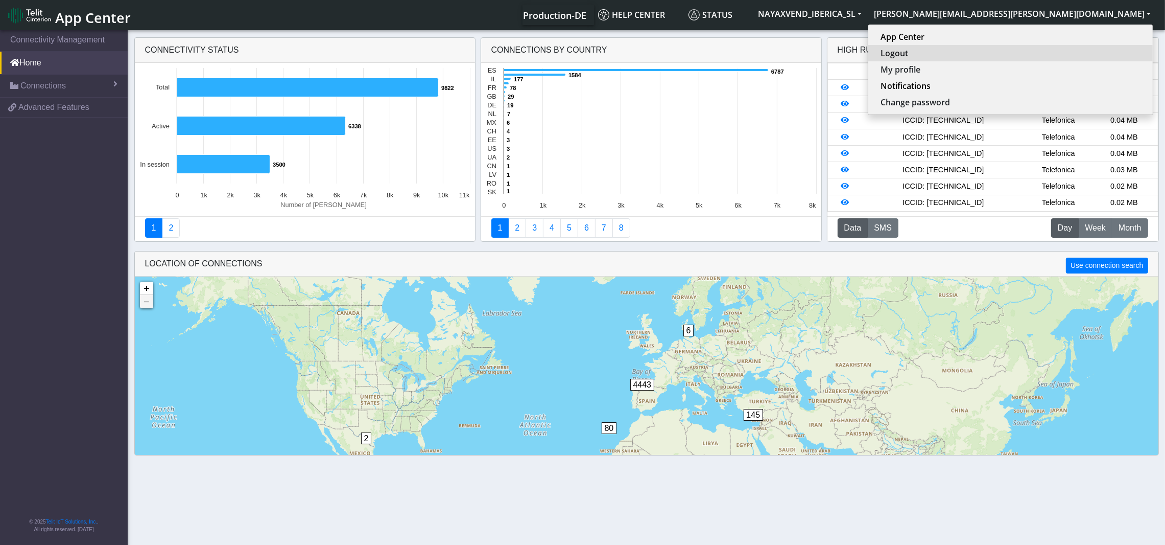
click at [1067, 51] on button "Logout" at bounding box center [1010, 53] width 285 height 16
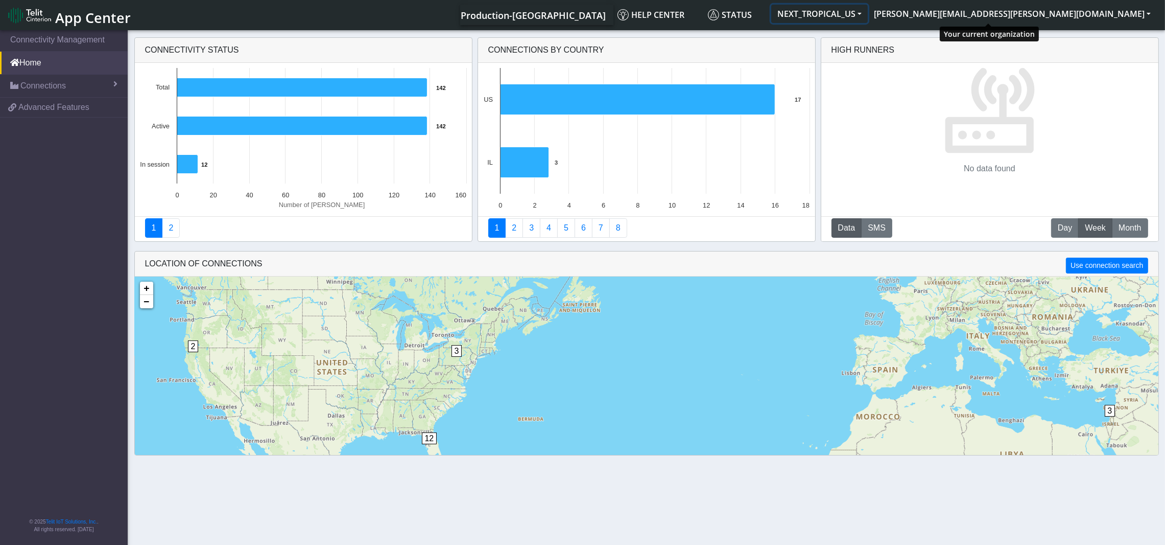
click at [868, 8] on button "NEXT_TROPICAL_US" at bounding box center [819, 14] width 97 height 18
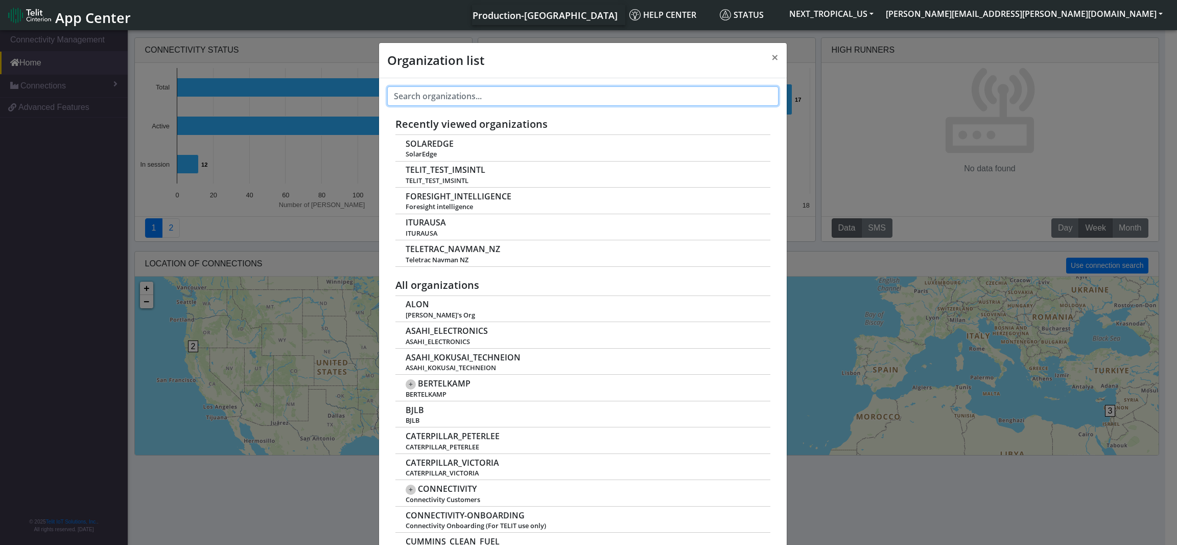
click at [458, 98] on input "text" at bounding box center [582, 95] width 391 height 19
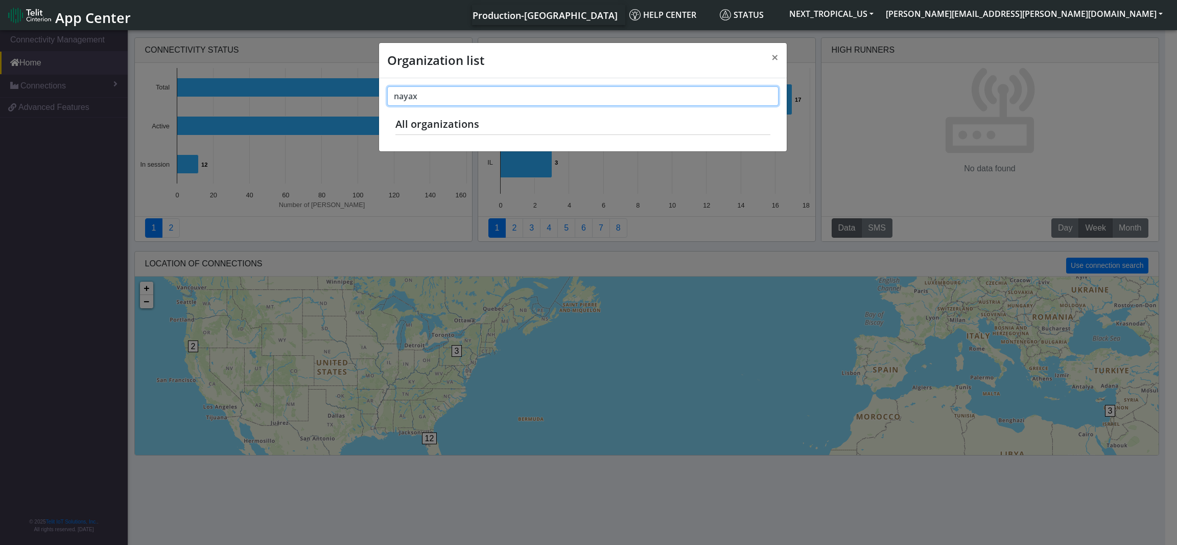
type input "nayax"
click at [439, 128] on h5 "All organizations" at bounding box center [582, 124] width 375 height 12
click at [774, 55] on span "×" at bounding box center [774, 57] width 7 height 17
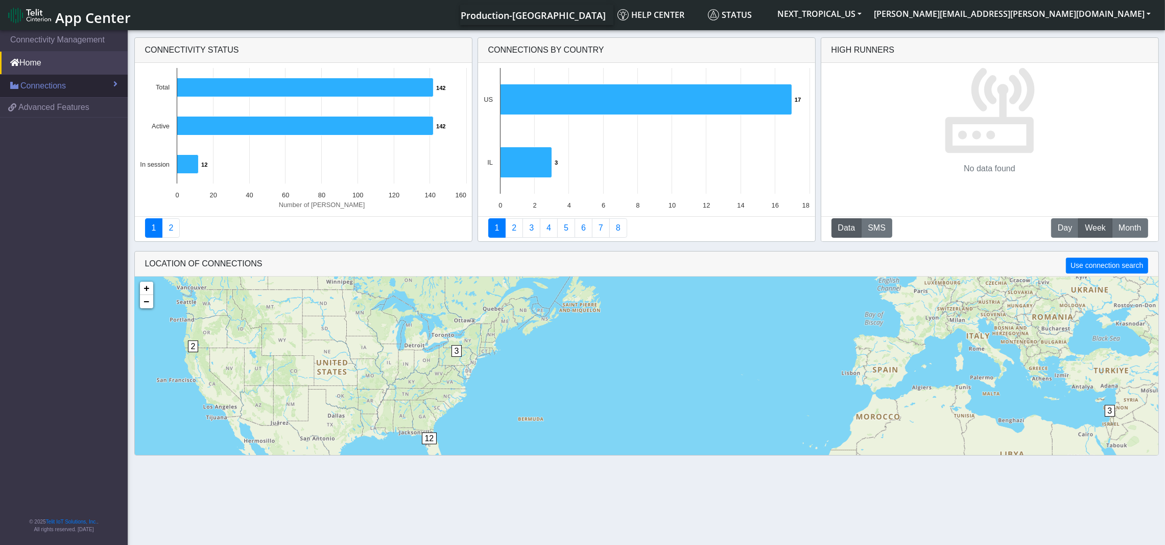
click at [45, 86] on span "Connections" at bounding box center [42, 86] width 45 height 12
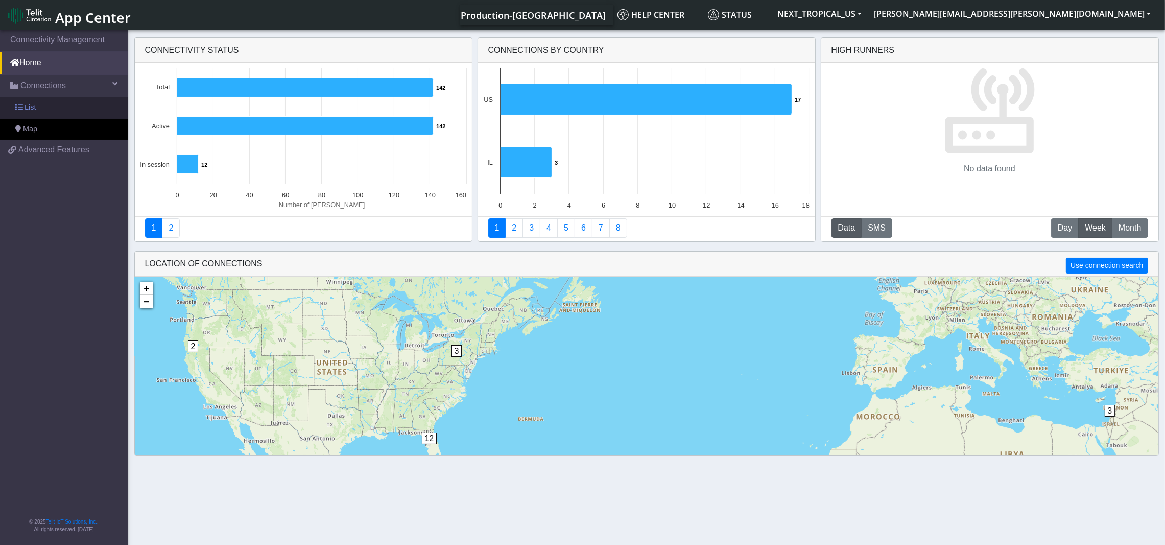
click at [39, 106] on link "List" at bounding box center [64, 107] width 128 height 21
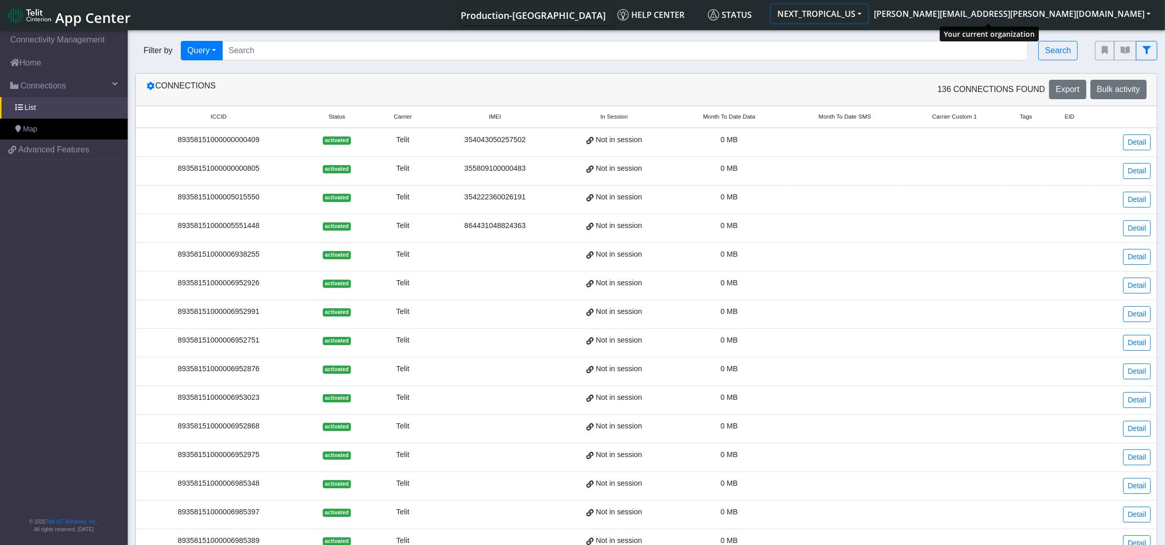
click at [868, 14] on button "NEXT_TROPICAL_US" at bounding box center [819, 14] width 97 height 18
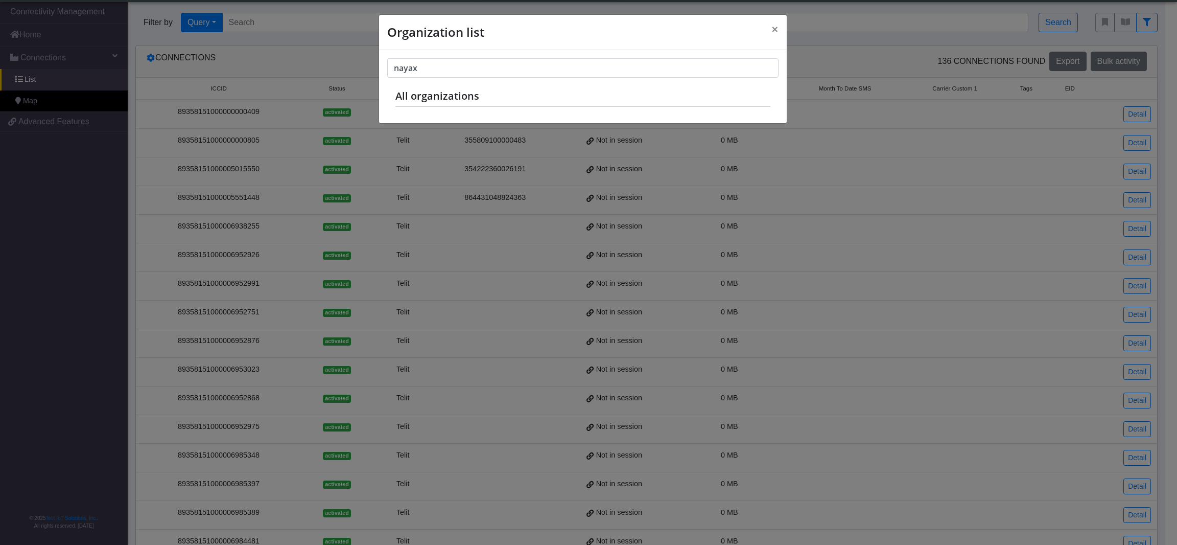
scroll to position [4, 0]
click at [502, 93] on h5 "All organizations" at bounding box center [582, 96] width 375 height 12
click at [773, 29] on span "×" at bounding box center [774, 28] width 7 height 17
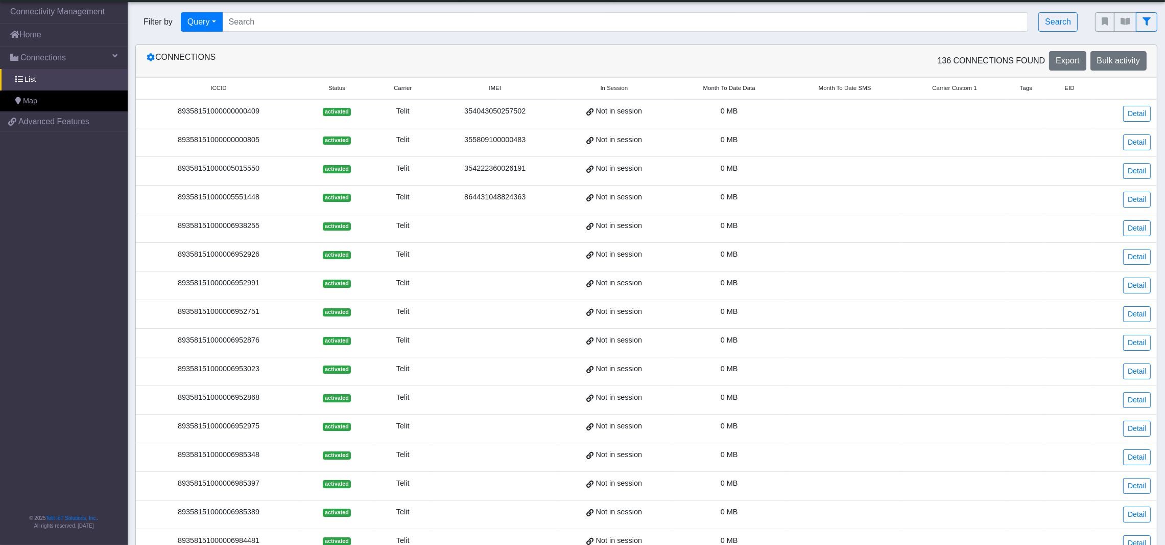
scroll to position [0, 0]
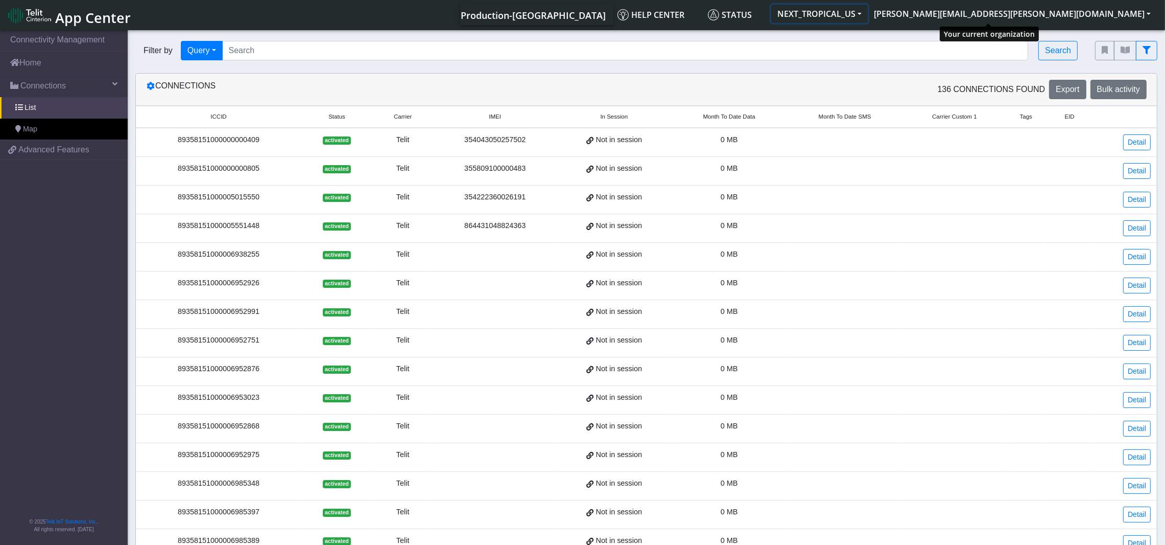
click at [868, 12] on button "NEXT_TROPICAL_US" at bounding box center [819, 14] width 97 height 18
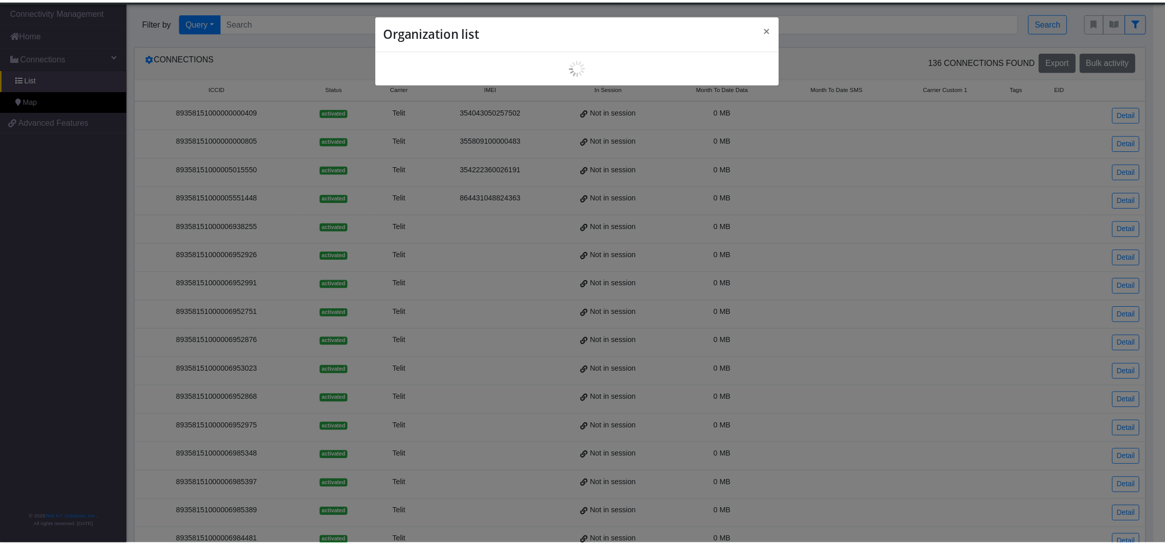
scroll to position [4, 0]
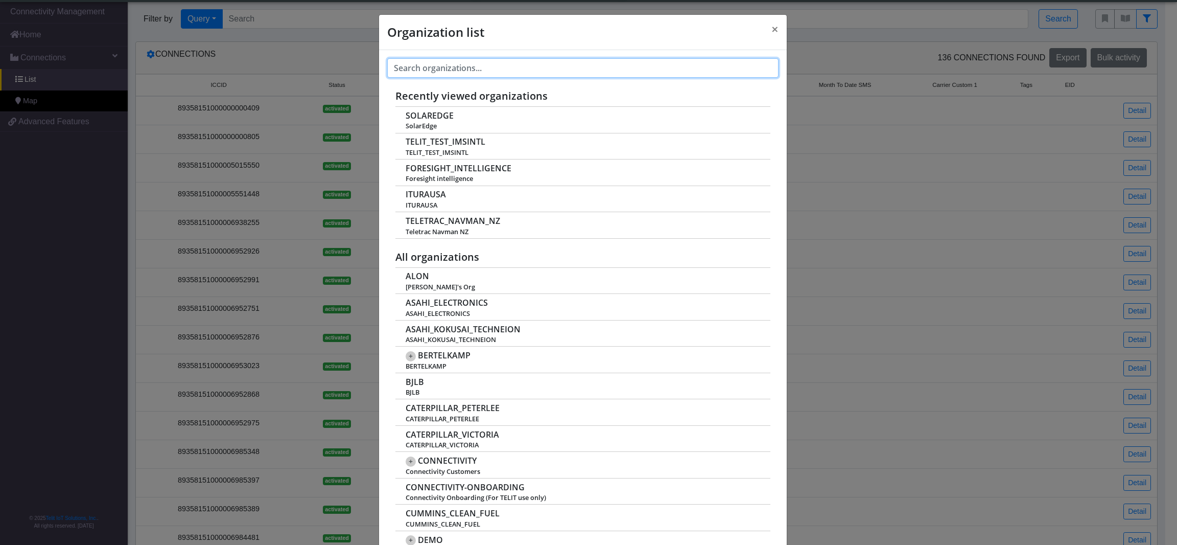
click at [489, 69] on input "text" at bounding box center [582, 67] width 391 height 19
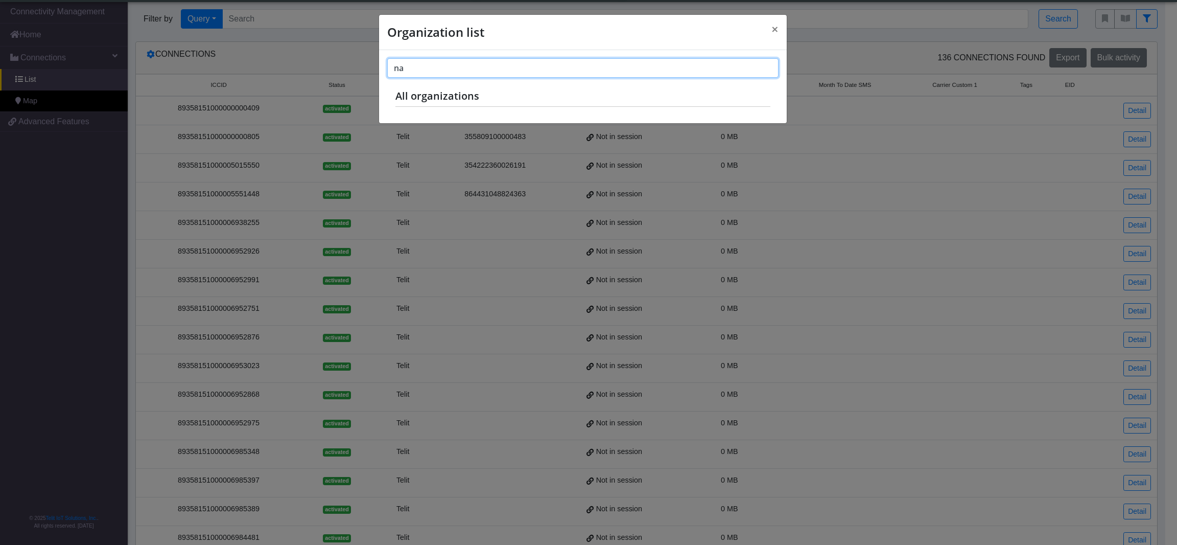
type input "n"
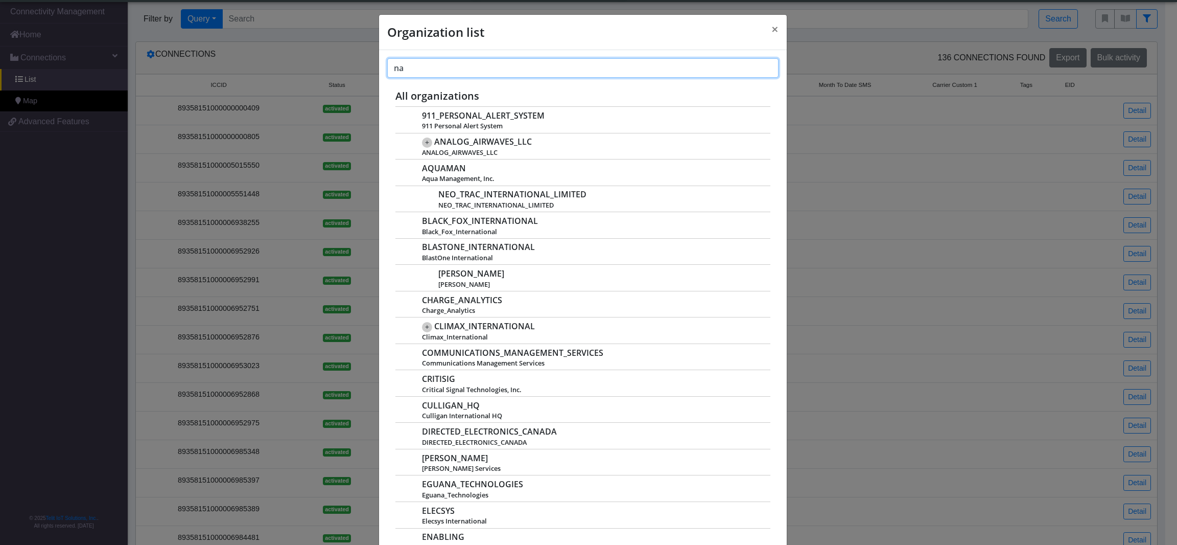
type input "n"
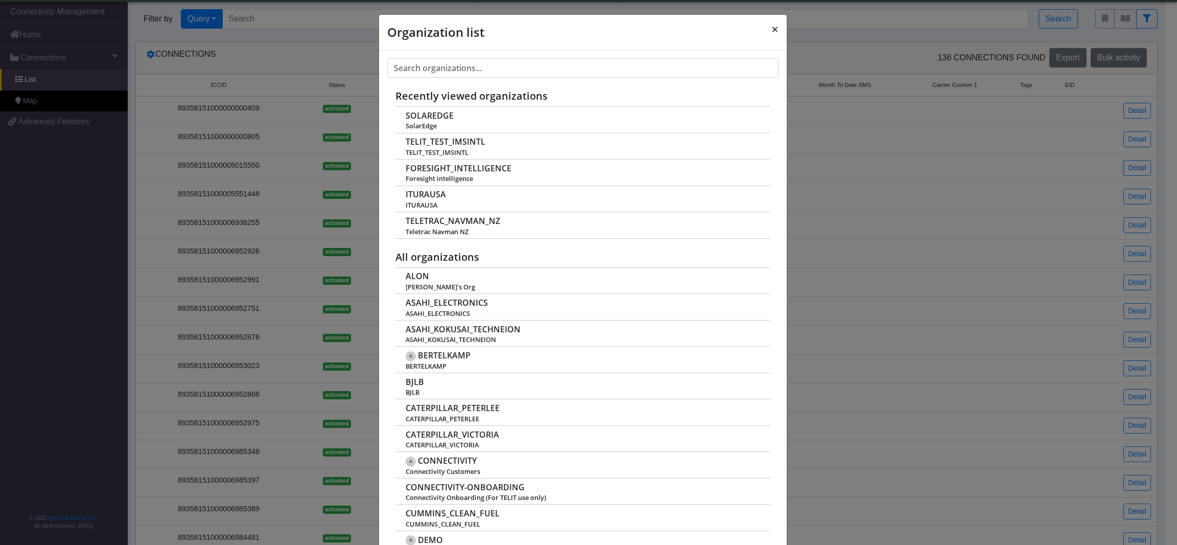
click at [771, 30] on span "×" at bounding box center [774, 28] width 7 height 17
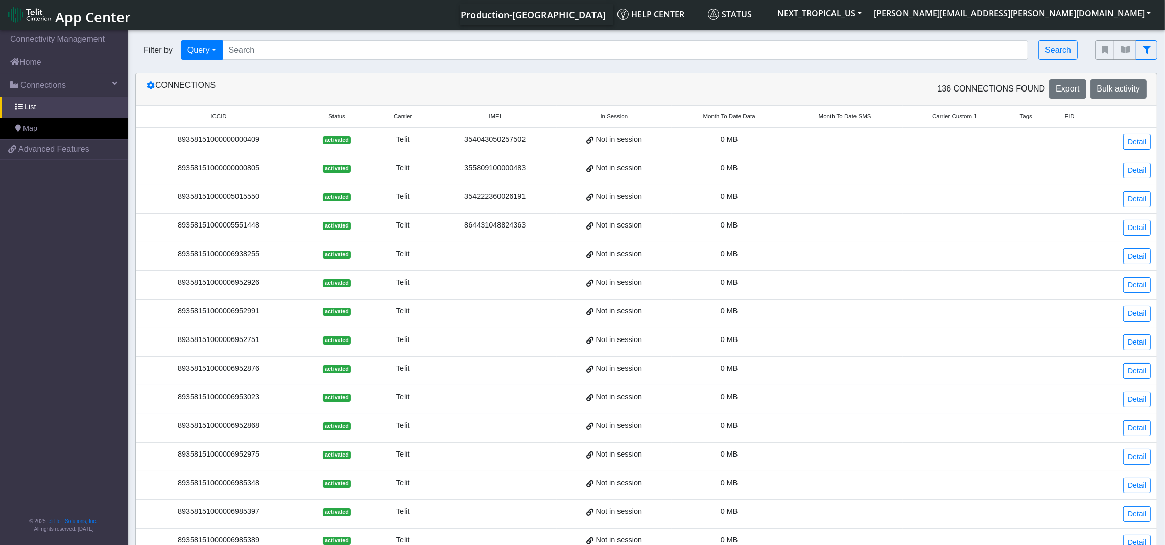
scroll to position [0, 0]
click at [1138, 11] on button "[PERSON_NAME][EMAIL_ADDRESS][PERSON_NAME][DOMAIN_NAME]" at bounding box center [1012, 14] width 289 height 18
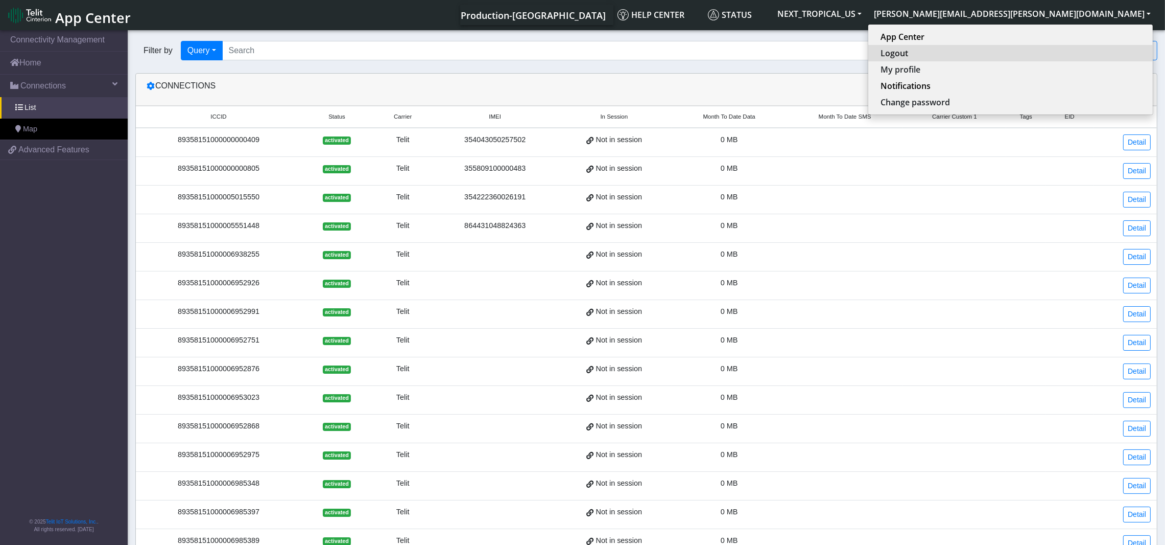
click at [1063, 52] on button "Logout" at bounding box center [1010, 53] width 285 height 16
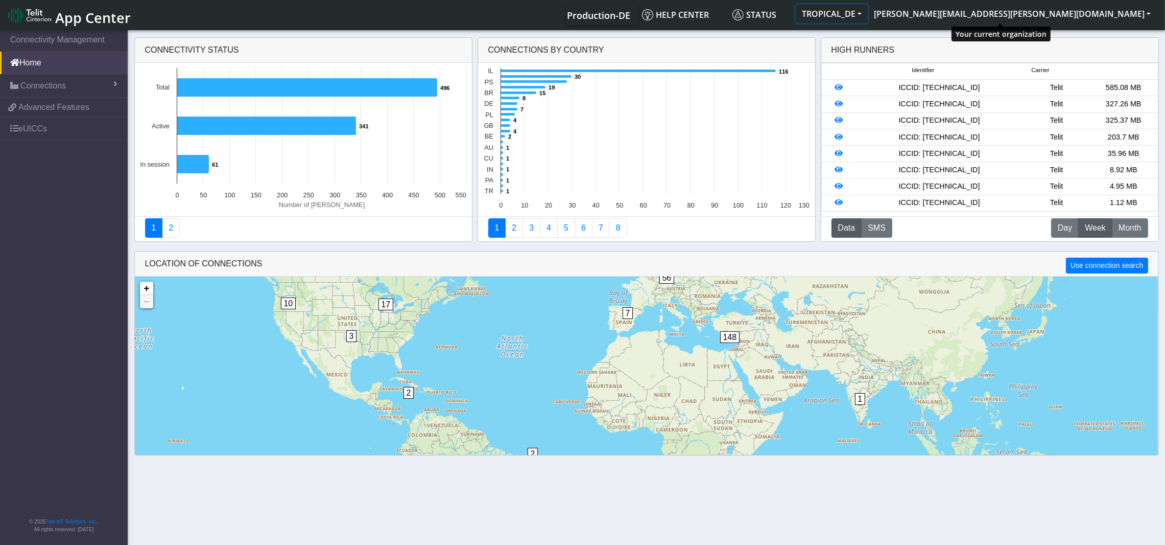
click at [868, 9] on button "TROPICAL_DE" at bounding box center [832, 14] width 72 height 18
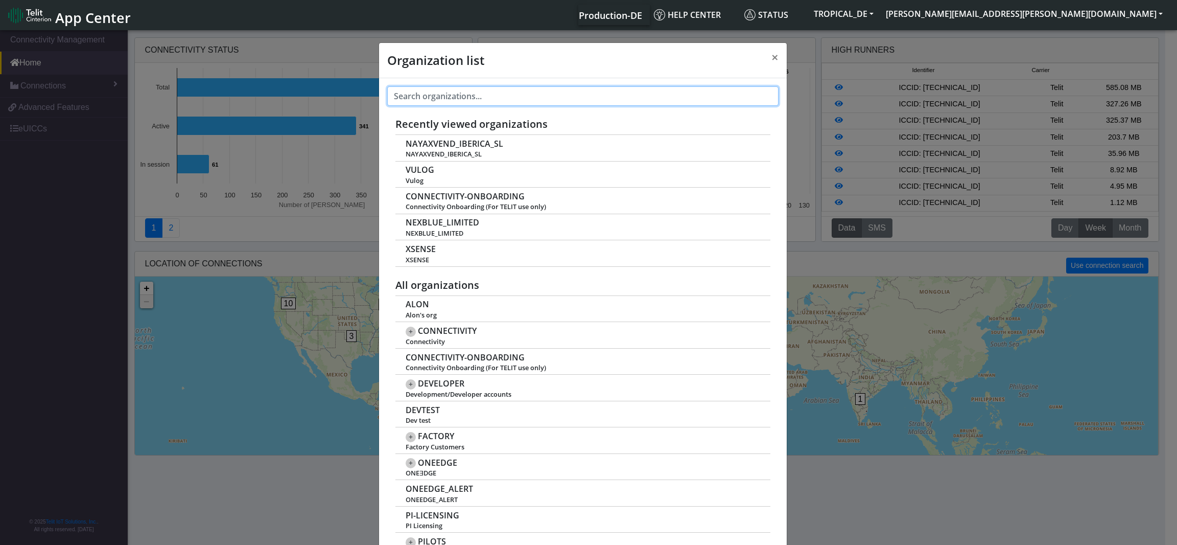
click at [445, 94] on input "text" at bounding box center [582, 95] width 391 height 19
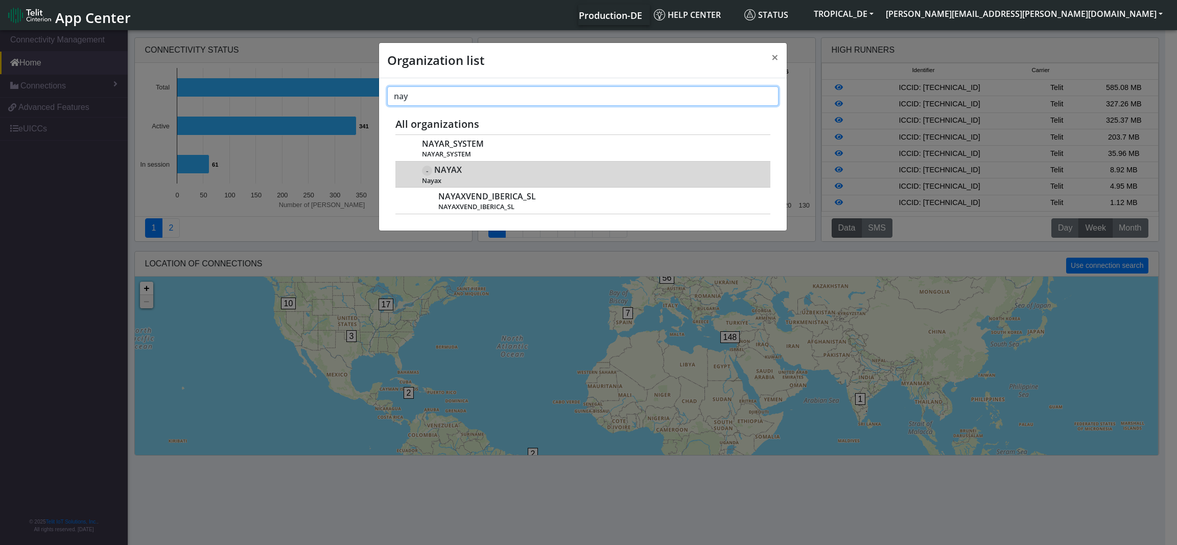
type input "nay"
click at [449, 173] on span "NAYAX" at bounding box center [448, 170] width 28 height 10
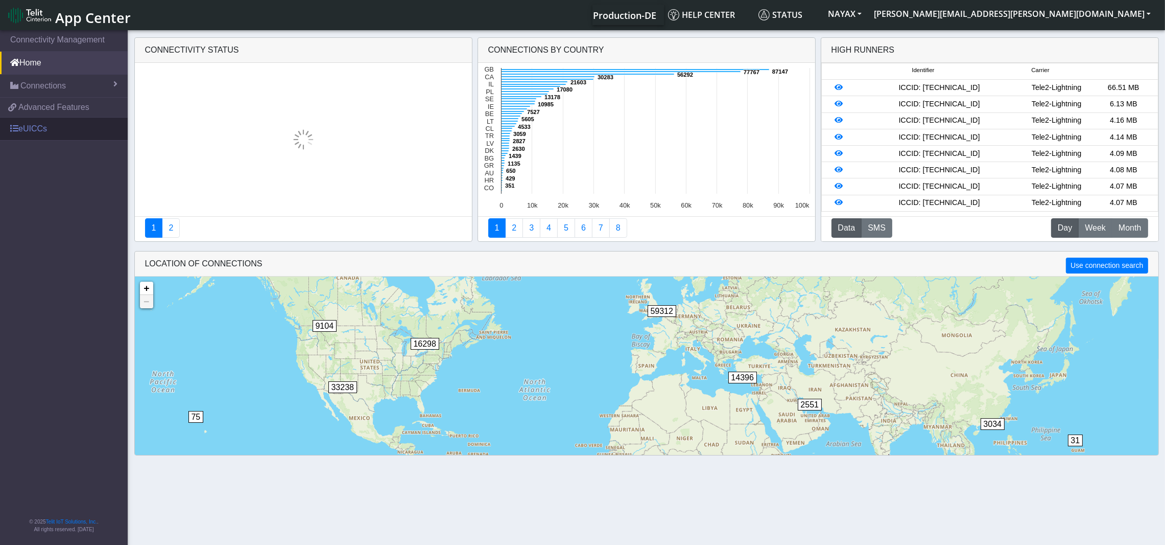
click at [29, 125] on link "eUICCs" at bounding box center [64, 129] width 128 height 22
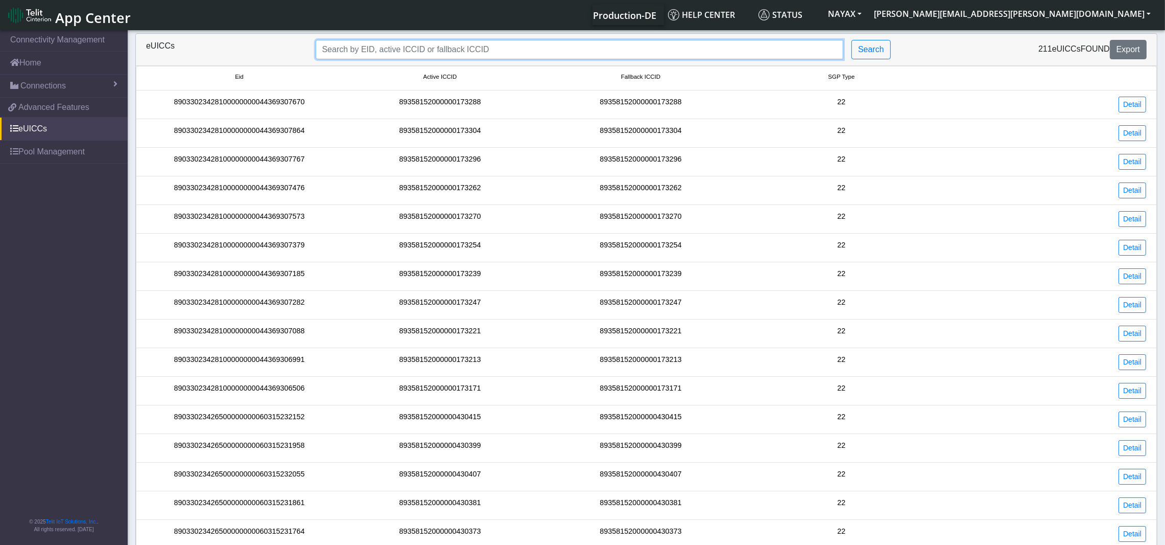
click at [663, 51] on input "Search..." at bounding box center [580, 49] width 528 height 19
type input "sgptype:22"
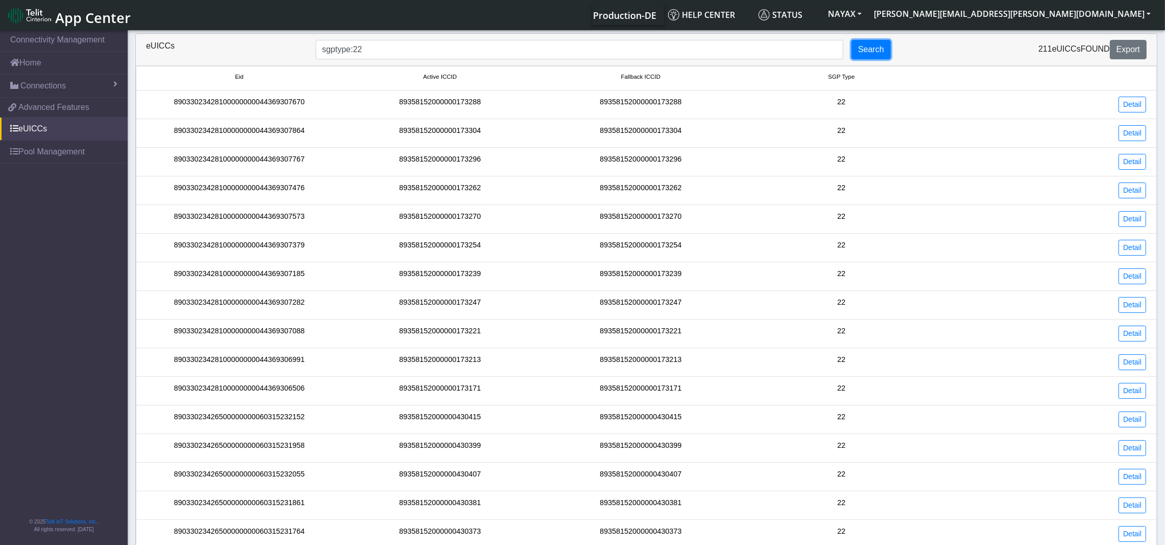
click at [873, 52] on button "Search" at bounding box center [871, 49] width 39 height 19
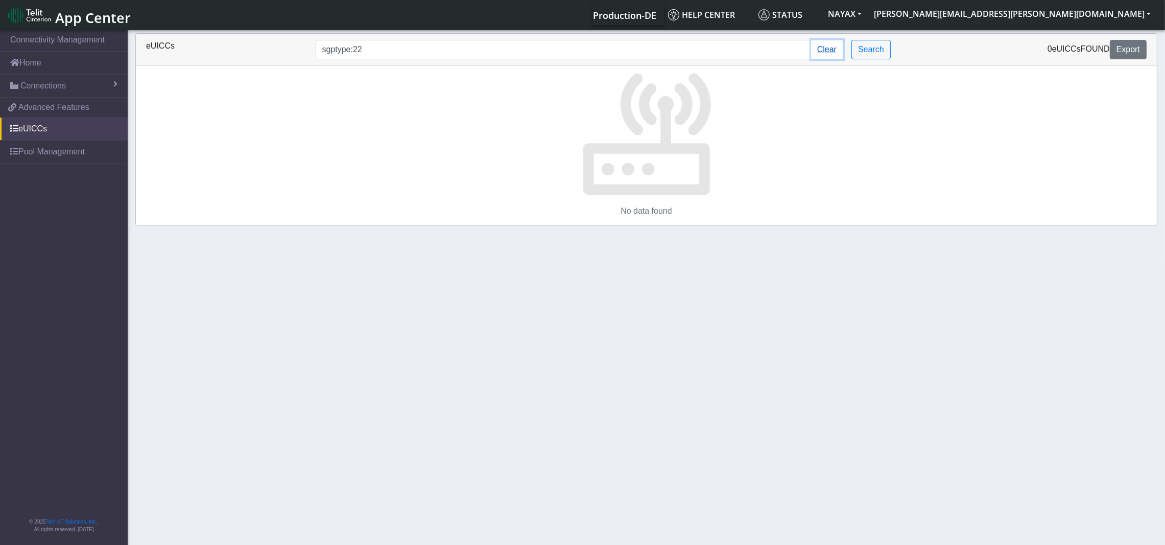
click at [832, 51] on button "Clear" at bounding box center [827, 49] width 32 height 19
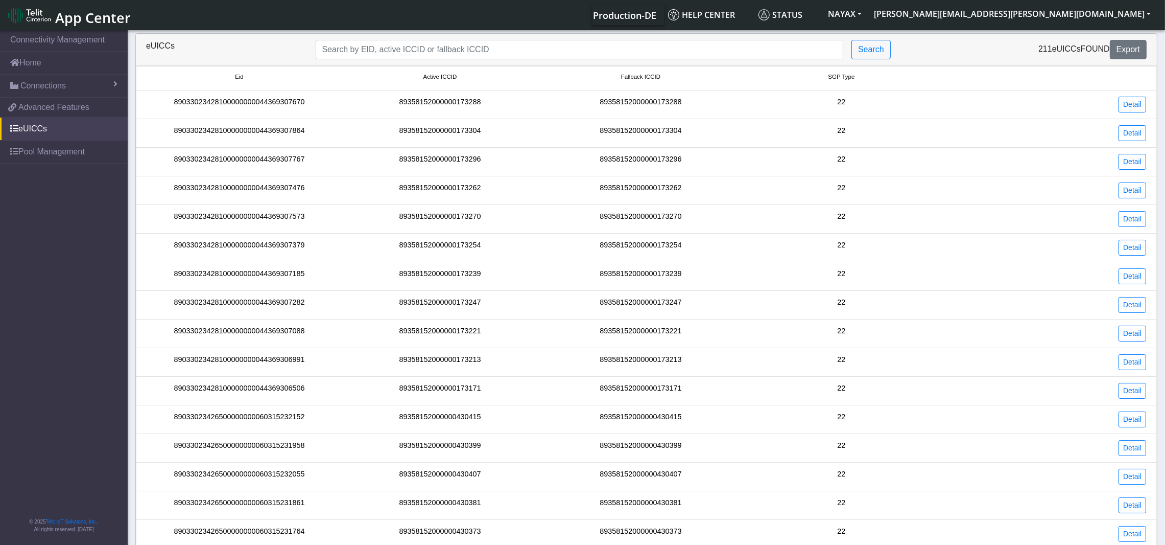
click at [844, 102] on div "22" at bounding box center [841, 105] width 201 height 16
drag, startPoint x: 860, startPoint y: 78, endPoint x: 824, endPoint y: 76, distance: 35.8
click at [824, 76] on small "SGP Type" at bounding box center [841, 77] width 197 height 9
copy span "SGP Type"
click at [489, 48] on input "Search..." at bounding box center [580, 49] width 528 height 19
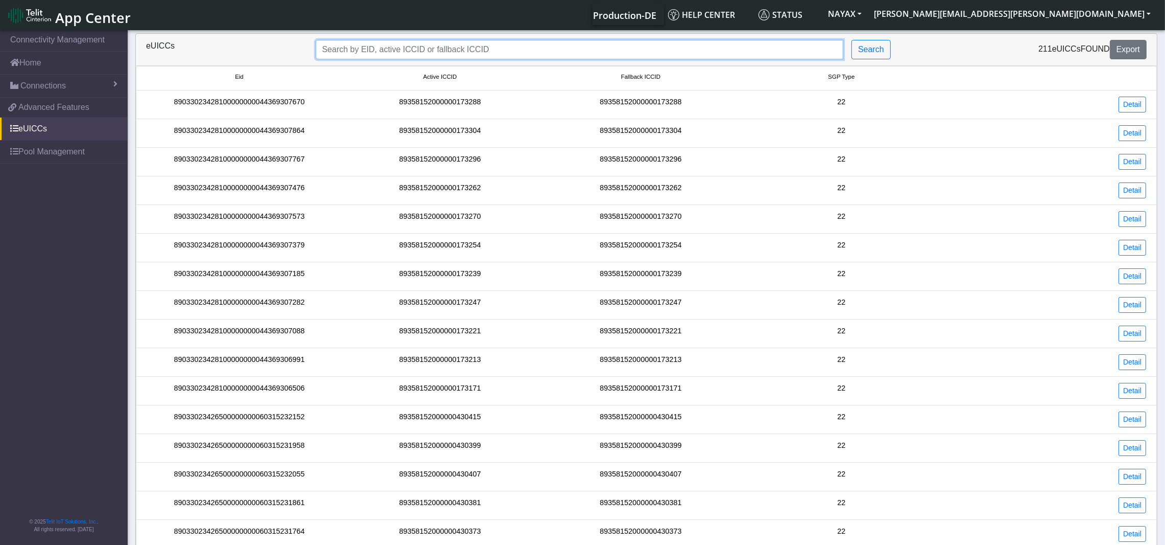
paste input "SGP Type"
type input "SGP Type:22"
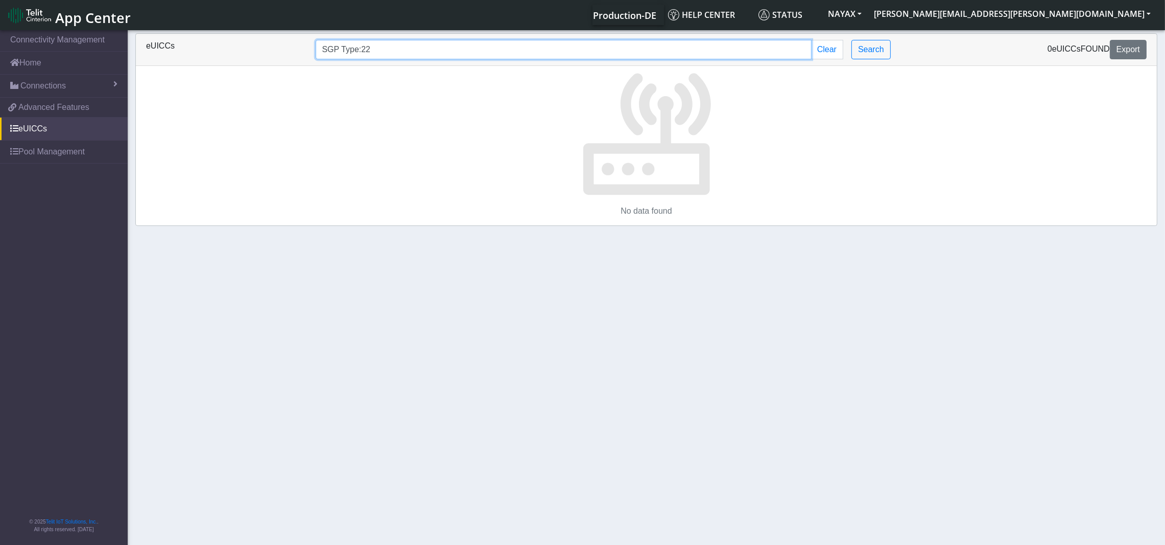
drag, startPoint x: 363, startPoint y: 47, endPoint x: 264, endPoint y: 45, distance: 98.6
click at [264, 46] on div "eUICCs SGP Type:22 Clear Search 0 eUICCs found Export" at bounding box center [646, 49] width 1016 height 19
click at [835, 51] on button "Clear" at bounding box center [827, 49] width 32 height 19
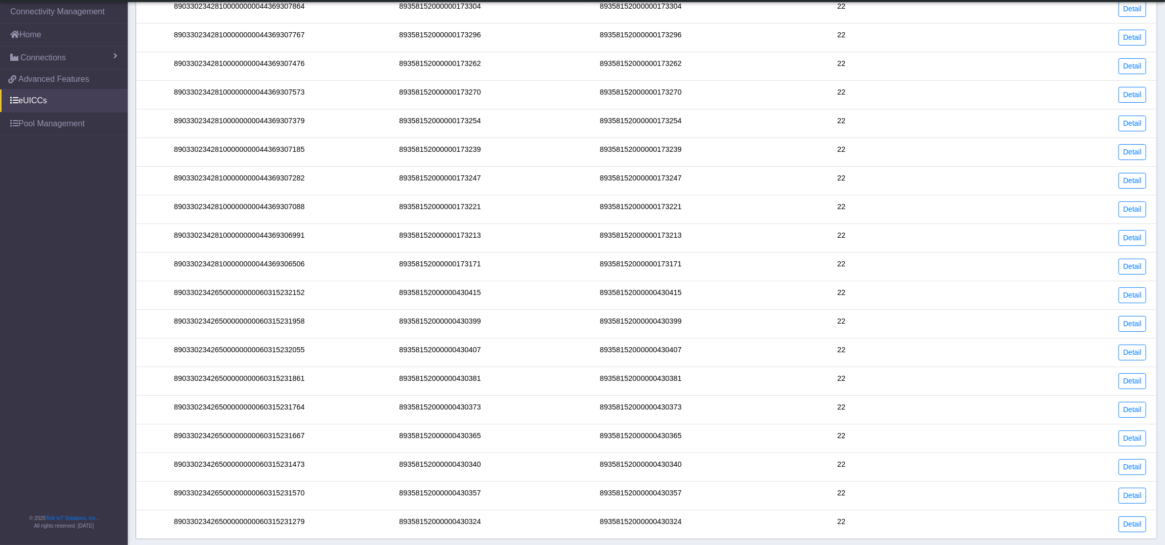
scroll to position [140, 0]
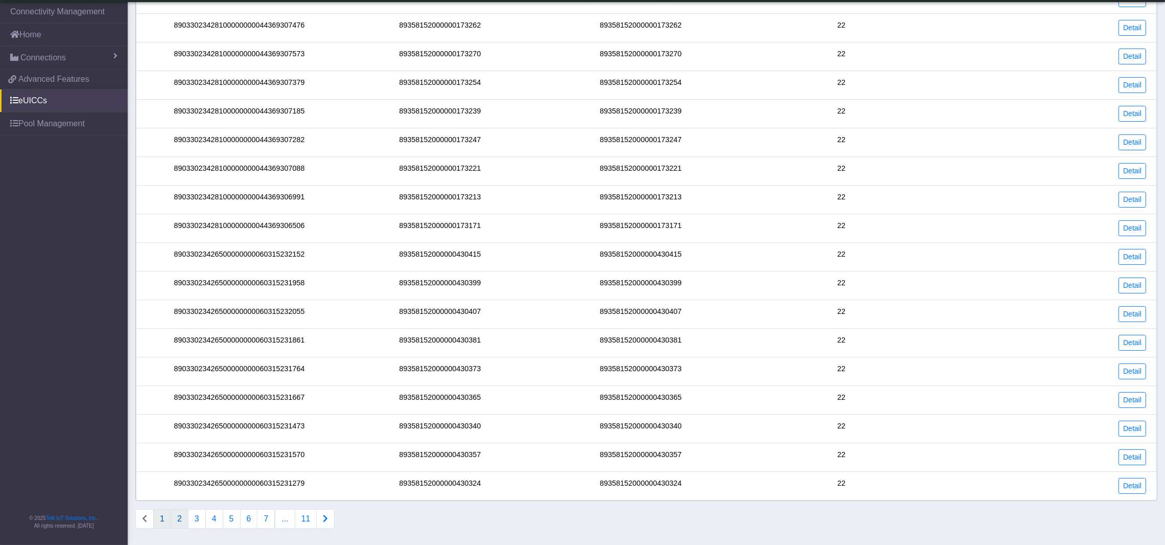
click at [174, 520] on button "2" at bounding box center [180, 518] width 18 height 19
click at [197, 523] on button "3" at bounding box center [197, 518] width 18 height 19
click at [212, 518] on button "4" at bounding box center [214, 518] width 18 height 19
click at [233, 520] on button "5" at bounding box center [232, 518] width 18 height 19
click at [249, 519] on button "6" at bounding box center [249, 518] width 18 height 19
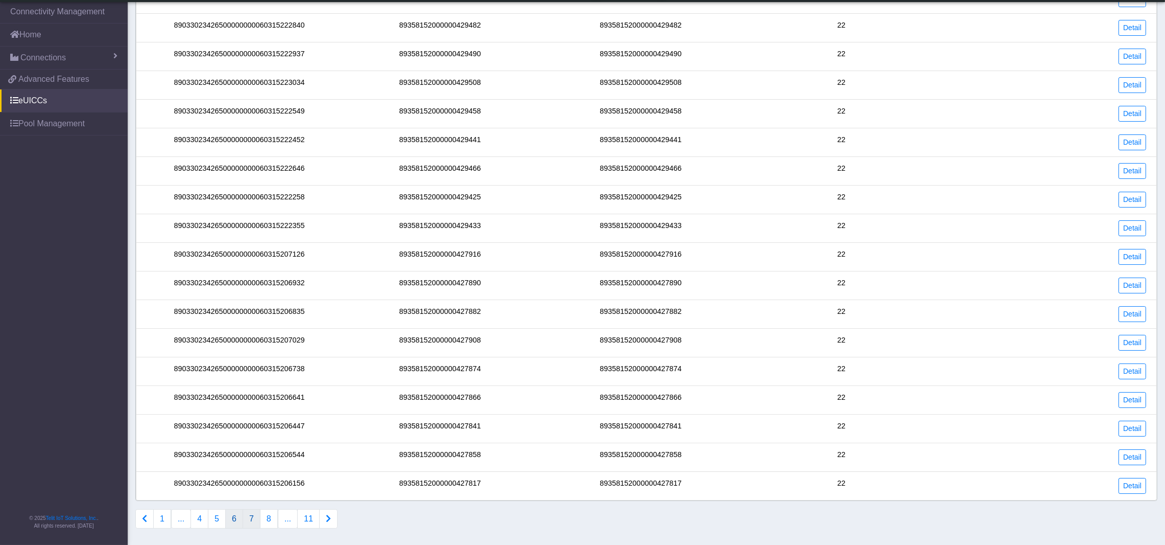
click at [253, 516] on button "7" at bounding box center [252, 518] width 18 height 19
click at [294, 518] on button "10" at bounding box center [288, 518] width 22 height 19
click at [330, 520] on icon "Connections list navigation" at bounding box center [329, 518] width 5 height 8
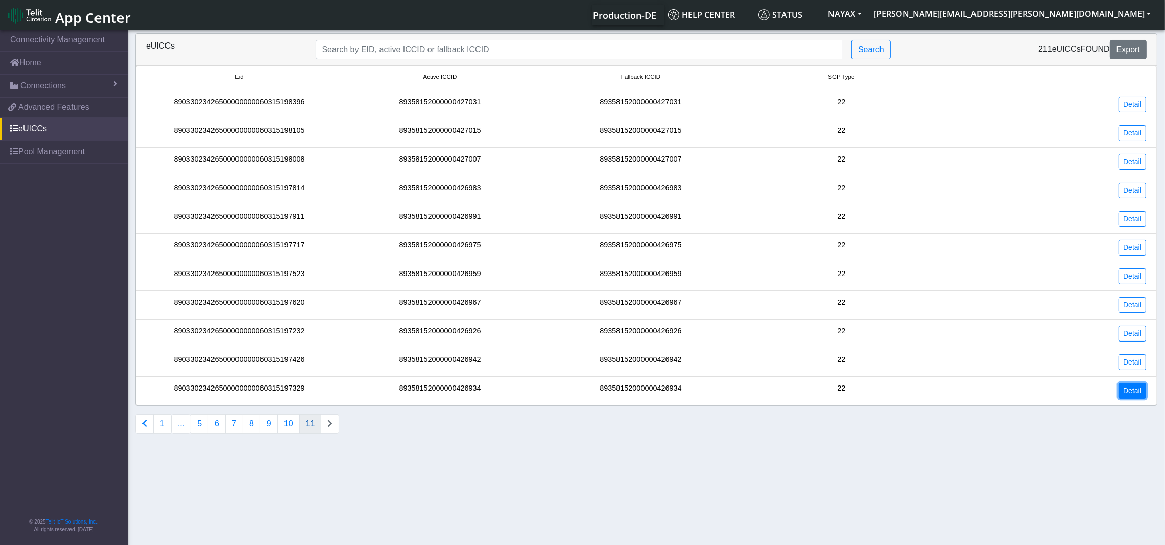
click at [1128, 392] on link "Detail" at bounding box center [1133, 391] width 28 height 16
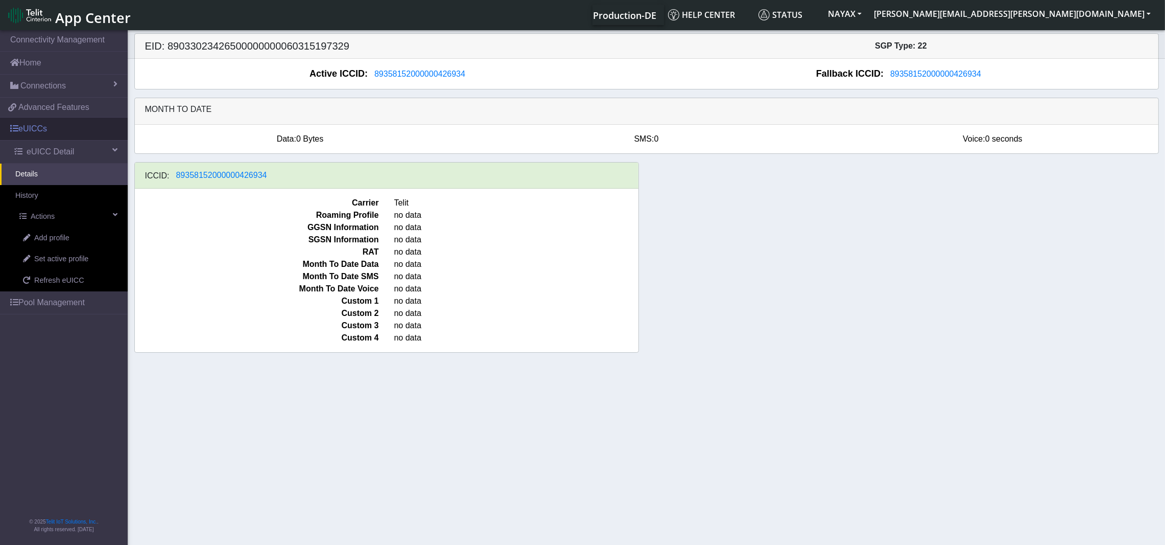
click at [45, 131] on link "eUICCs" at bounding box center [64, 129] width 128 height 22
